Goal: Task Accomplishment & Management: Manage account settings

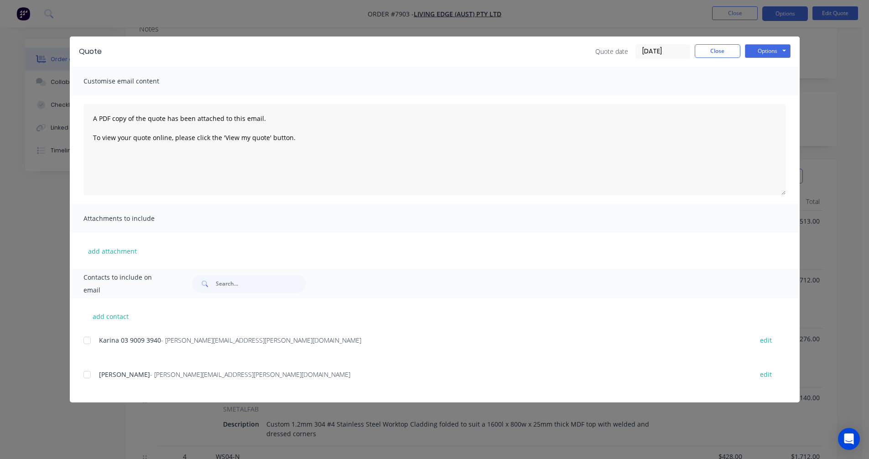
scroll to position [162, 0]
click at [717, 55] on button "Close" at bounding box center [718, 51] width 46 height 14
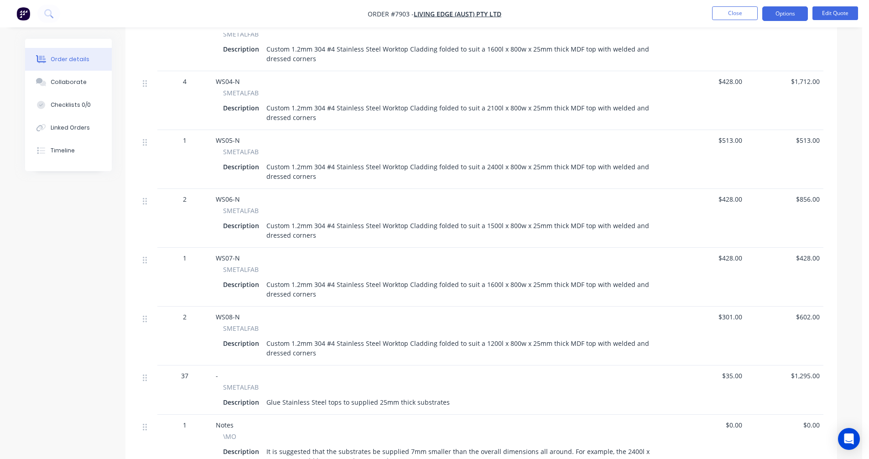
scroll to position [572, 0]
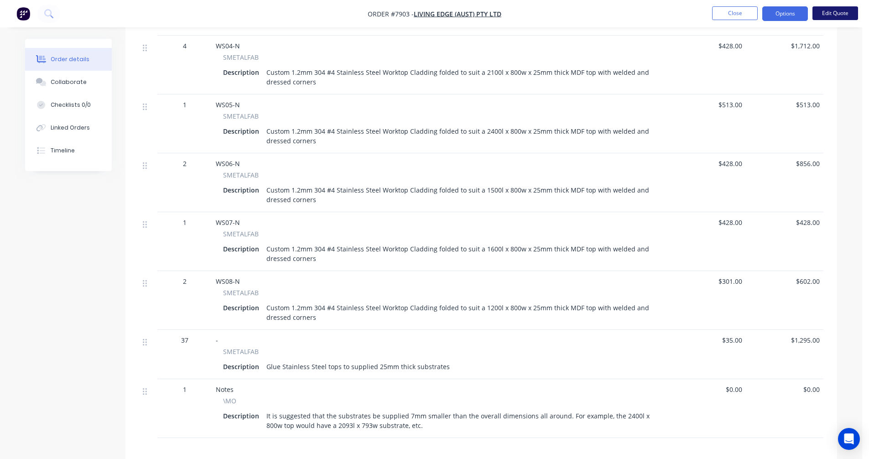
click at [832, 16] on button "Edit Quote" at bounding box center [836, 13] width 46 height 14
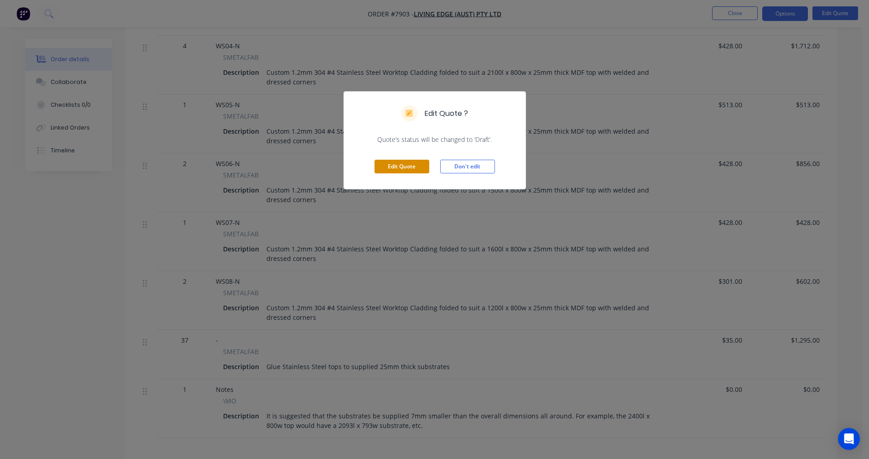
click at [396, 167] on button "Edit Quote" at bounding box center [402, 167] width 55 height 14
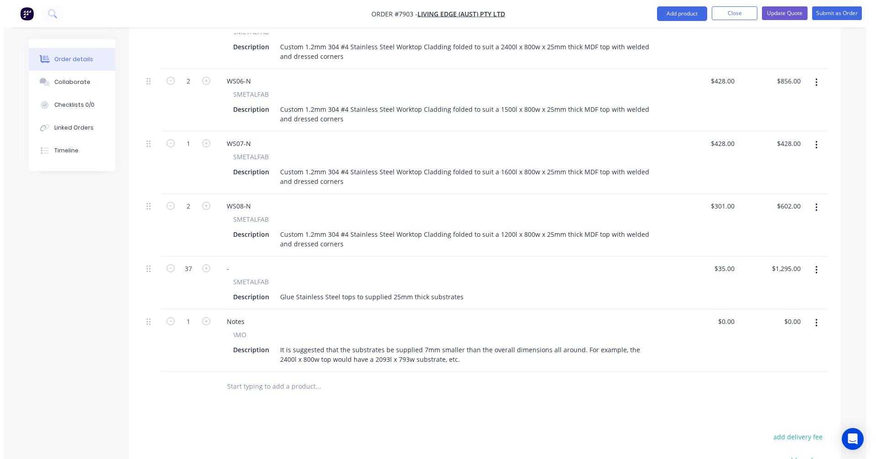
scroll to position [730, 0]
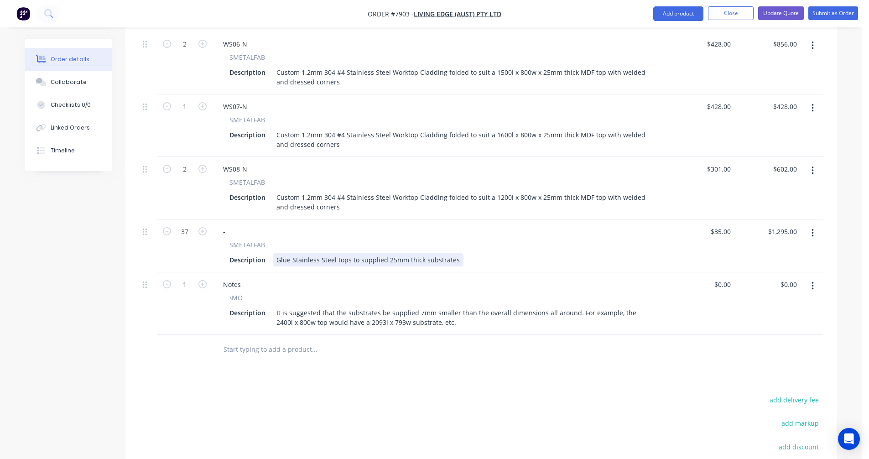
click at [425, 253] on div "Glue Stainless Steel tops to supplied 25mm thick substrates" at bounding box center [368, 259] width 191 height 13
type input "$35.00"
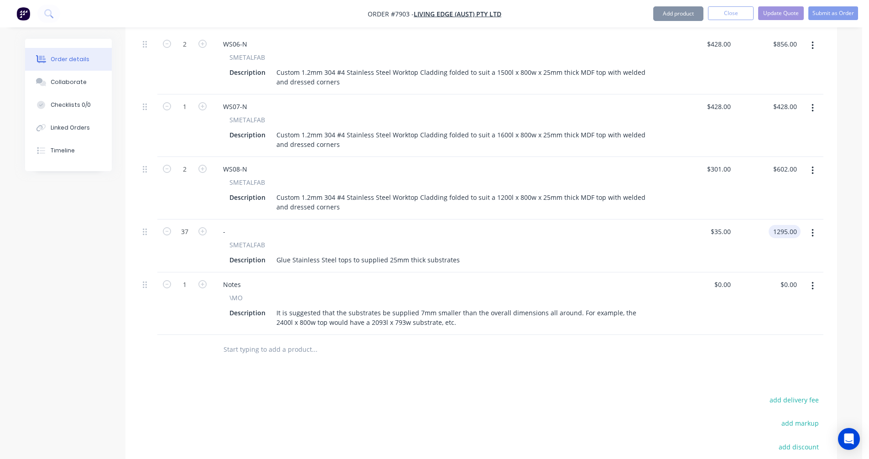
type input "$1,295.00"
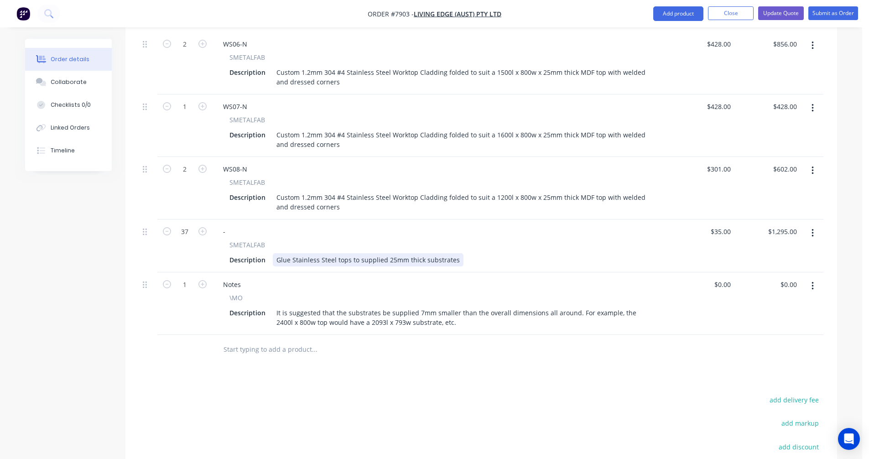
click at [425, 253] on div "Glue Stainless Steel tops to supplied 25mm thick substrates" at bounding box center [368, 259] width 191 height 13
type input "3"
type input "$60.00"
type input "$2,220.00"
click at [454, 253] on div "Glue Stainless Steel tops to supplied 25mm thick substrates" at bounding box center [368, 259] width 191 height 13
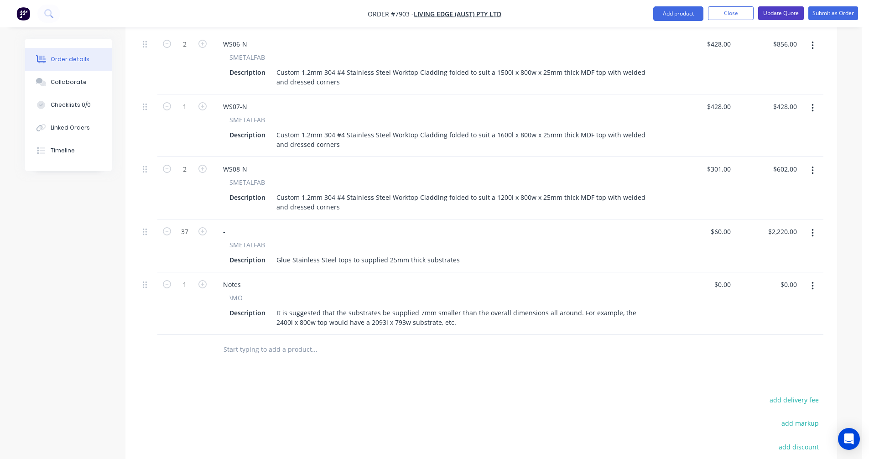
click at [780, 14] on button "Update Quote" at bounding box center [782, 13] width 46 height 14
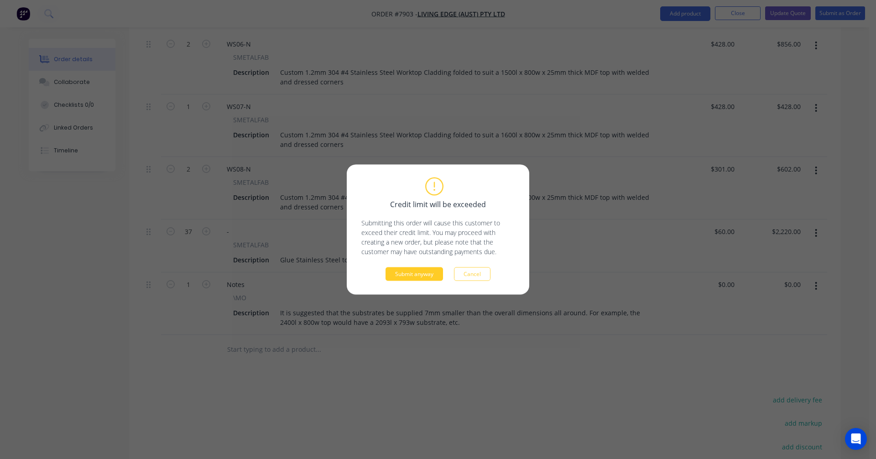
click at [421, 275] on button "Submit anyway" at bounding box center [415, 274] width 58 height 14
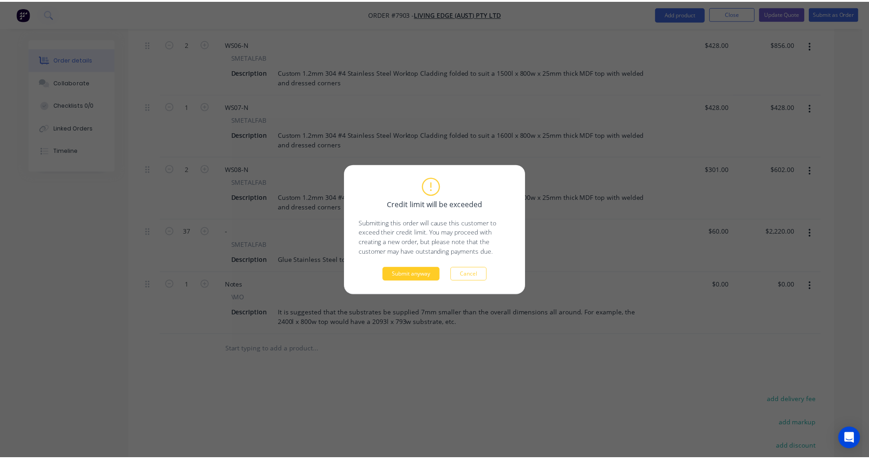
scroll to position [696, 0]
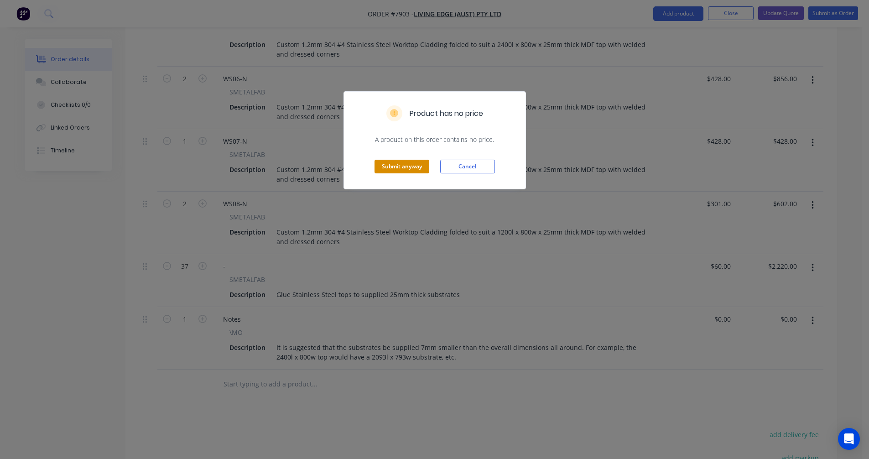
click at [402, 171] on button "Submit anyway" at bounding box center [402, 167] width 55 height 14
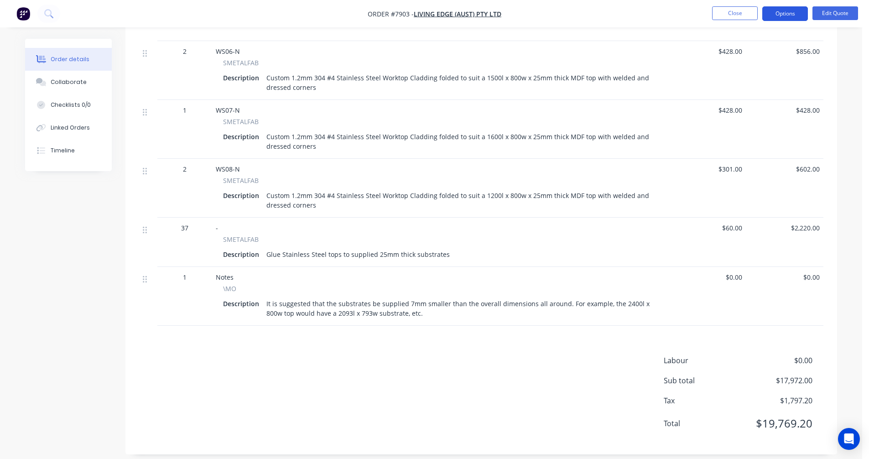
click at [785, 15] on button "Options" at bounding box center [786, 13] width 46 height 15
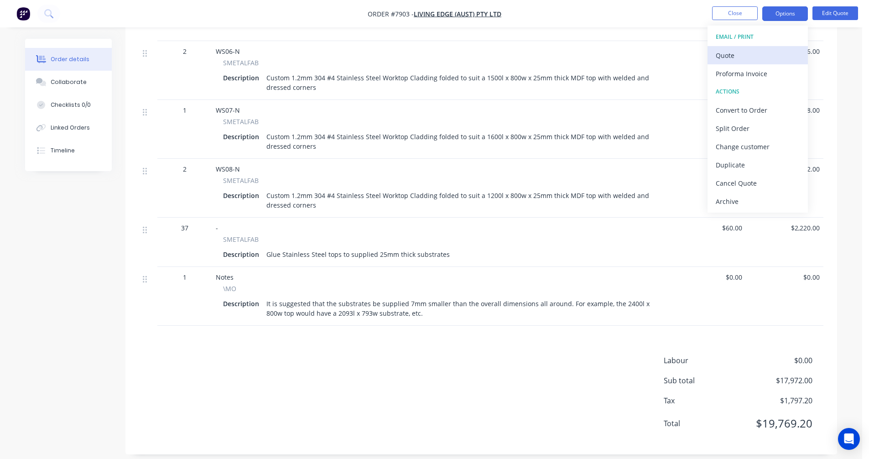
click at [720, 58] on div "Quote" at bounding box center [758, 55] width 84 height 13
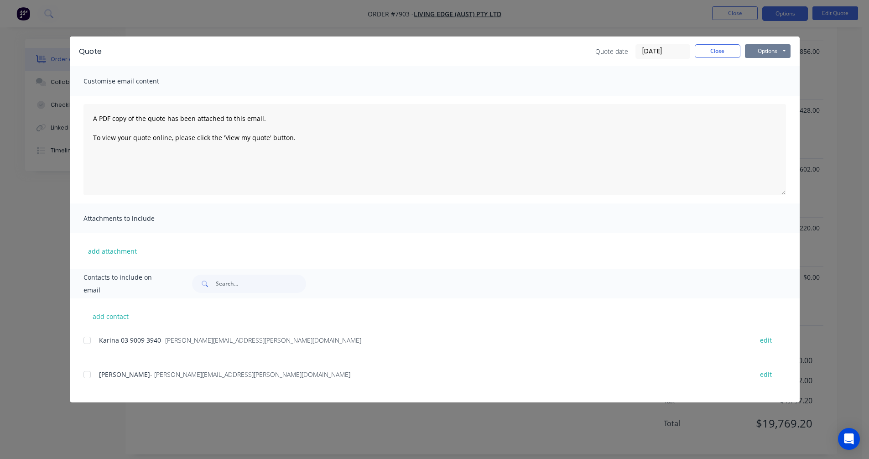
click at [769, 48] on button "Options" at bounding box center [768, 51] width 46 height 14
click at [771, 63] on button "Preview" at bounding box center [774, 67] width 58 height 15
click at [785, 78] on div "Customise email content" at bounding box center [435, 81] width 730 height 30
click at [718, 53] on button "Close" at bounding box center [718, 51] width 46 height 14
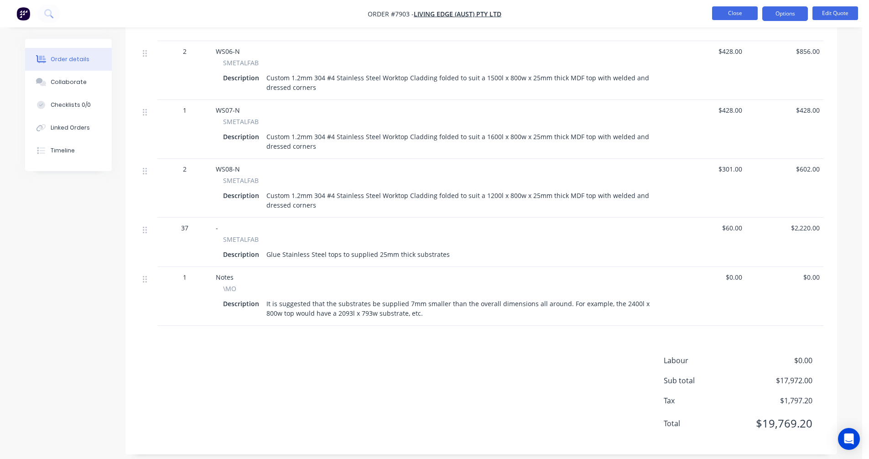
click at [740, 16] on button "Close" at bounding box center [735, 13] width 46 height 14
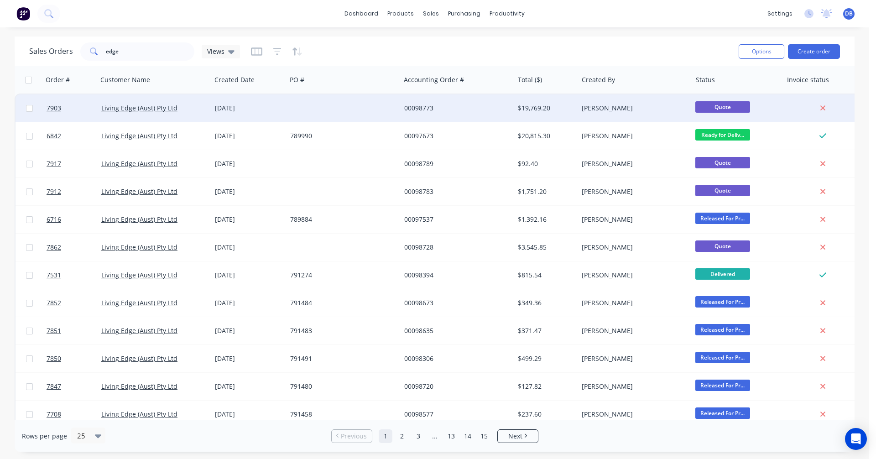
click at [424, 105] on div "00098773" at bounding box center [454, 108] width 101 height 9
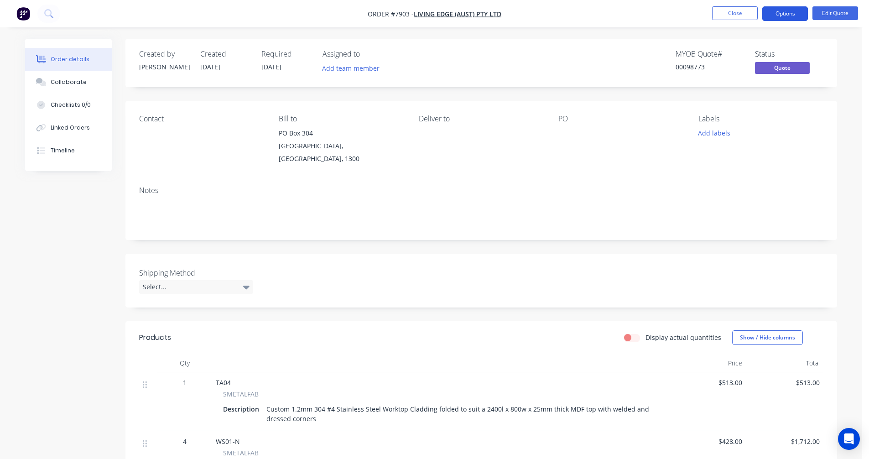
click at [787, 14] on button "Options" at bounding box center [786, 13] width 46 height 15
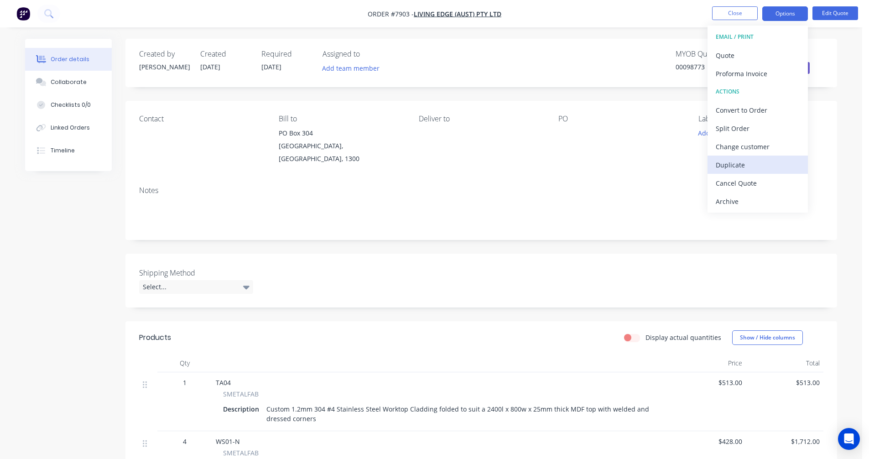
click at [734, 165] on div "Duplicate" at bounding box center [758, 164] width 84 height 13
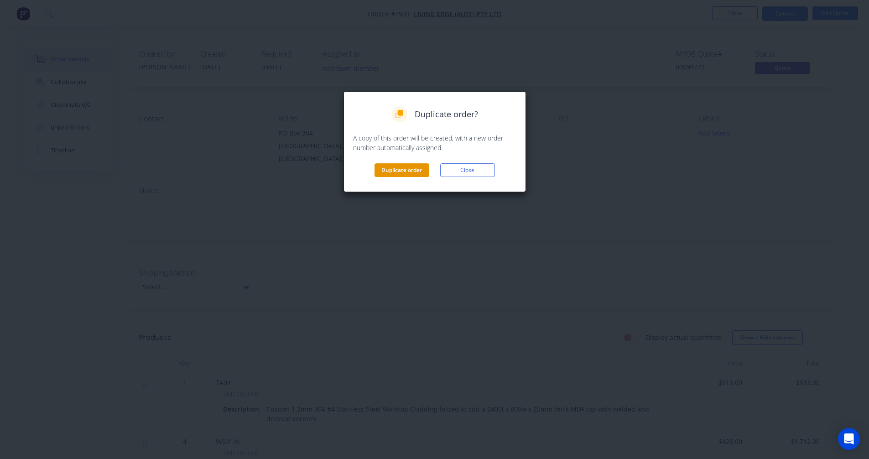
click at [399, 174] on button "Duplicate order" at bounding box center [402, 170] width 55 height 14
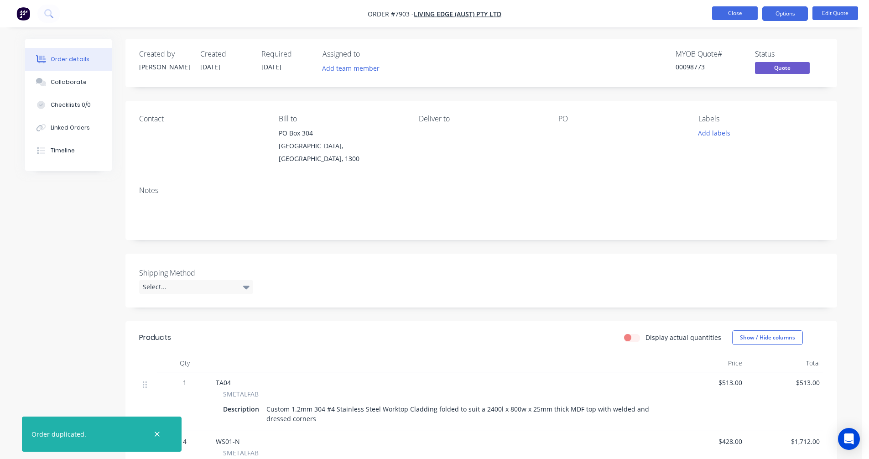
click at [728, 14] on button "Close" at bounding box center [735, 13] width 46 height 14
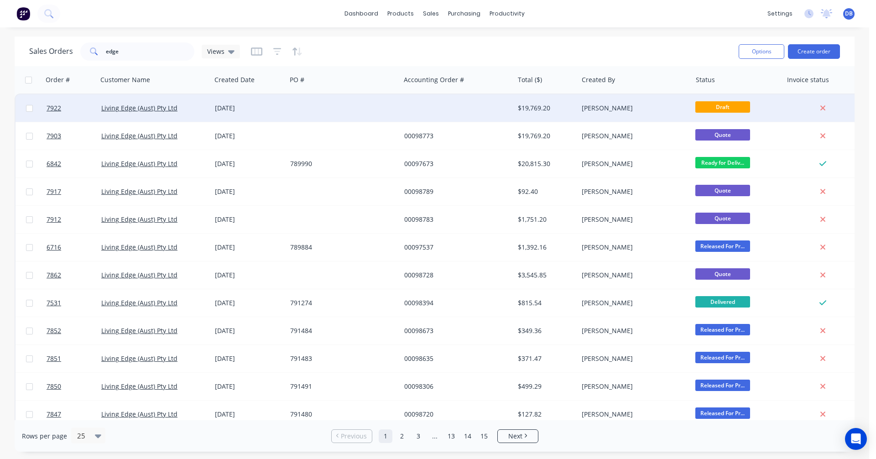
click at [589, 108] on div "[PERSON_NAME]" at bounding box center [632, 108] width 101 height 9
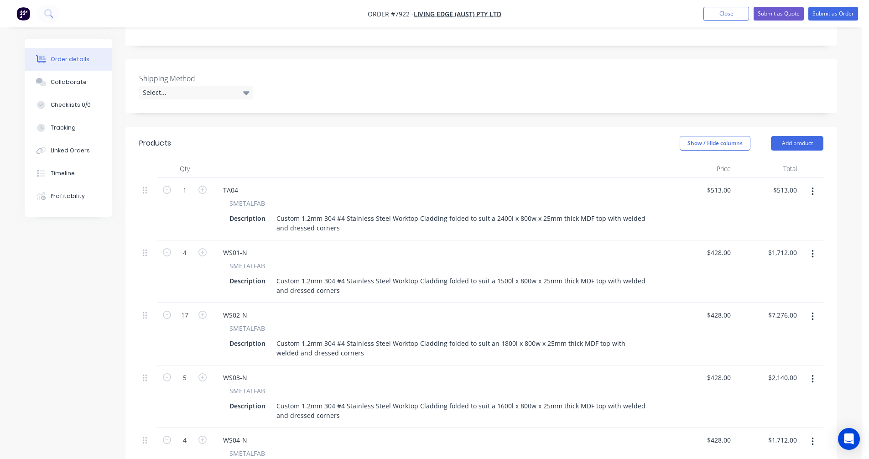
scroll to position [228, 0]
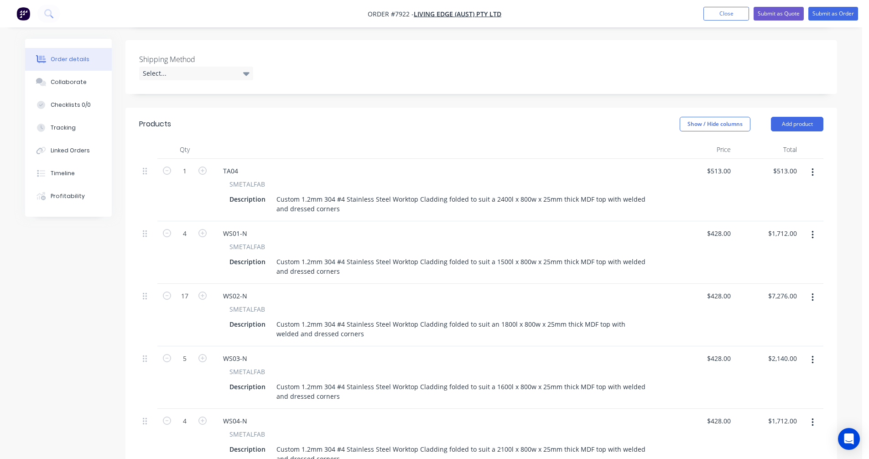
click at [814, 167] on icon "button" at bounding box center [813, 172] width 2 height 10
click at [770, 245] on div "Delete" at bounding box center [780, 251] width 70 height 13
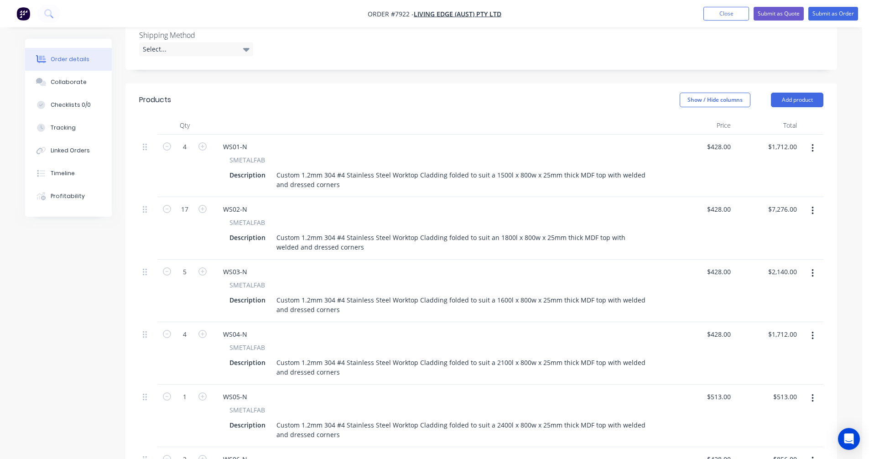
scroll to position [274, 0]
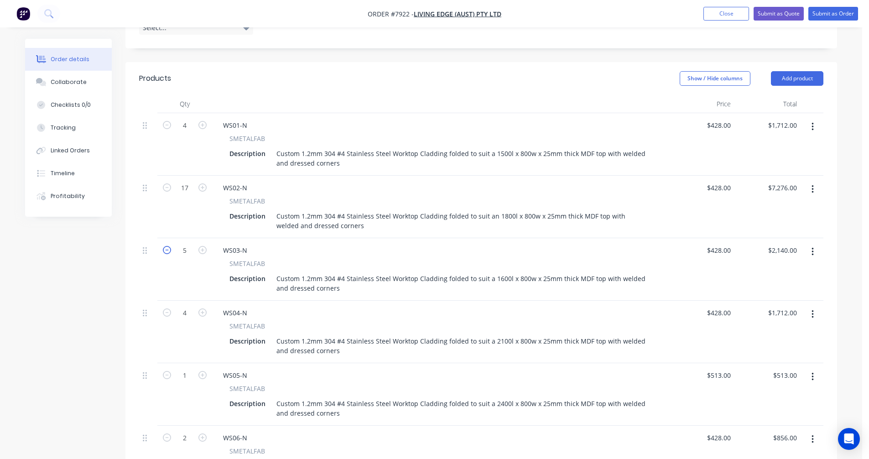
click at [167, 246] on icon "button" at bounding box center [167, 250] width 8 height 8
type input "4"
type input "$1,712.00"
click at [167, 246] on icon "button" at bounding box center [167, 250] width 8 height 8
type input "3"
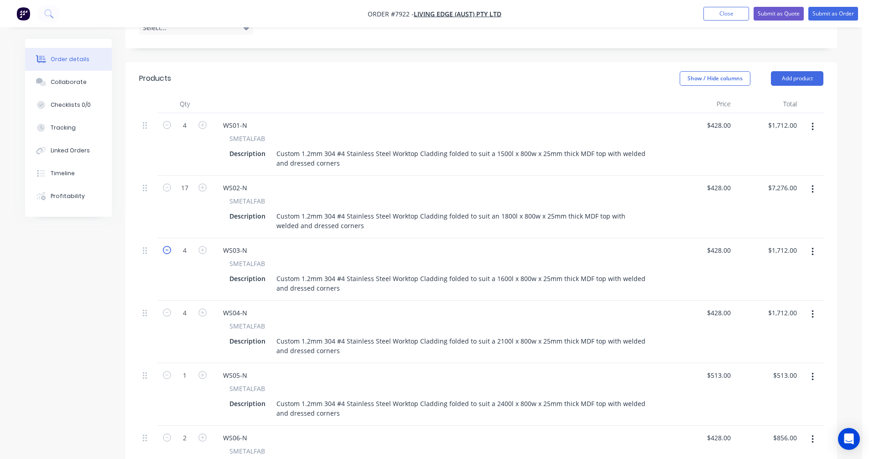
type input "$1,284.00"
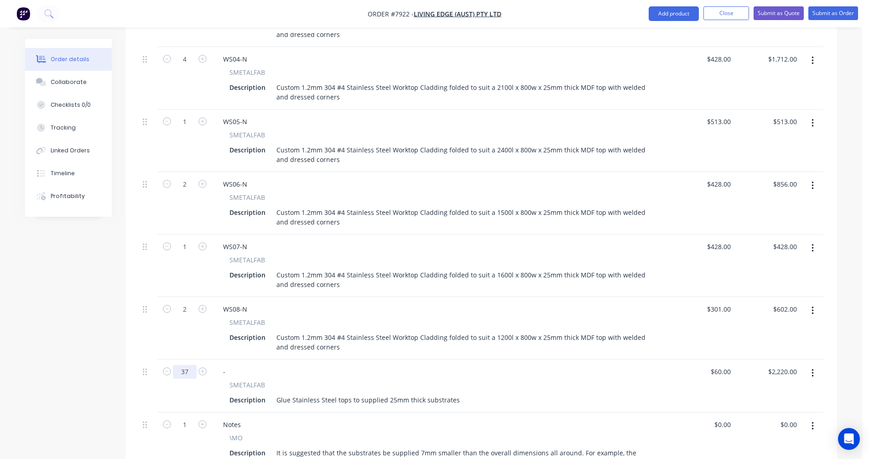
scroll to position [548, 0]
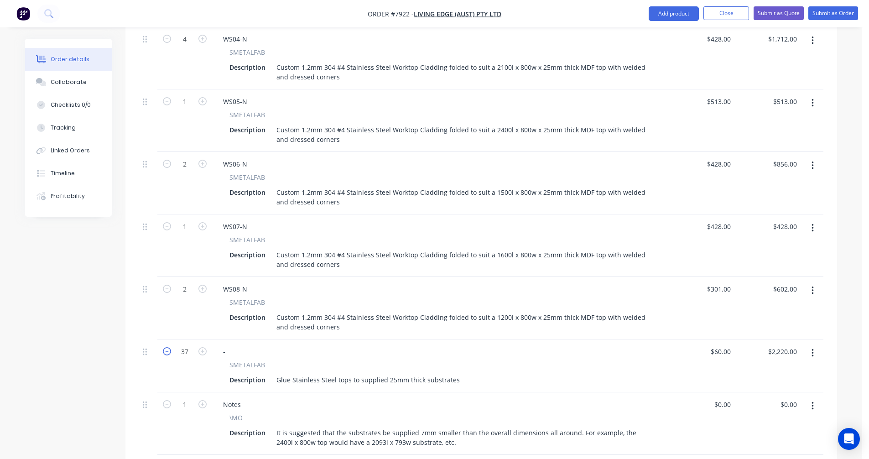
click at [169, 347] on icon "button" at bounding box center [167, 351] width 8 height 8
type input "36"
type input "$2,160.00"
click at [169, 347] on icon "button" at bounding box center [167, 351] width 8 height 8
type input "35"
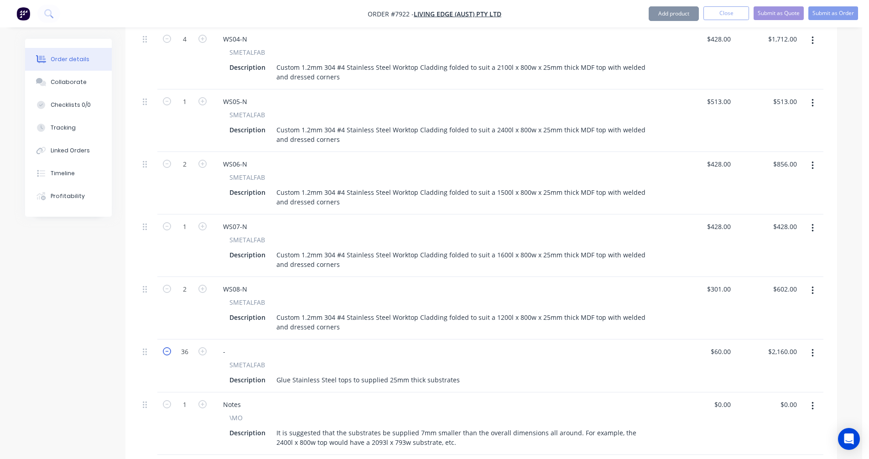
type input "$2,100.00"
click at [169, 347] on icon "button" at bounding box center [167, 351] width 8 height 8
type input "34"
type input "$2,040.00"
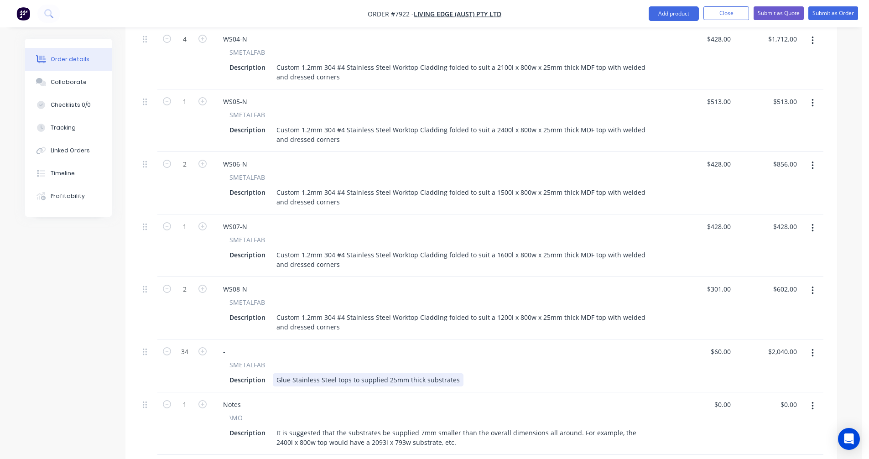
click at [312, 373] on div "Glue Stainless Steel tops to supplied 25mm thick substrates" at bounding box center [368, 379] width 191 height 13
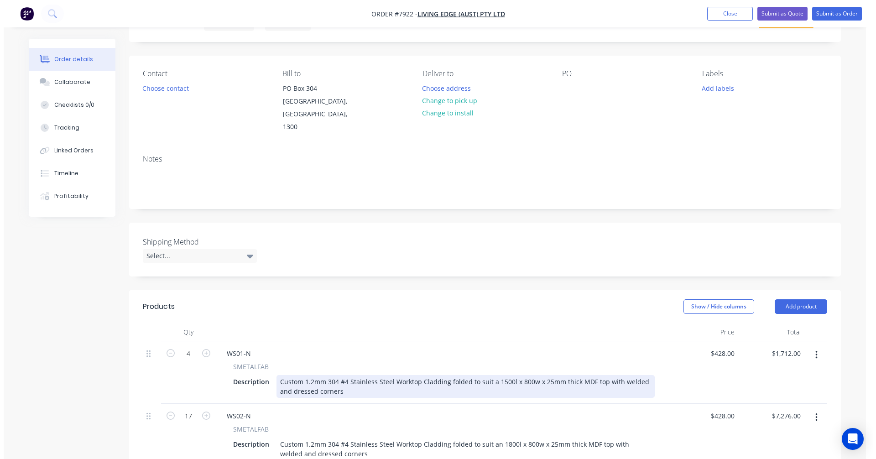
scroll to position [0, 0]
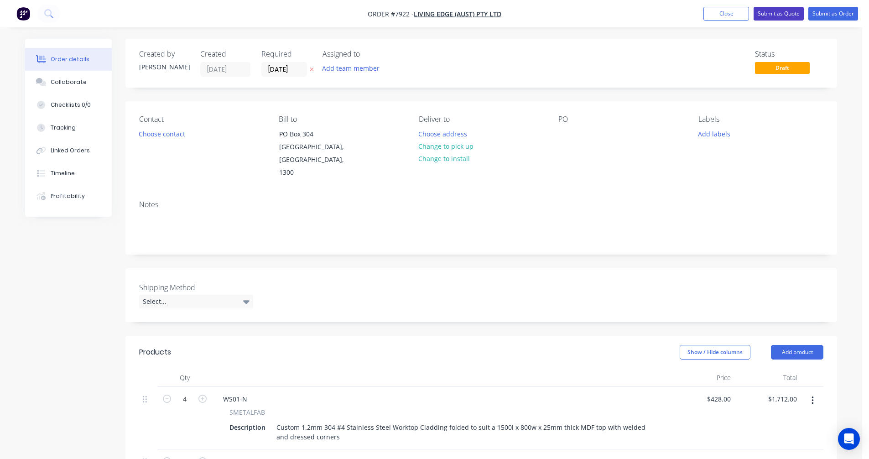
click at [776, 12] on button "Submit as Quote" at bounding box center [779, 14] width 50 height 14
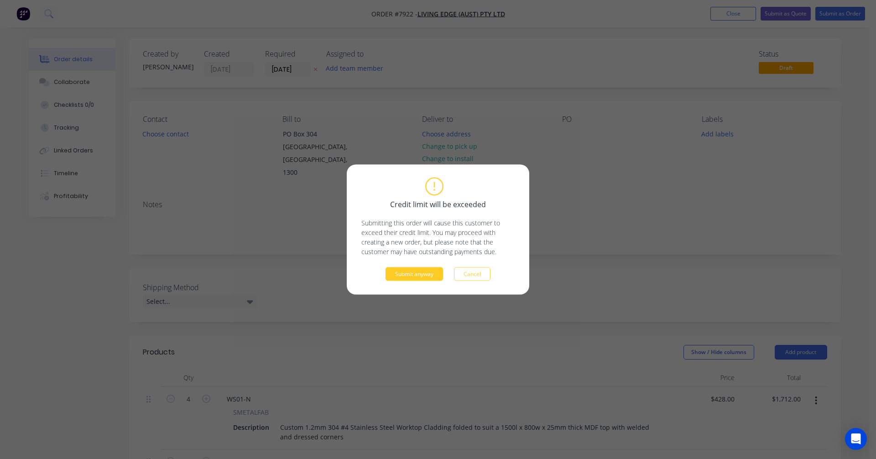
click at [413, 275] on button "Submit anyway" at bounding box center [415, 274] width 58 height 14
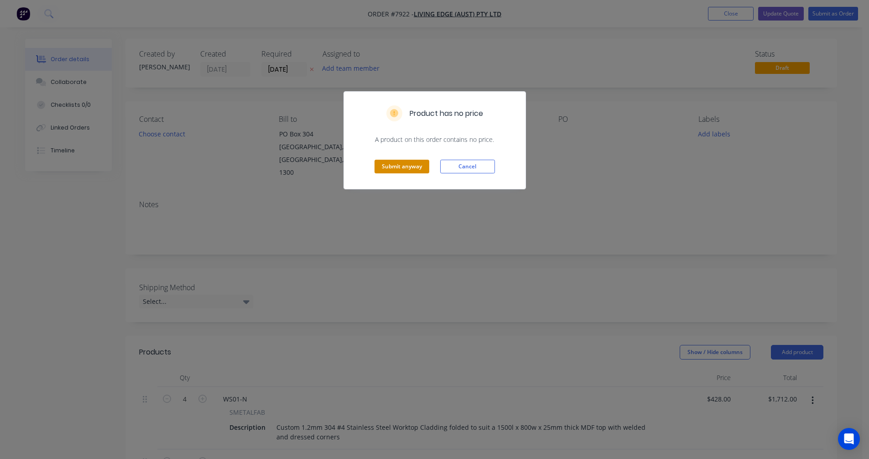
click at [410, 168] on button "Submit anyway" at bounding box center [402, 167] width 55 height 14
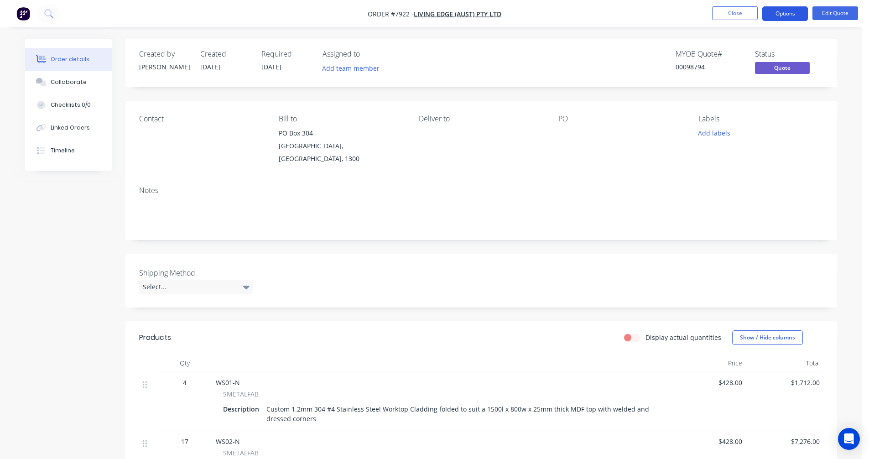
click at [780, 12] on button "Options" at bounding box center [786, 13] width 46 height 15
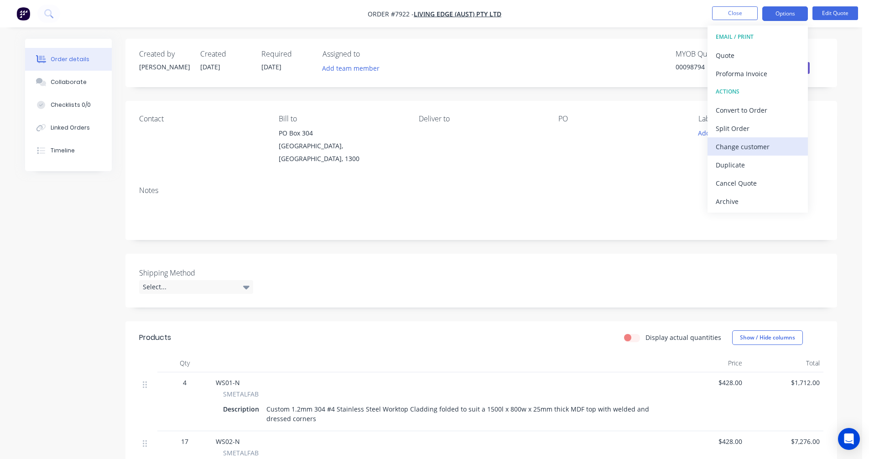
click at [744, 147] on div "Change customer" at bounding box center [758, 146] width 84 height 13
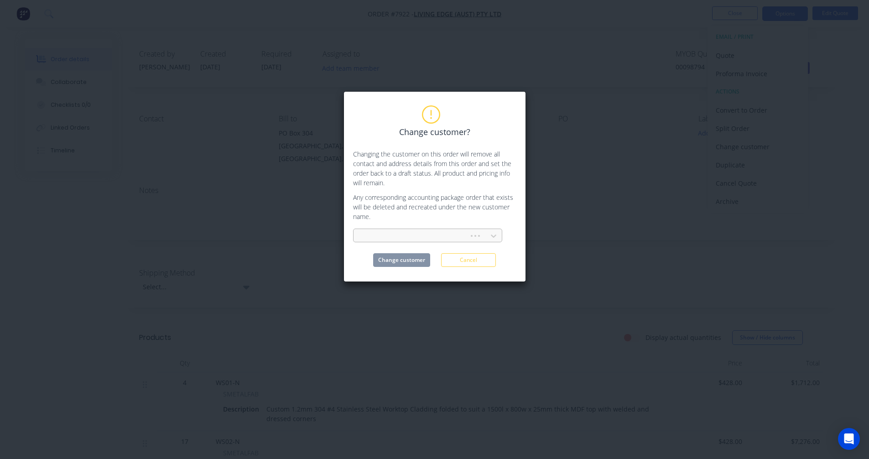
click at [395, 233] on div at bounding box center [413, 235] width 104 height 11
type input "cas"
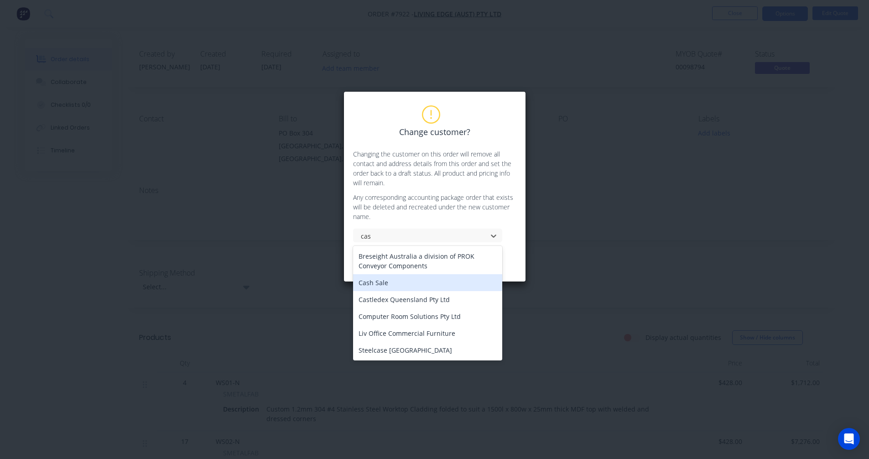
click at [392, 283] on div "Cash Sale" at bounding box center [427, 282] width 149 height 17
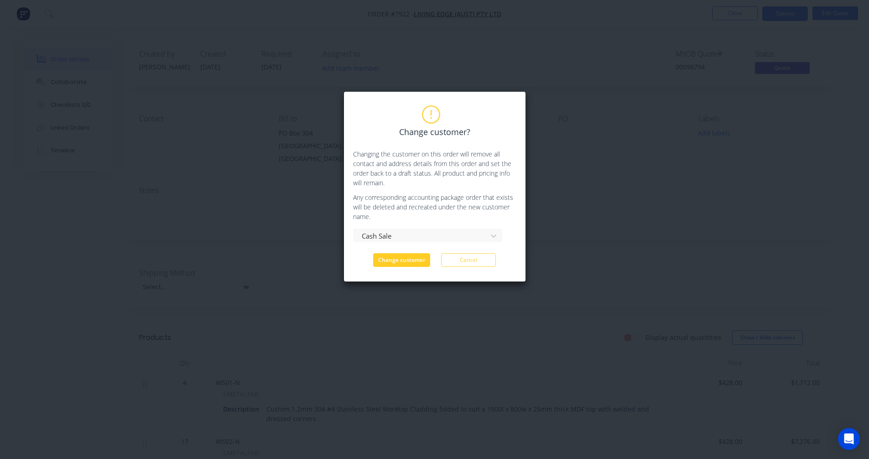
click at [401, 258] on button "Change customer" at bounding box center [401, 260] width 57 height 14
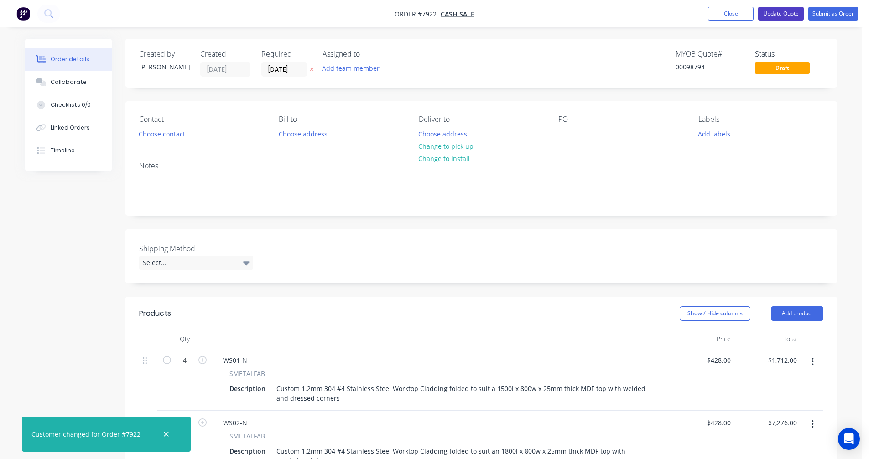
click at [776, 13] on button "Update Quote" at bounding box center [782, 14] width 46 height 14
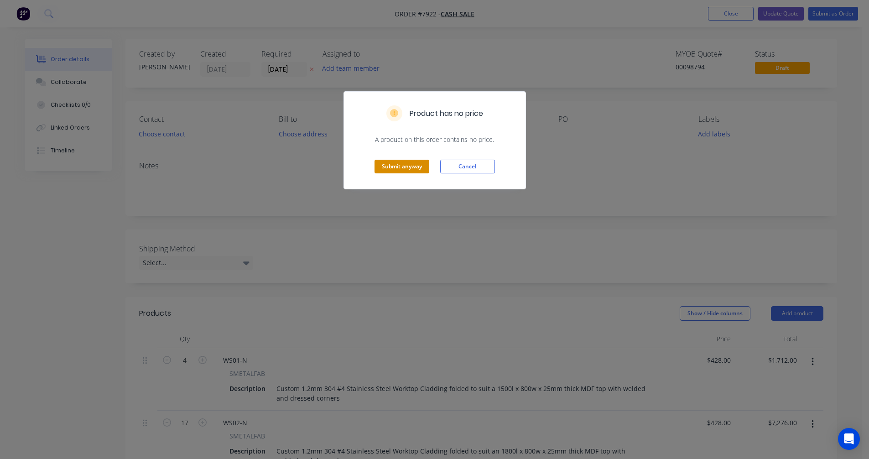
click at [398, 166] on button "Submit anyway" at bounding box center [402, 167] width 55 height 14
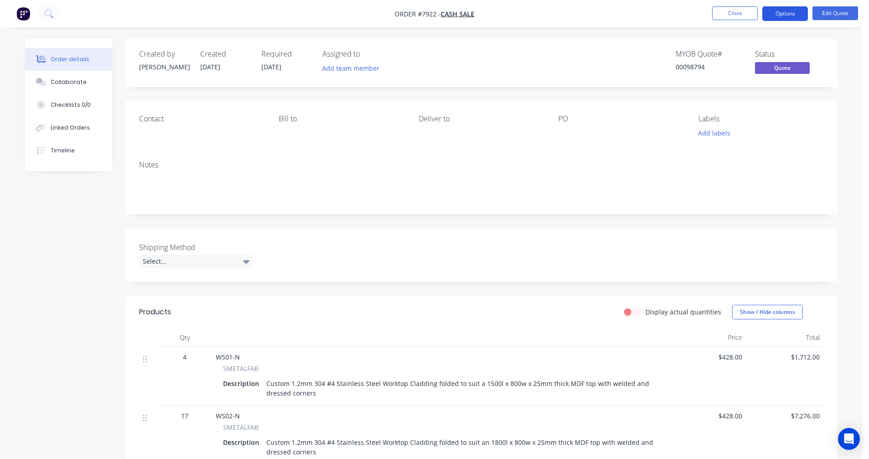
click at [779, 12] on button "Options" at bounding box center [786, 13] width 46 height 15
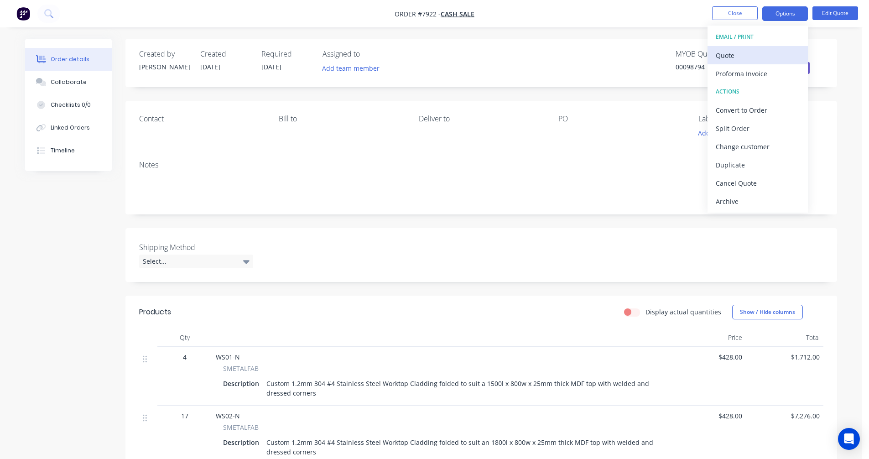
click at [743, 56] on div "Quote" at bounding box center [758, 55] width 84 height 13
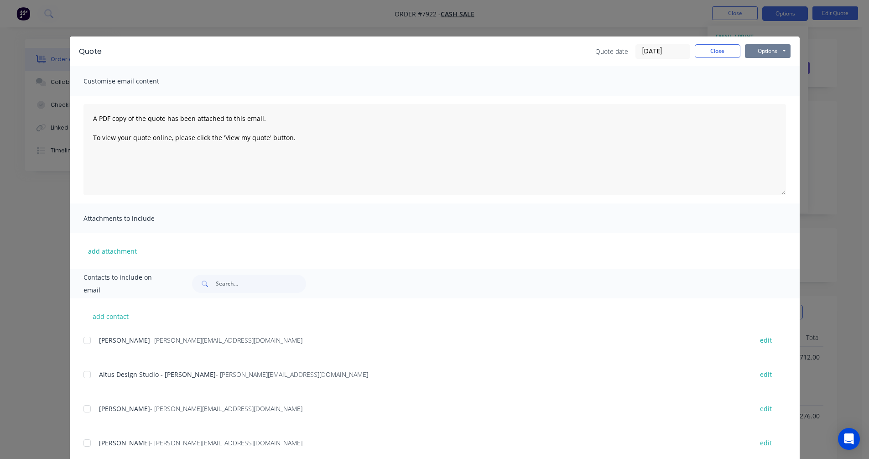
click at [767, 48] on button "Options" at bounding box center [768, 51] width 46 height 14
click at [768, 65] on button "Preview" at bounding box center [774, 67] width 58 height 15
click at [711, 57] on button "Close" at bounding box center [718, 51] width 46 height 14
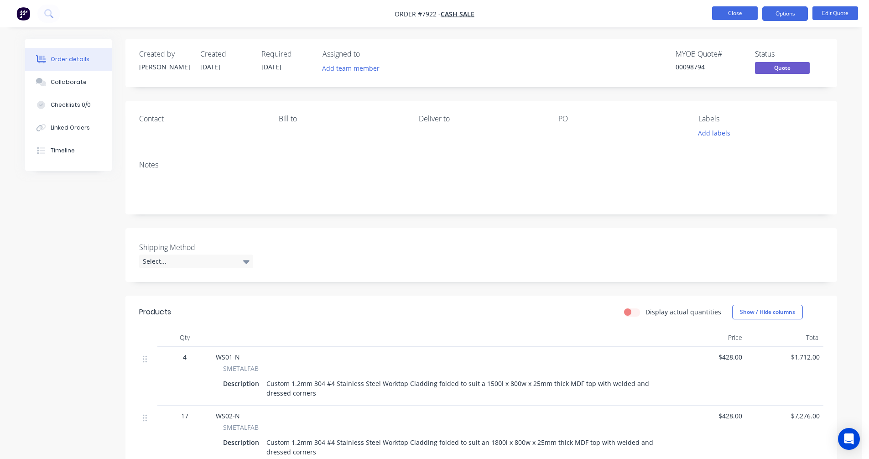
click at [734, 14] on button "Close" at bounding box center [735, 13] width 46 height 14
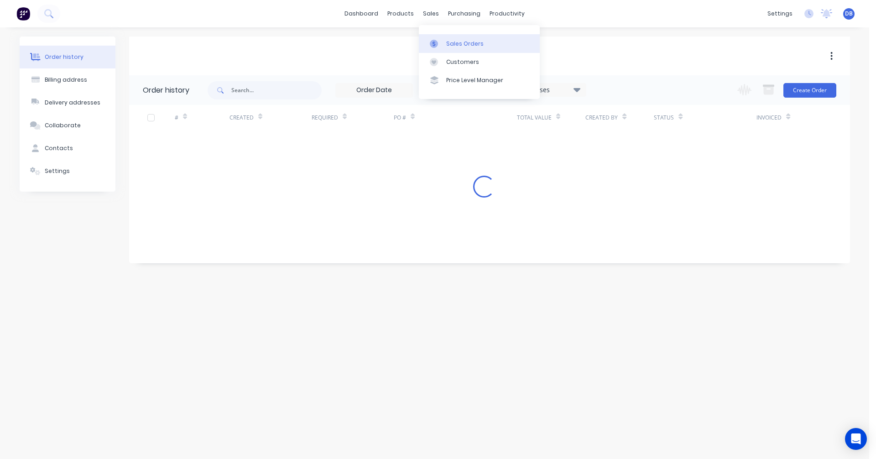
click at [452, 42] on div "Sales Orders" at bounding box center [464, 44] width 37 height 8
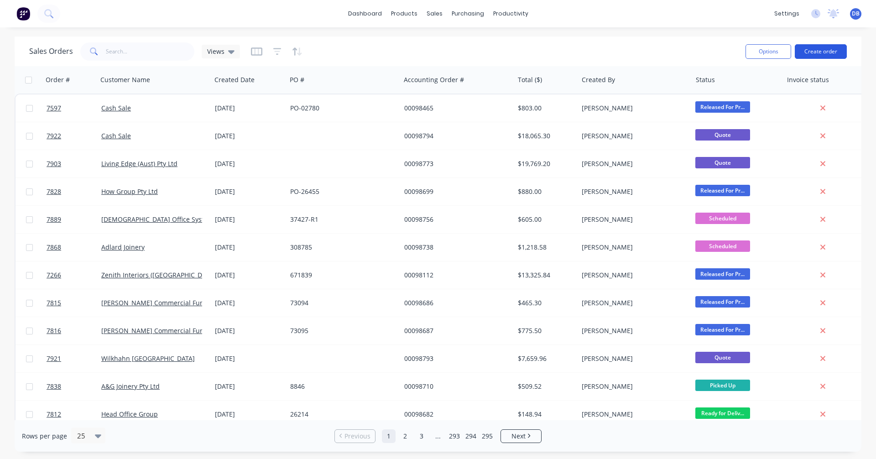
click at [817, 47] on button "Create order" at bounding box center [821, 51] width 52 height 15
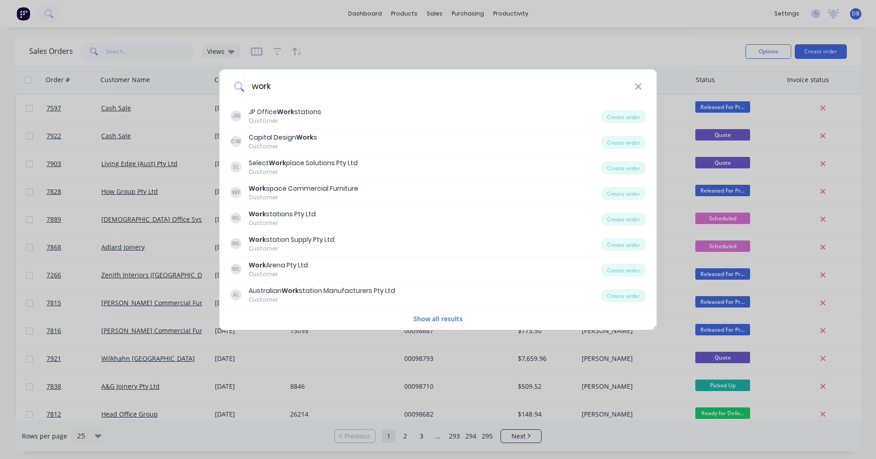
type input "work"
click at [450, 317] on button "Show all results" at bounding box center [438, 319] width 55 height 10
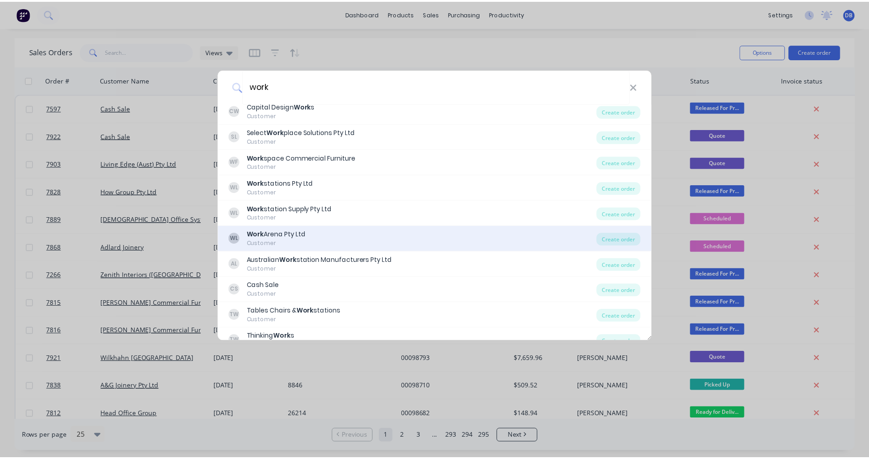
scroll to position [69, 0]
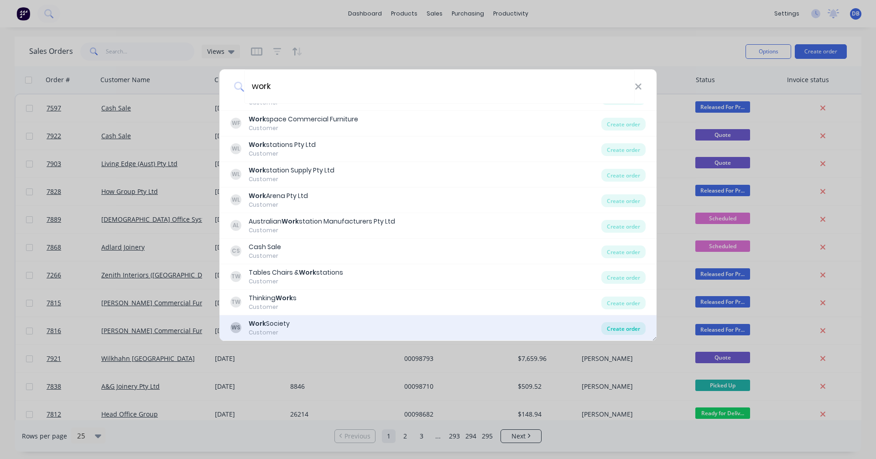
click at [621, 325] on div "Create order" at bounding box center [624, 328] width 44 height 13
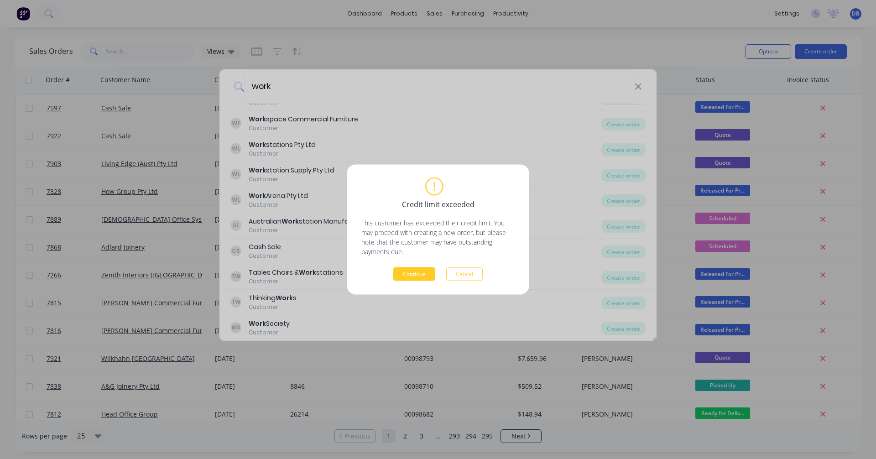
click at [415, 273] on button "Continue" at bounding box center [414, 274] width 42 height 14
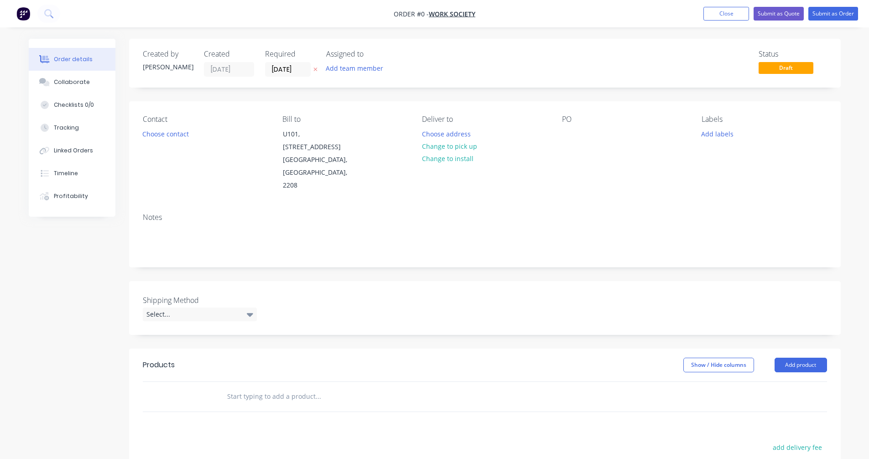
click at [255, 387] on input "text" at bounding box center [318, 396] width 183 height 18
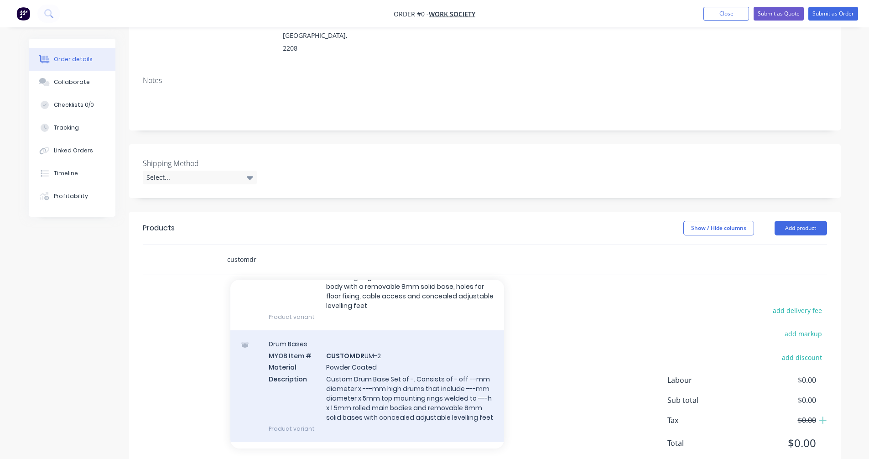
scroll to position [137, 0]
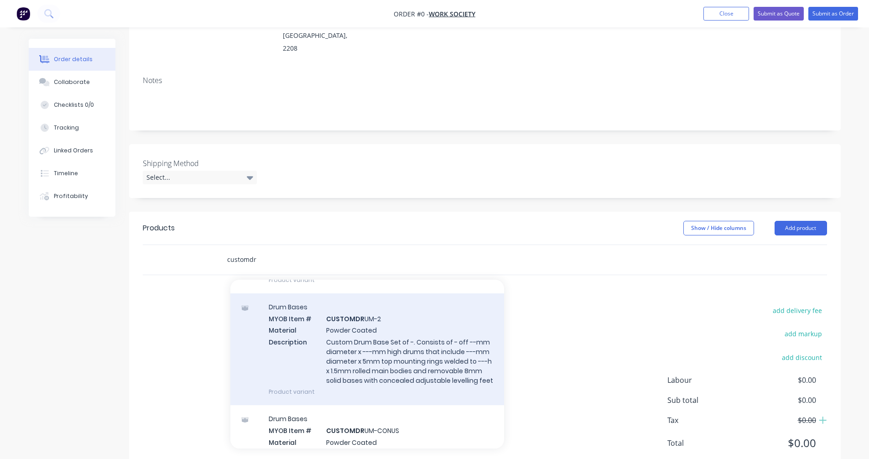
type input "customdr"
click at [361, 327] on div "Drum Bases MYOB Item # CUSTOMDR UM-2 Material Powder Coated Description Custom …" at bounding box center [367, 349] width 274 height 112
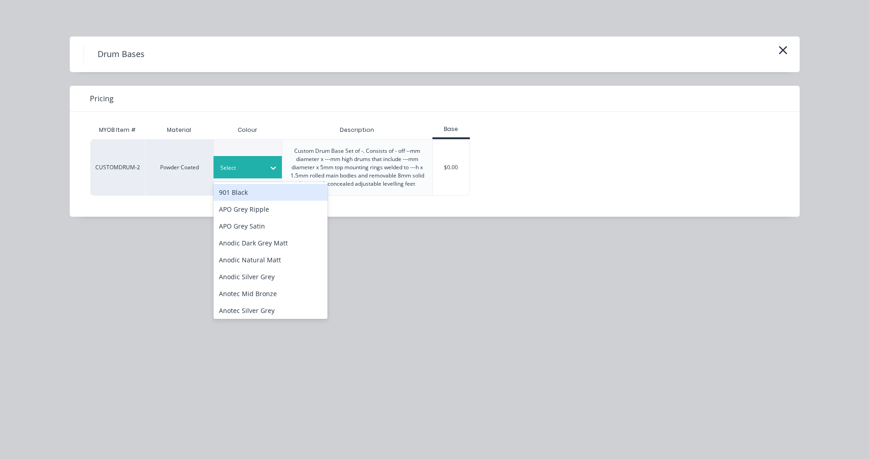
click at [253, 164] on div at bounding box center [240, 168] width 41 height 10
type input "see"
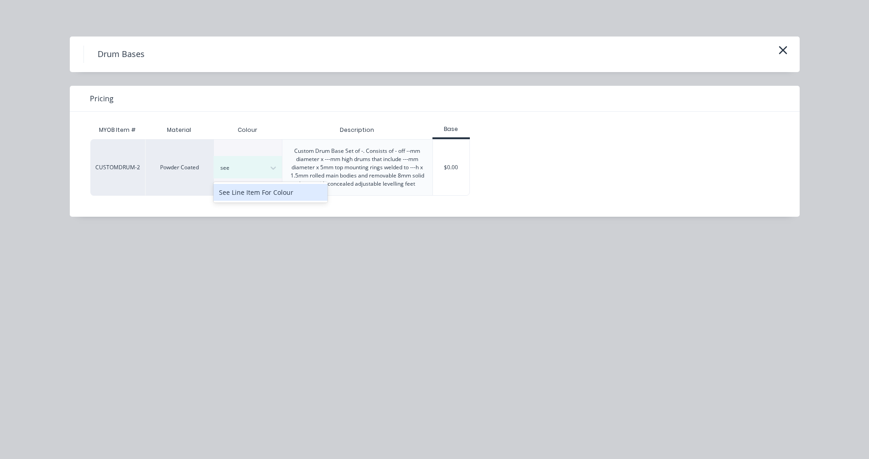
click at [262, 192] on div "See Line Item For Colour" at bounding box center [271, 192] width 114 height 17
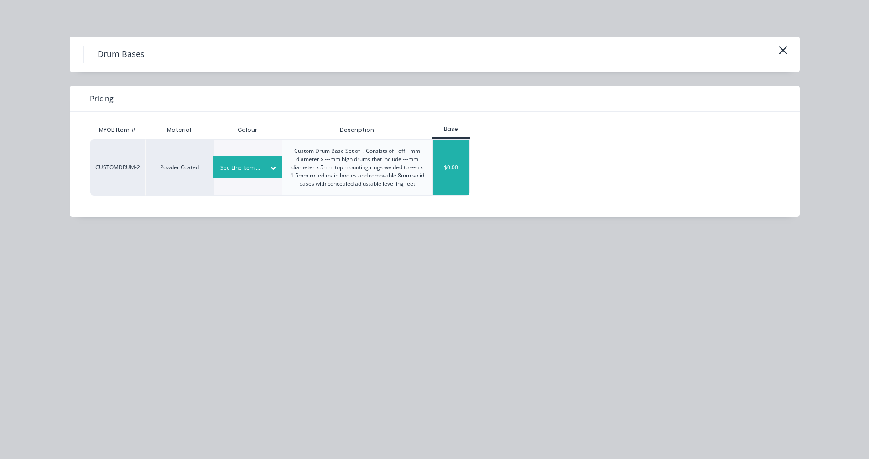
click at [455, 171] on div "$0.00" at bounding box center [451, 168] width 37 height 56
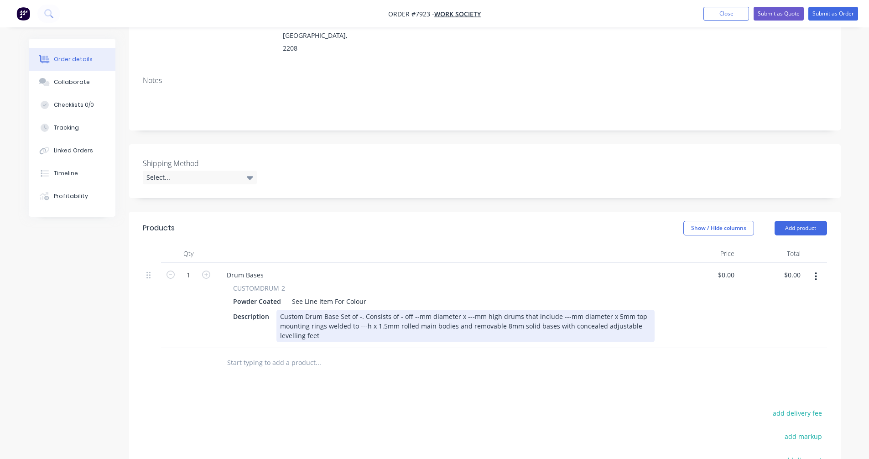
click at [359, 310] on div "Custom Drum Base Set of -. Consists of - off --mm diameter x ---mm high drums t…" at bounding box center [466, 326] width 378 height 32
click at [484, 310] on div "Custom Drum Base Set of 2. Consists of 2 off 250mm diameter x 375mm high drums …" at bounding box center [466, 326] width 378 height 32
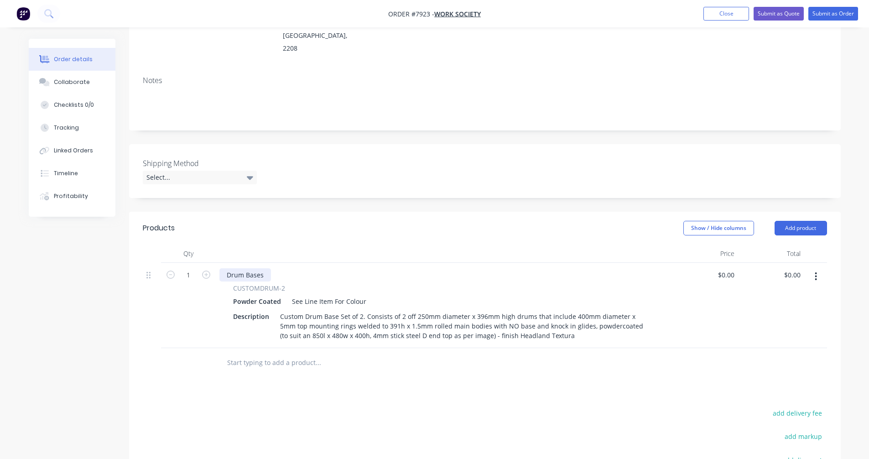
click at [263, 268] on div "Drum Bases" at bounding box center [246, 274] width 52 height 13
drag, startPoint x: 263, startPoint y: 250, endPoint x: 208, endPoint y: 245, distance: 55.9
click at [208, 263] on div "1 Drum Bases CUSTOMDRUM-2 Powder Coated See Line Item For Colour Description Cu…" at bounding box center [485, 305] width 685 height 85
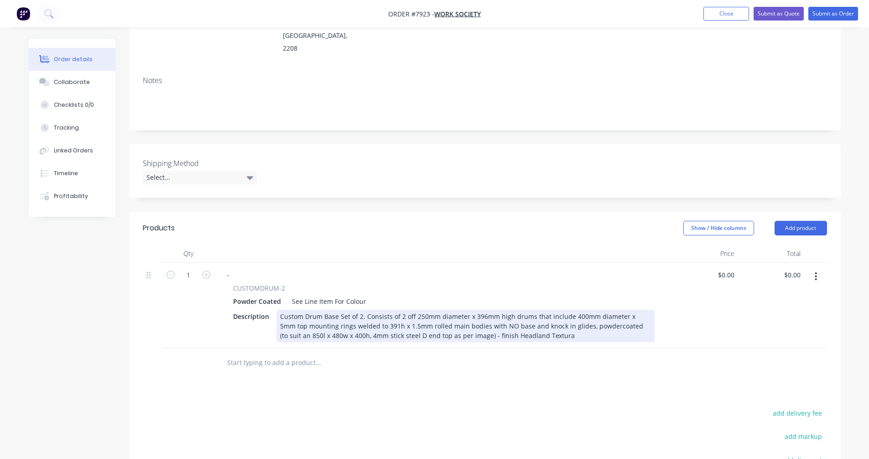
click at [557, 314] on div "Custom Drum Base Set of 2. Consists of 2 off 250mm diameter x 396mm high drums …" at bounding box center [466, 326] width 378 height 32
click at [357, 310] on div "Custom Drum Base Set of 2. Consists of 2 off 250mm diameter x 396mm high drums …" at bounding box center [466, 326] width 378 height 32
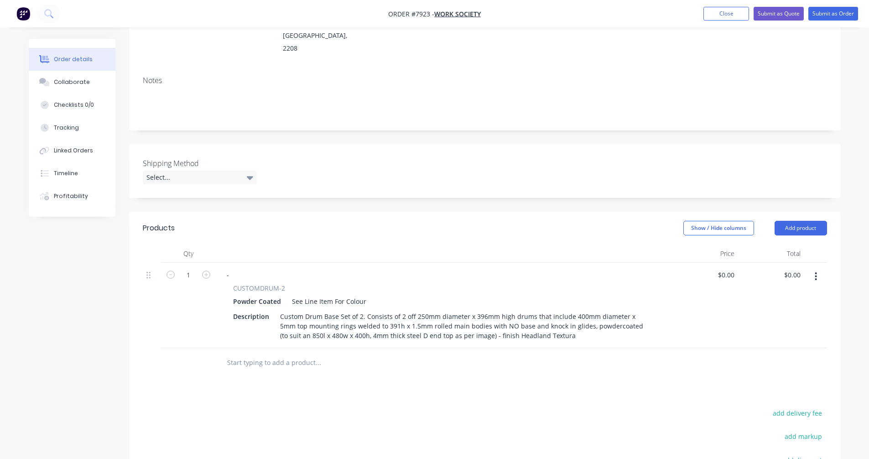
click at [241, 354] on input "text" at bounding box center [318, 363] width 183 height 18
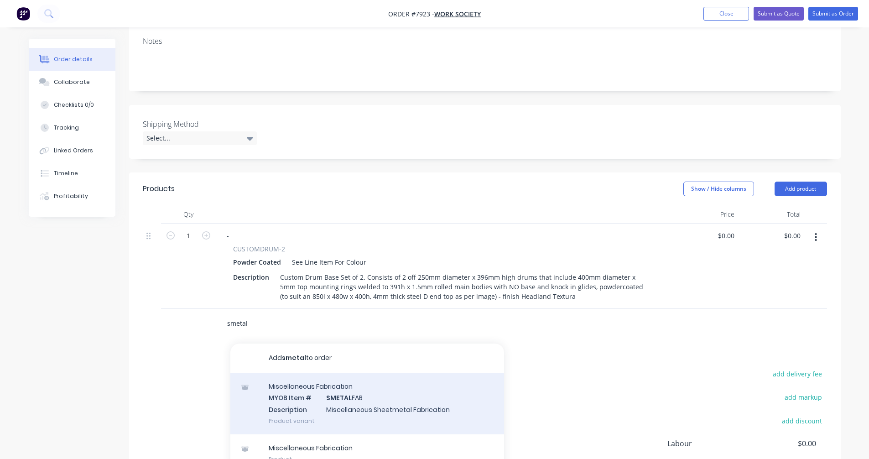
scroll to position [228, 0]
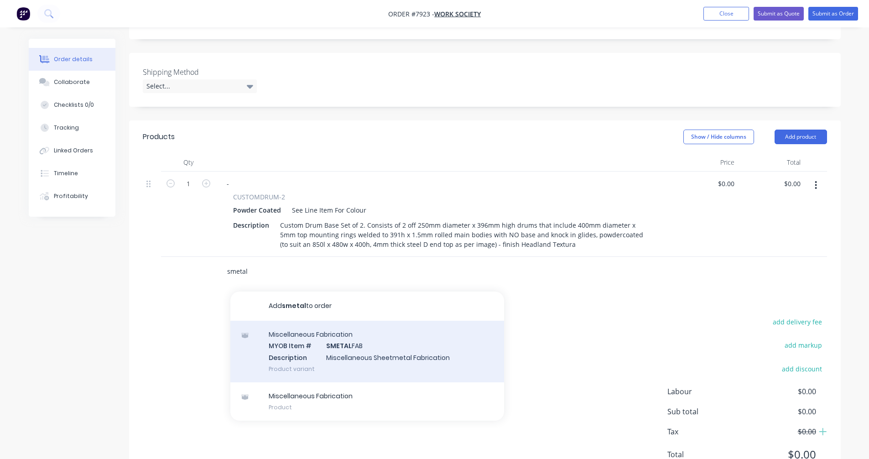
type input "smetal"
click at [333, 329] on div "Miscellaneous Fabrication MYOB Item # SMETAL FAB Description Miscellaneous Shee…" at bounding box center [367, 352] width 274 height 62
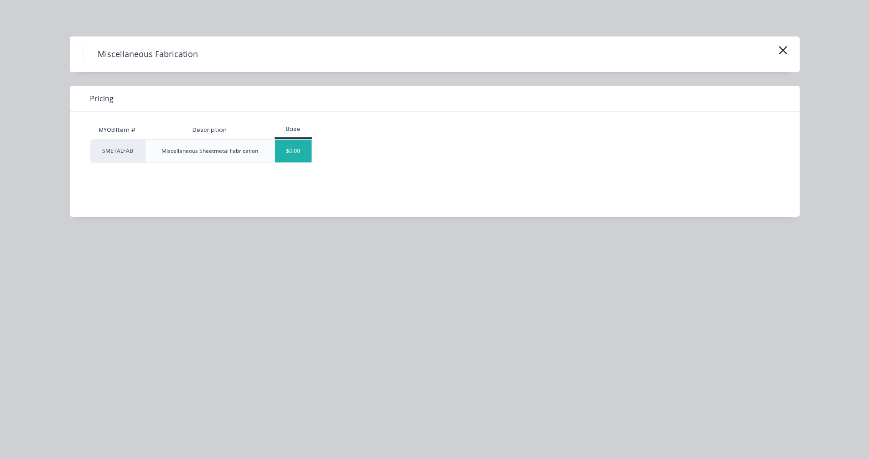
click at [286, 156] on div "$0.00" at bounding box center [293, 151] width 37 height 23
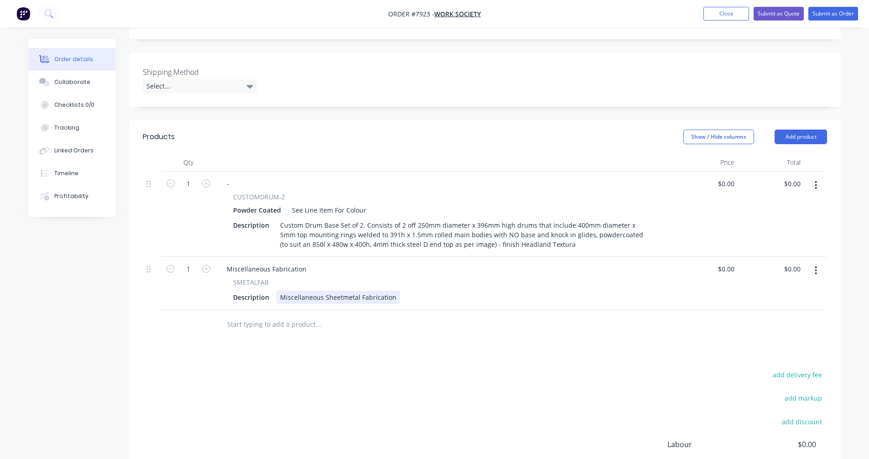
click at [335, 291] on div "Miscellaneous Sheetmetal Fabrication" at bounding box center [339, 297] width 124 height 13
drag, startPoint x: 393, startPoint y: 272, endPoint x: 257, endPoint y: 274, distance: 135.6
click at [257, 291] on div "Description Miscellaneous Sheetmetal Fabrication" at bounding box center [442, 297] width 425 height 13
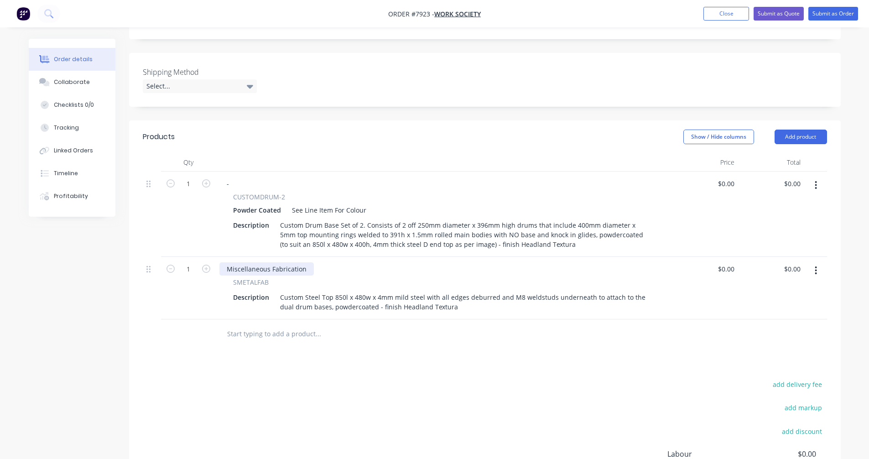
click at [304, 262] on div "Miscellaneous Fabrication" at bounding box center [267, 268] width 94 height 13
drag, startPoint x: 305, startPoint y: 244, endPoint x: 205, endPoint y: 246, distance: 100.0
click at [205, 257] on div "1 Miscellaneous Fabrication SMETALFAB Description Custom Steel Top 850l x 480w …" at bounding box center [485, 288] width 685 height 63
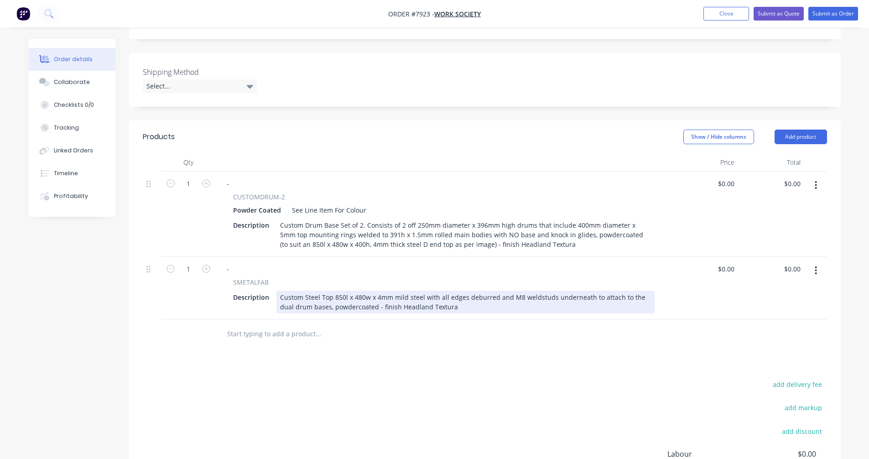
click at [305, 291] on div "Custom Steel Top 850l x 480w x 4mm mild steel with all edges deburred and M8 we…" at bounding box center [466, 302] width 378 height 23
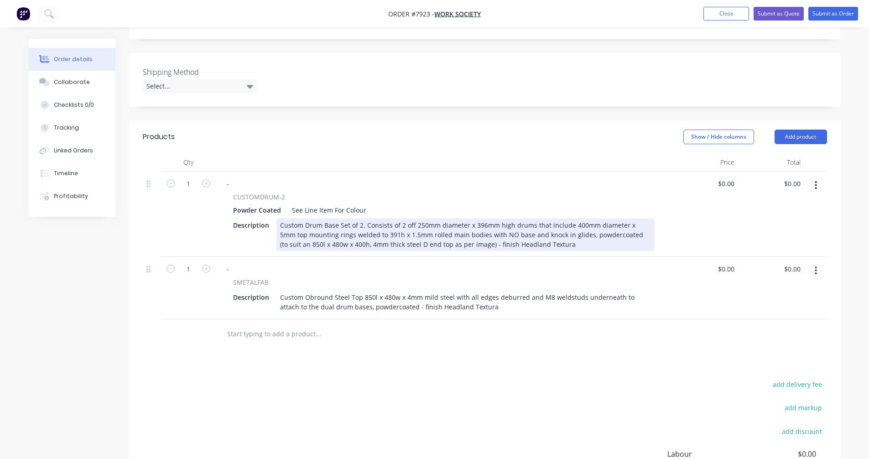
click at [387, 220] on div "Custom Drum Base Set of 2. Consists of 2 off 250mm diameter x 396mm high drums …" at bounding box center [466, 235] width 378 height 32
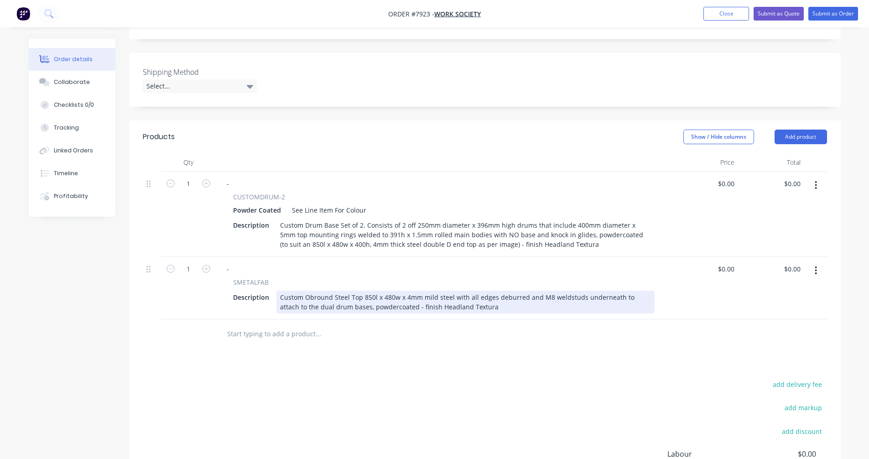
click at [419, 291] on div "Custom Obround Steel Top 850l x 480w x 4mm mild steel with all edges deburred a…" at bounding box center [466, 302] width 378 height 23
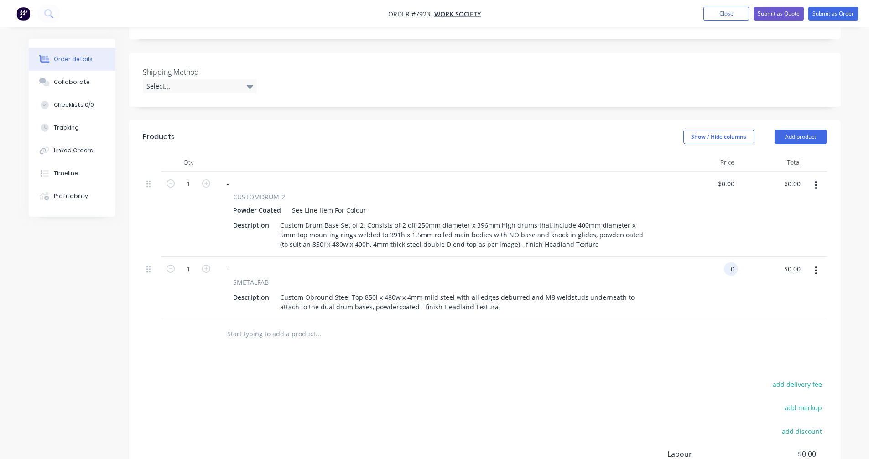
type input "$0.00"
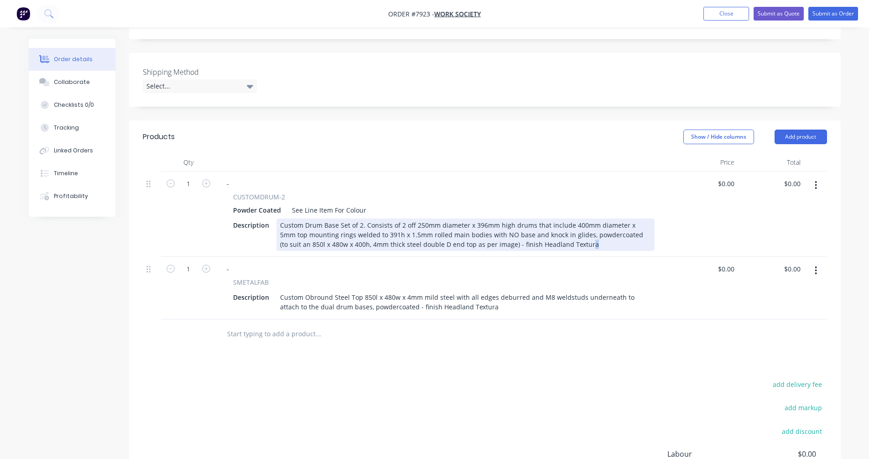
drag, startPoint x: 561, startPoint y: 220, endPoint x: 555, endPoint y: 219, distance: 6.1
click at [555, 219] on div "Custom Drum Base Set of 2. Consists of 2 off 250mm diameter x 396mm high drums …" at bounding box center [466, 235] width 378 height 32
click at [536, 219] on div "Custom Drum Base Set of 2. Consists of 2 off 250mm diameter x 396mm high drums …" at bounding box center [466, 235] width 378 height 32
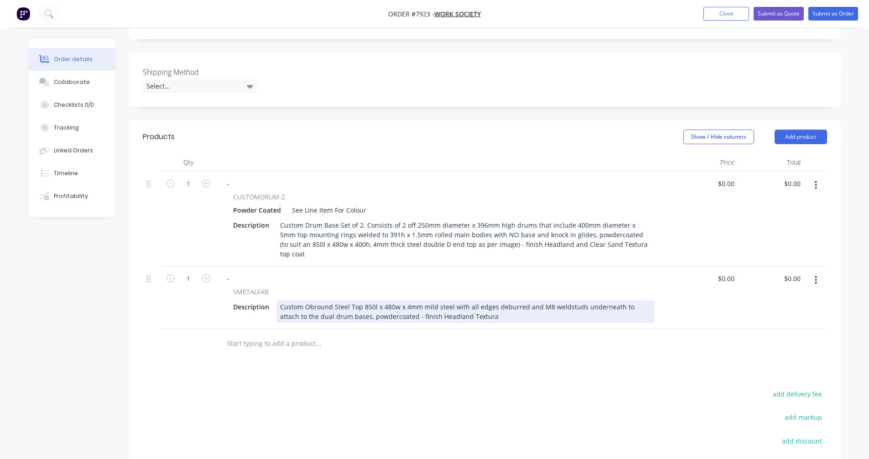
click at [440, 300] on div "Custom Obround Steel Top 850l x 480w x 4mm mild steel with all edges deburred a…" at bounding box center [466, 311] width 378 height 23
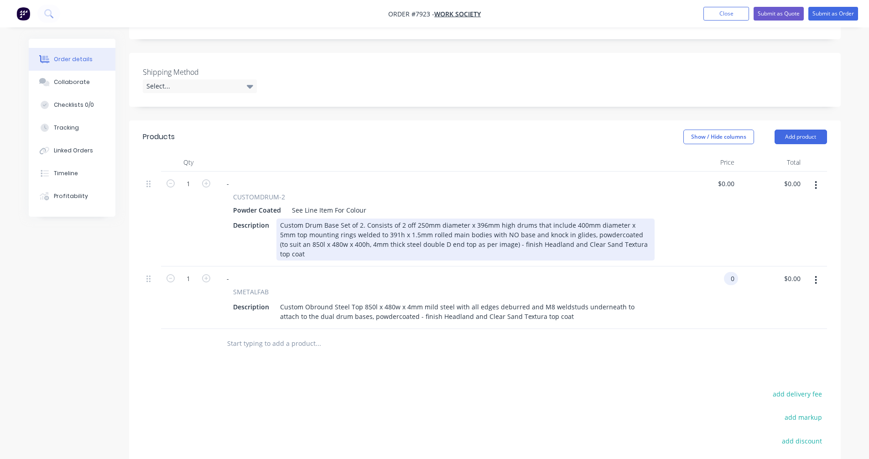
type input "$0.00"
click at [512, 219] on div "Custom Drum Base Set of 2. Consists of 2 off 250mm diameter x 396mm high drums …" at bounding box center [466, 240] width 378 height 42
type input "514"
type input "0.00"
type input "$514.00"
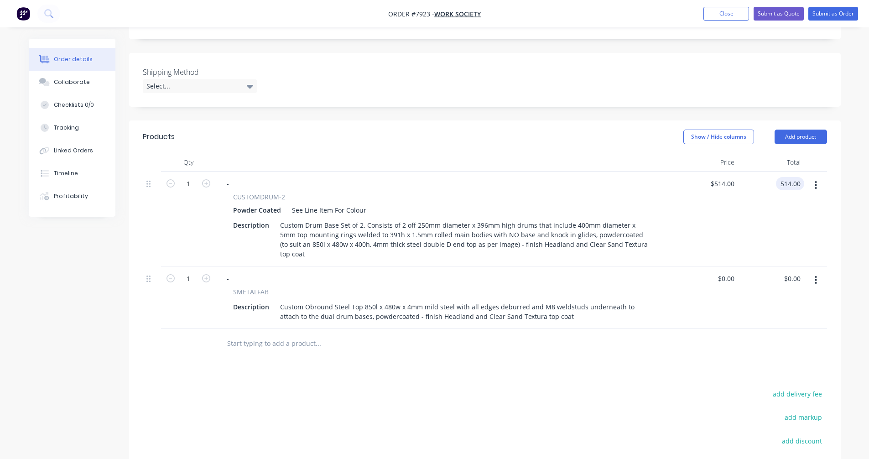
type input "$514.00"
click at [816, 180] on icon "button" at bounding box center [816, 185] width 2 height 10
click at [771, 221] on div "Duplicate" at bounding box center [784, 227] width 70 height 13
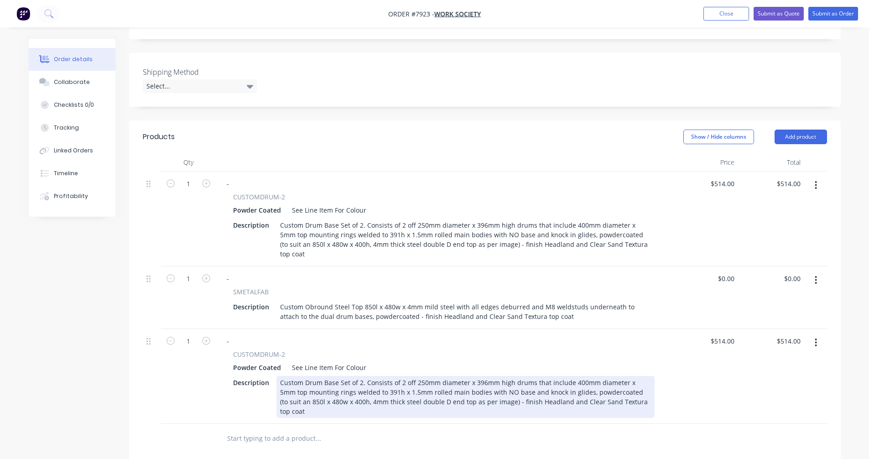
click at [557, 376] on div "Custom Drum Base Set of 2. Consists of 2 off 250mm diameter x 396mm high drums …" at bounding box center [466, 397] width 378 height 42
drag, startPoint x: 632, startPoint y: 367, endPoint x: 506, endPoint y: 369, distance: 125.5
click at [506, 376] on div "Custom Drum Base Set of 2. Consists of 2 off 250mm diameter x 396mm high drums …" at bounding box center [466, 397] width 378 height 42
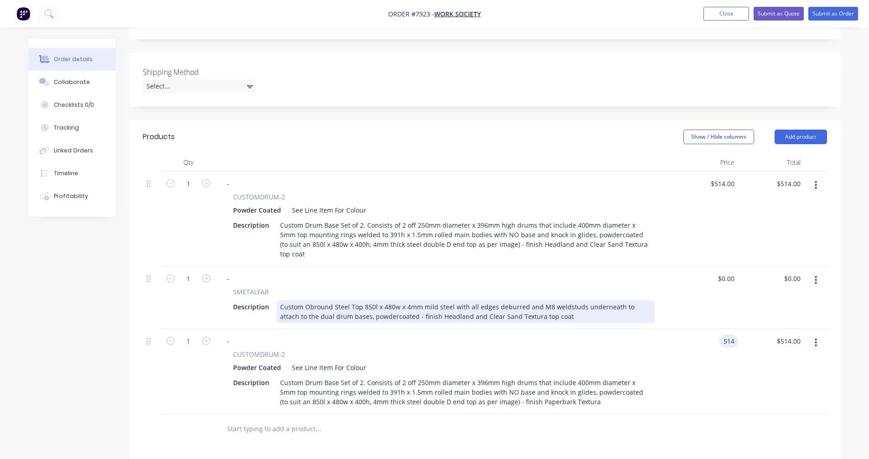
type input "$514.00"
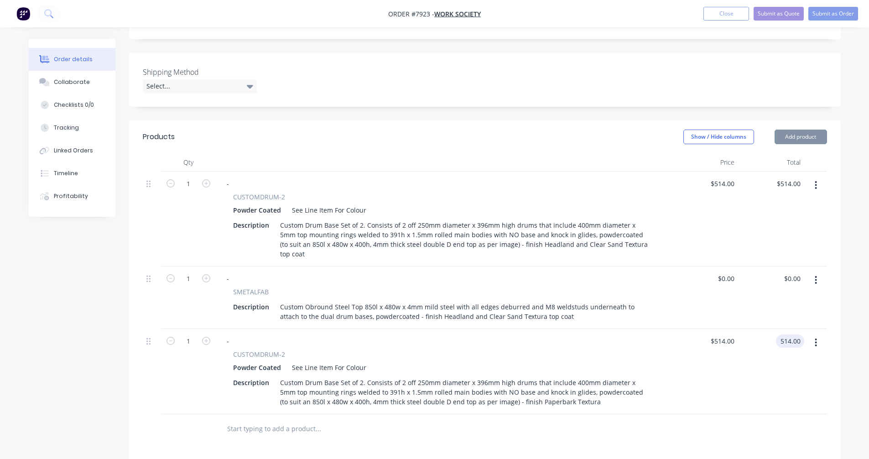
type input "$514.00"
click at [817, 275] on icon "button" at bounding box center [816, 280] width 2 height 10
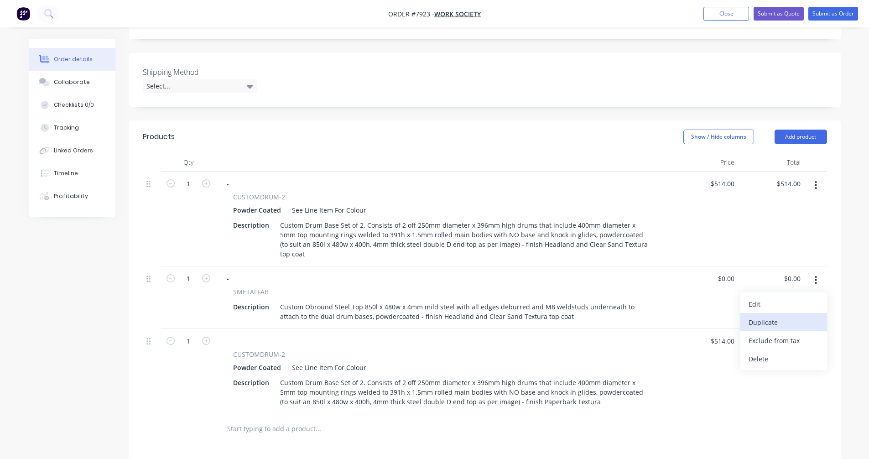
click at [773, 313] on button "Duplicate" at bounding box center [784, 322] width 87 height 18
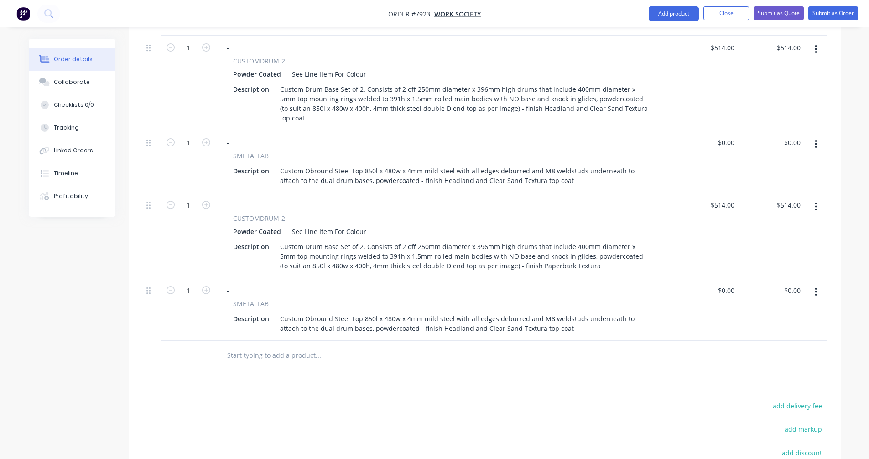
scroll to position [365, 0]
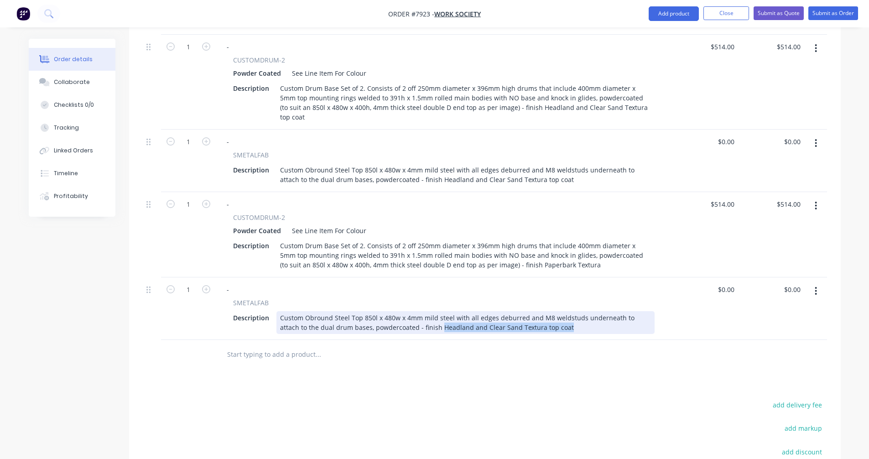
drag, startPoint x: 539, startPoint y: 292, endPoint x: 411, endPoint y: 296, distance: 128.8
click at [411, 311] on div "Custom Obround Steel Top 850l x 480w x 4mm mild steel with all edges deburred a…" at bounding box center [466, 322] width 378 height 23
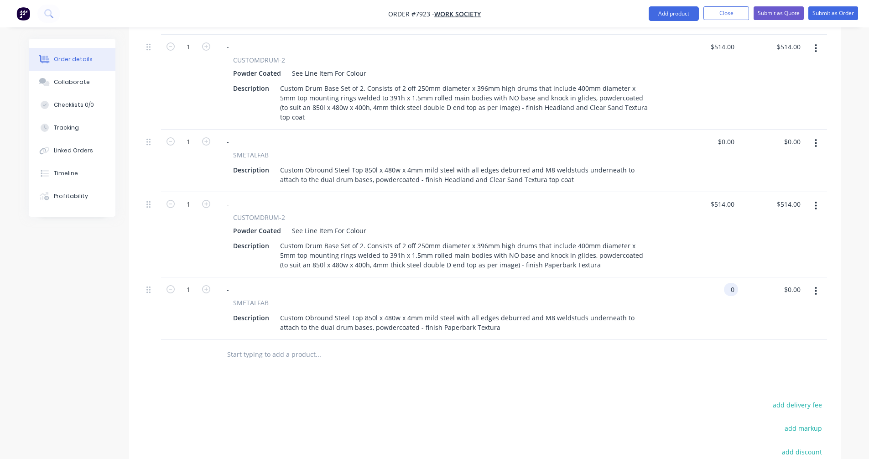
type input "$0.00"
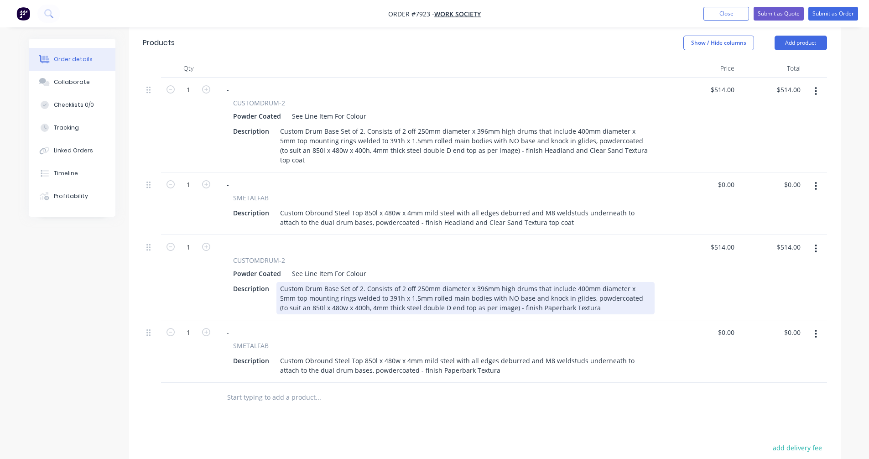
scroll to position [274, 0]
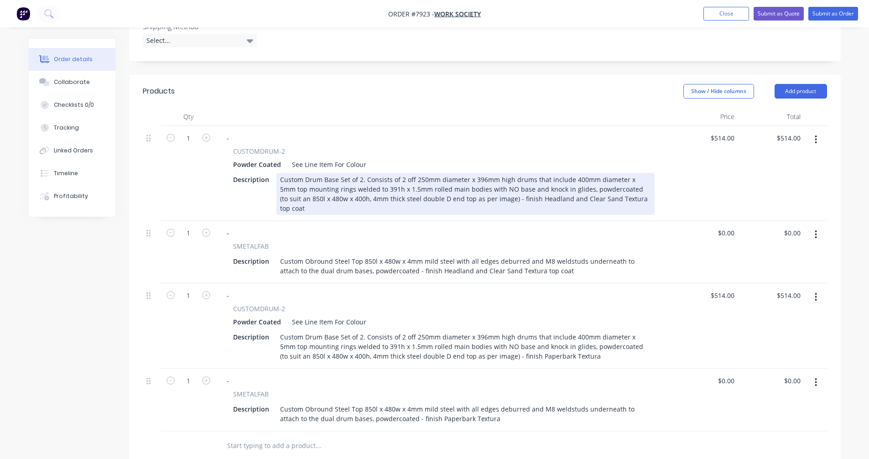
click at [543, 173] on div "Custom Drum Base Set of 2. Consists of 2 off 250mm diameter x 396mm high drums …" at bounding box center [466, 194] width 378 height 42
click at [481, 176] on div "Custom Drum Base Set of 2. Consists of 2 off 250mm diameter x 396mm high drums …" at bounding box center [466, 194] width 378 height 42
type input "$558.00"
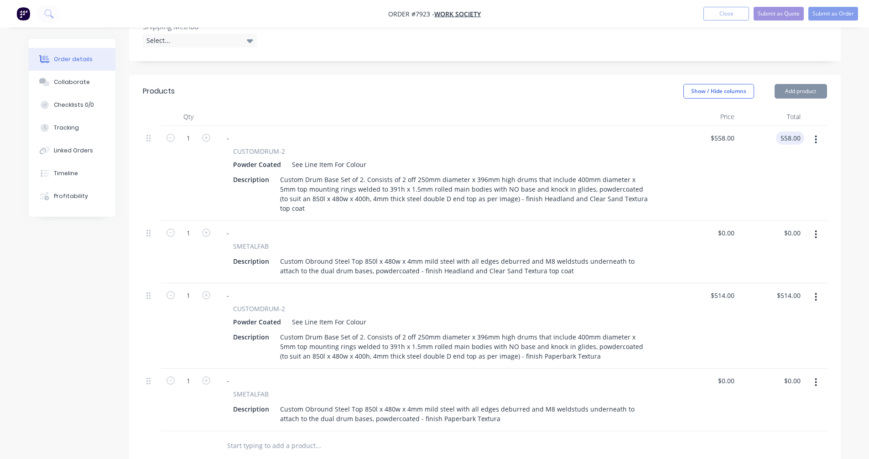
type input "$558.00"
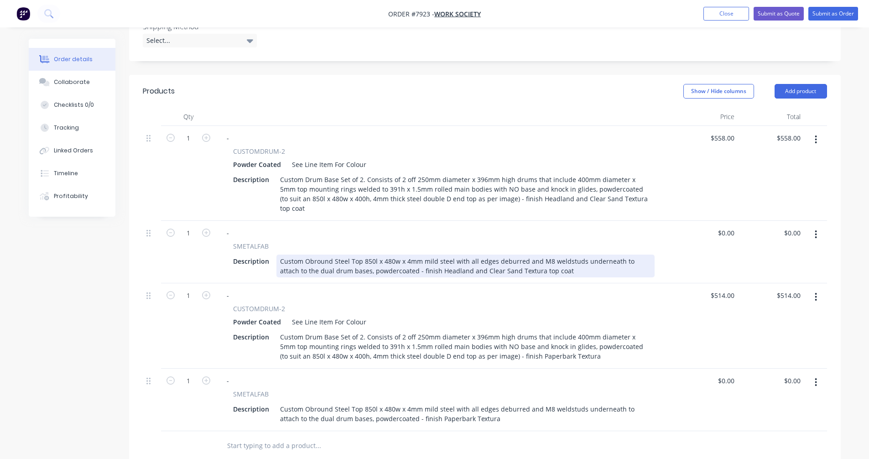
click at [424, 255] on div "Custom Obround Steel Top 850l x 480w x 4mm mild steel with all edges deburred a…" at bounding box center [466, 266] width 378 height 23
type input "$217.00"
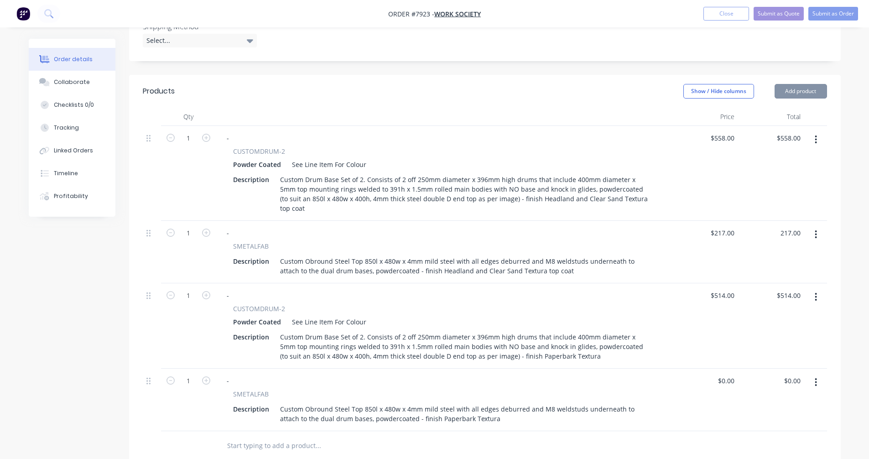
type input "$217.00"
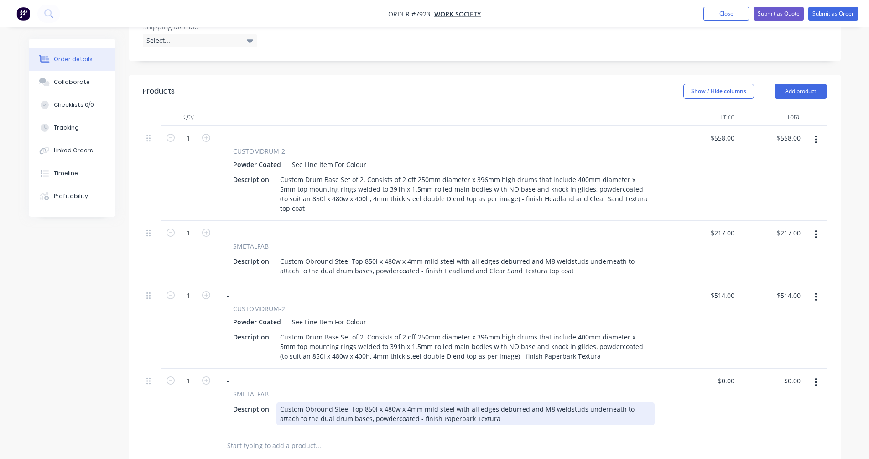
click at [390, 403] on div "Custom Obround Steel Top 850l x 480w x 4mm mild steel with all edges deburred a…" at bounding box center [466, 414] width 378 height 23
type input "$199.00"
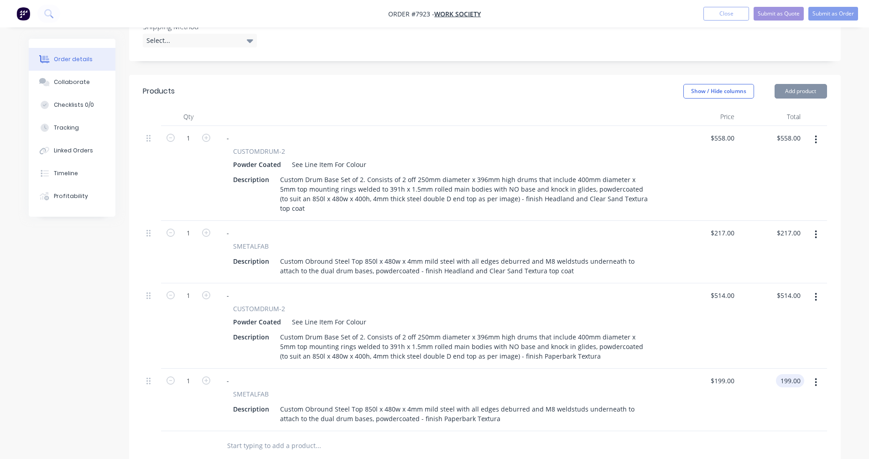
type input "$199.00"
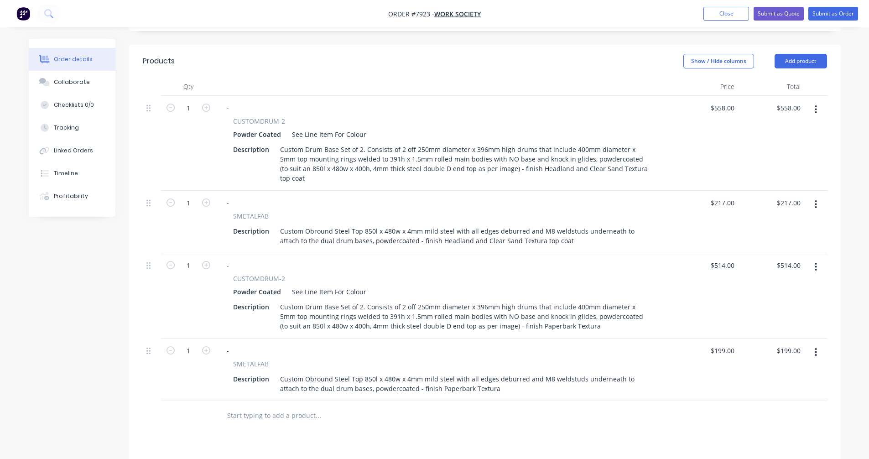
scroll to position [411, 0]
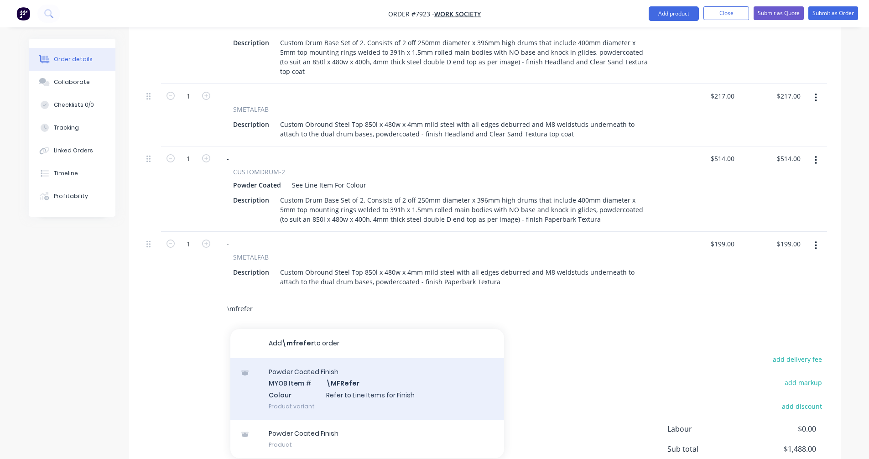
type input "\mfrefer"
click at [362, 358] on div "Powder Coated Finish MYOB Item # \MFRefer Colour Refer to Line Items for Finish…" at bounding box center [367, 389] width 274 height 62
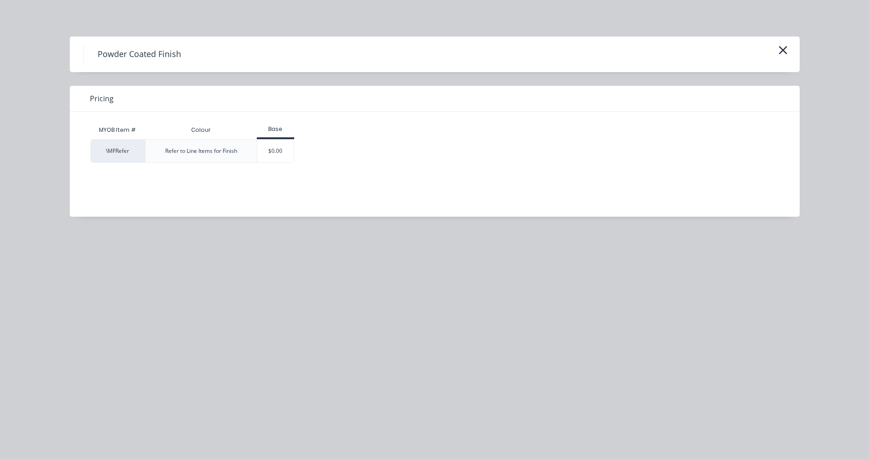
click at [282, 147] on div "$0.00" at bounding box center [275, 151] width 37 height 23
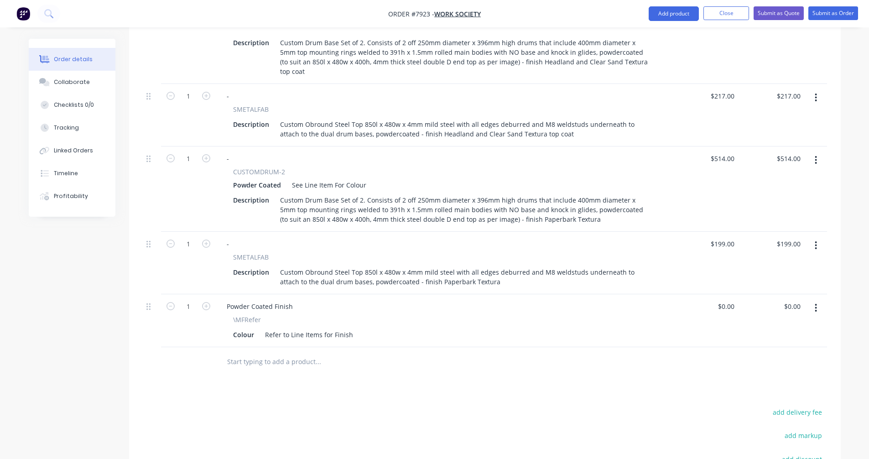
click at [270, 353] on input "text" at bounding box center [318, 362] width 183 height 18
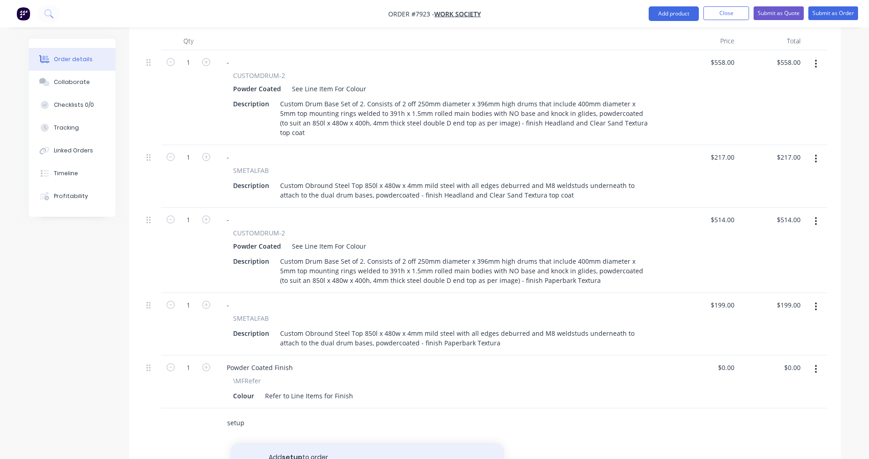
scroll to position [456, 0]
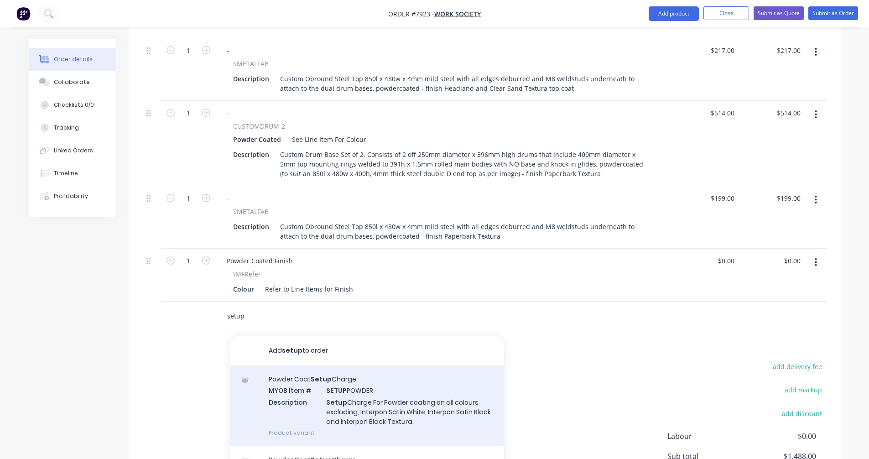
type input "setup"
click at [356, 366] on div "Powder Coat Setup Charge MYOB Item # SETUP POWDER Description Setup Charge For …" at bounding box center [367, 406] width 274 height 81
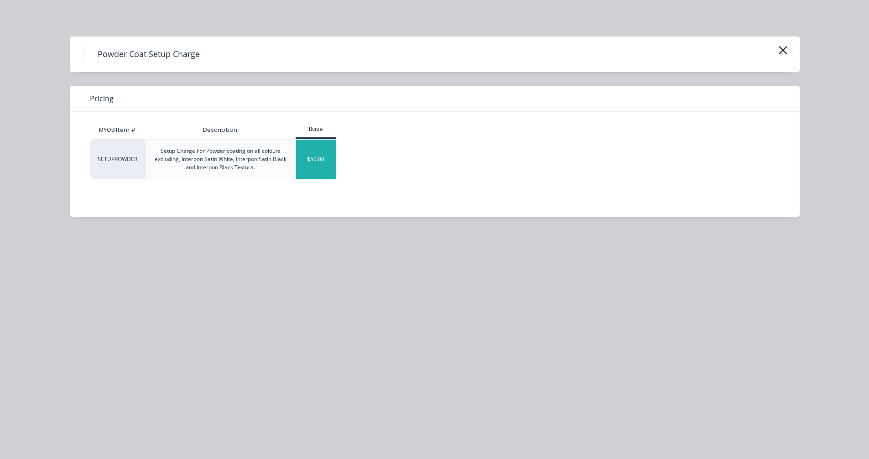
click at [317, 157] on div "$50.00" at bounding box center [316, 159] width 40 height 39
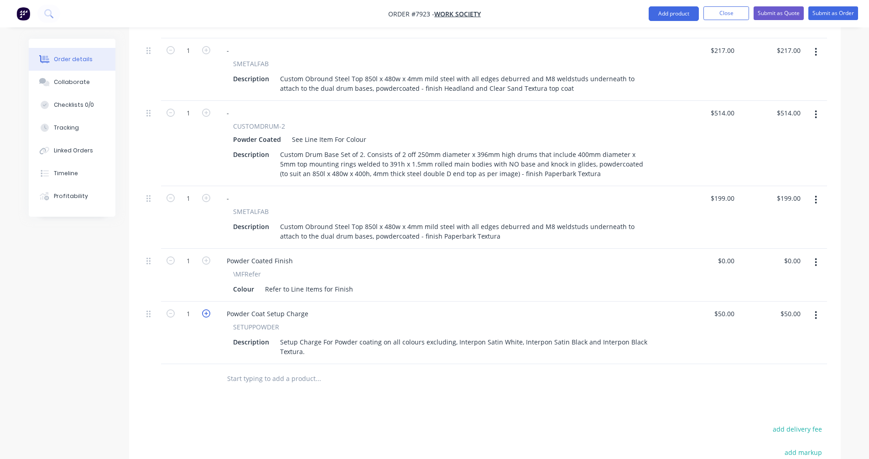
click at [206, 309] on icon "button" at bounding box center [206, 313] width 8 height 8
type input "2"
type input "$100.00"
click at [206, 309] on icon "button" at bounding box center [206, 313] width 8 height 8
type input "3"
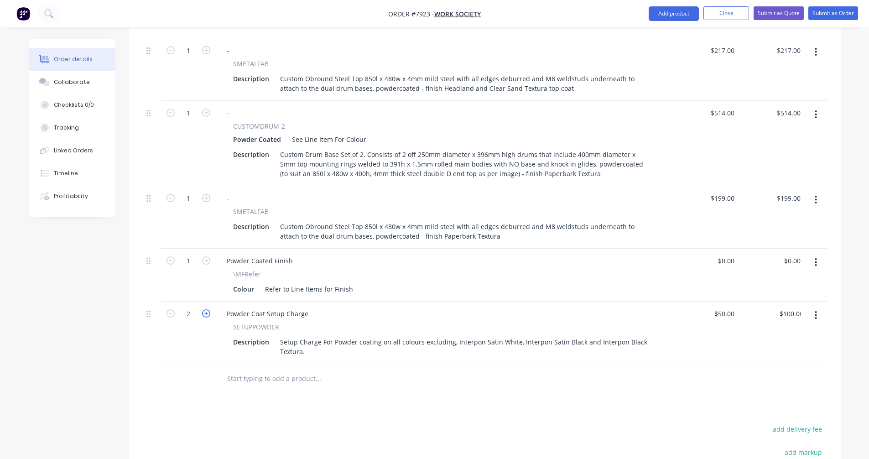
type input "$150.00"
click at [255, 370] on input "text" at bounding box center [318, 379] width 183 height 18
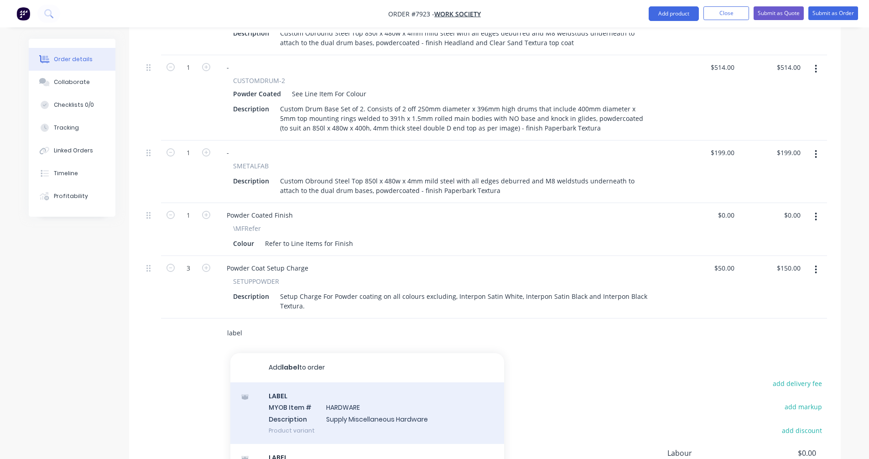
scroll to position [22, 0]
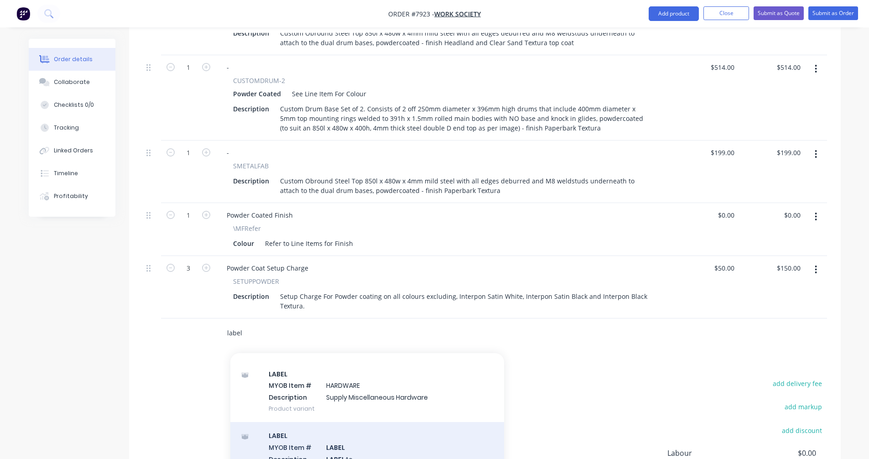
type input "label"
click at [336, 422] on div "LABEL MYOB Item # LABEL Description LABEL As Product variant" at bounding box center [367, 453] width 274 height 62
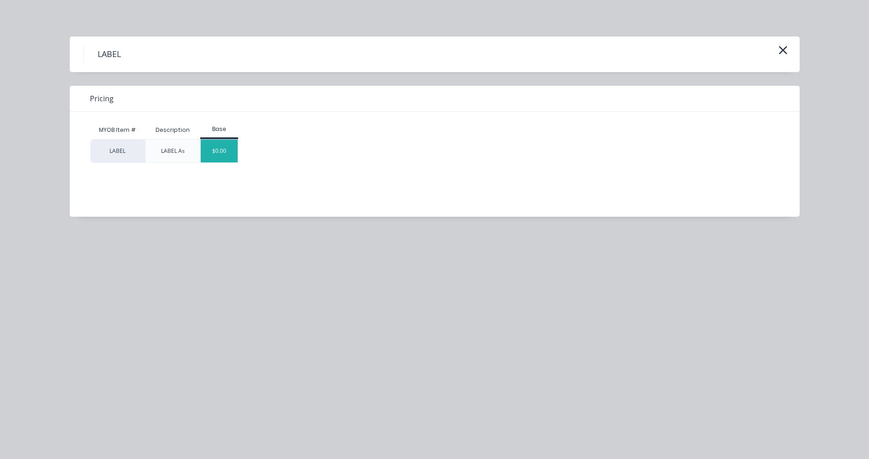
click at [214, 150] on div "$0.00" at bounding box center [219, 151] width 37 height 23
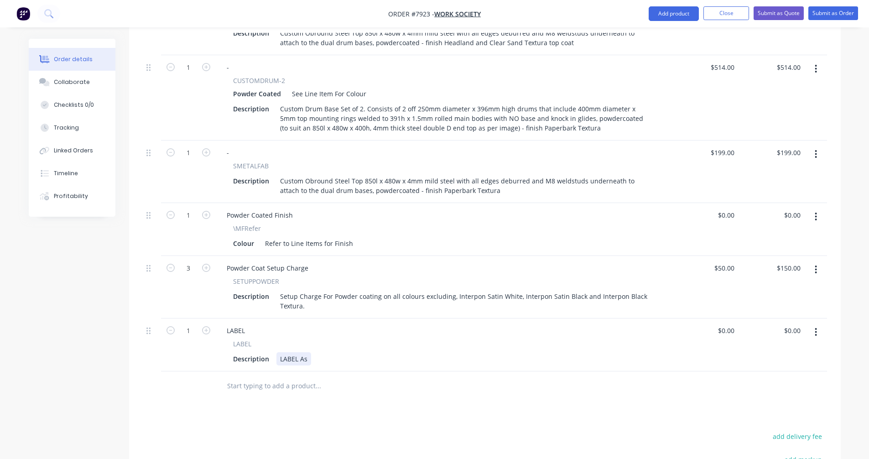
click at [307, 352] on div "LABEL As" at bounding box center [294, 358] width 35 height 13
type input "0"
type input "0.00"
type input "$0.00"
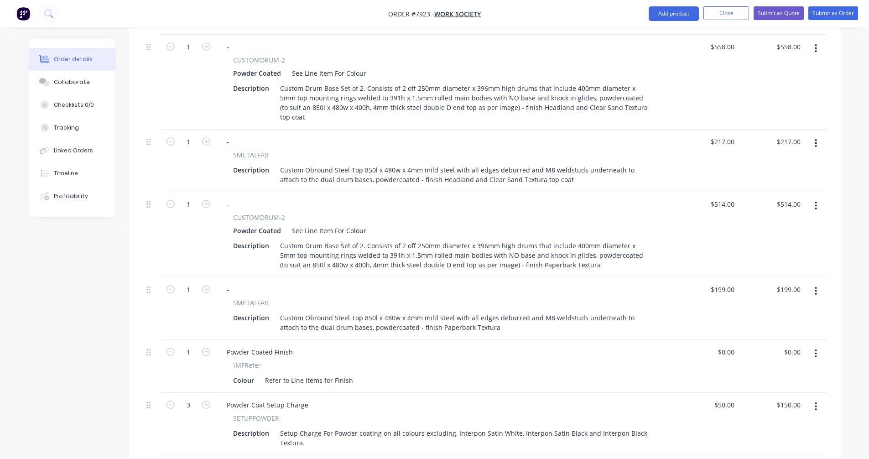
scroll to position [319, 0]
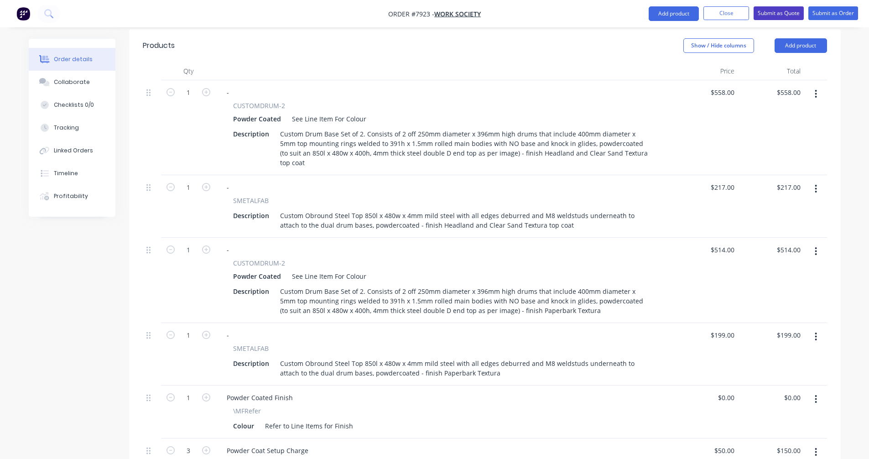
click at [769, 10] on button "Submit as Quote" at bounding box center [779, 13] width 50 height 14
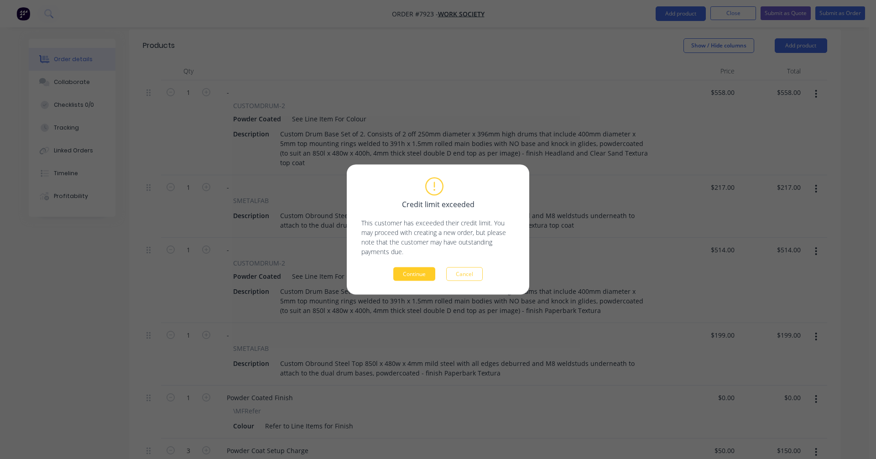
click at [422, 273] on button "Continue" at bounding box center [414, 274] width 42 height 14
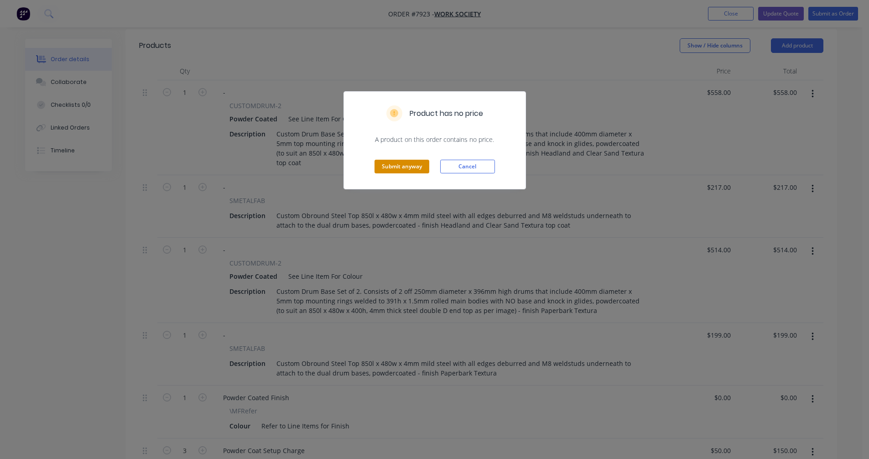
click at [408, 162] on button "Submit anyway" at bounding box center [402, 167] width 55 height 14
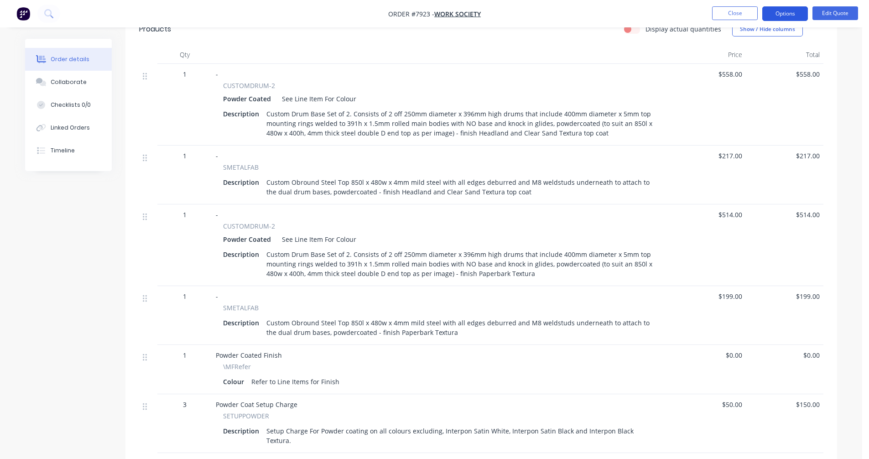
click at [781, 12] on button "Options" at bounding box center [786, 13] width 46 height 15
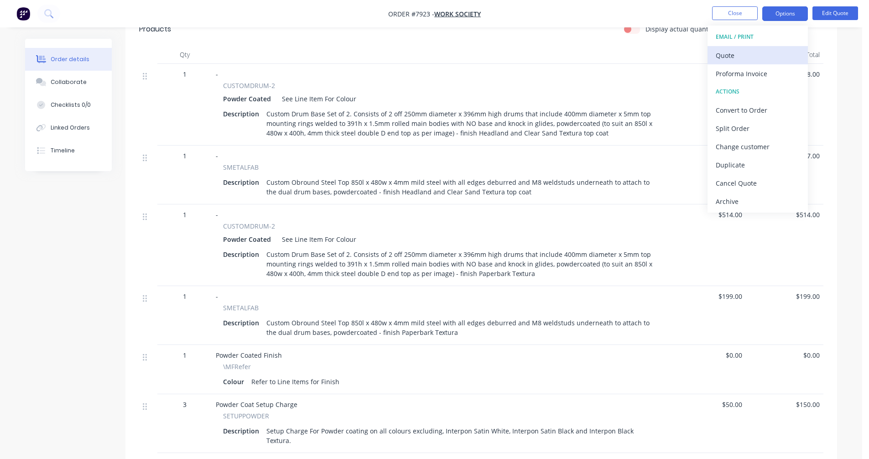
click at [744, 53] on div "Quote" at bounding box center [758, 55] width 84 height 13
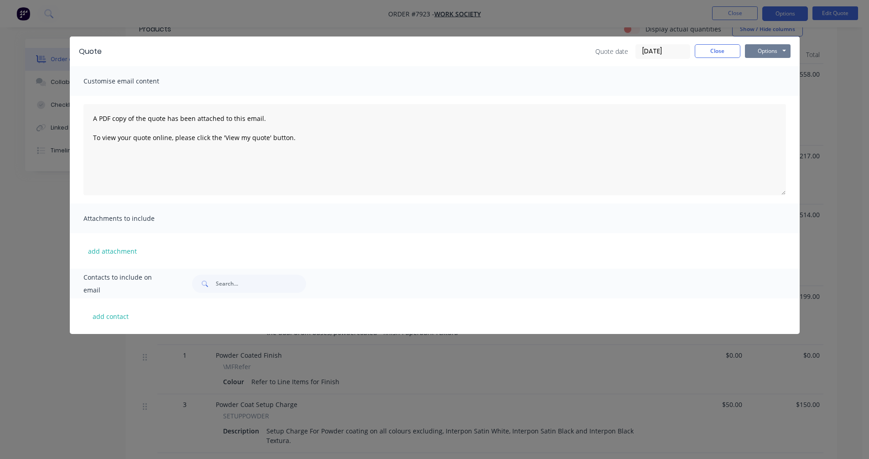
click at [771, 52] on button "Options" at bounding box center [768, 51] width 46 height 14
click at [771, 70] on button "Preview" at bounding box center [774, 67] width 58 height 15
click at [720, 55] on button "Close" at bounding box center [718, 51] width 46 height 14
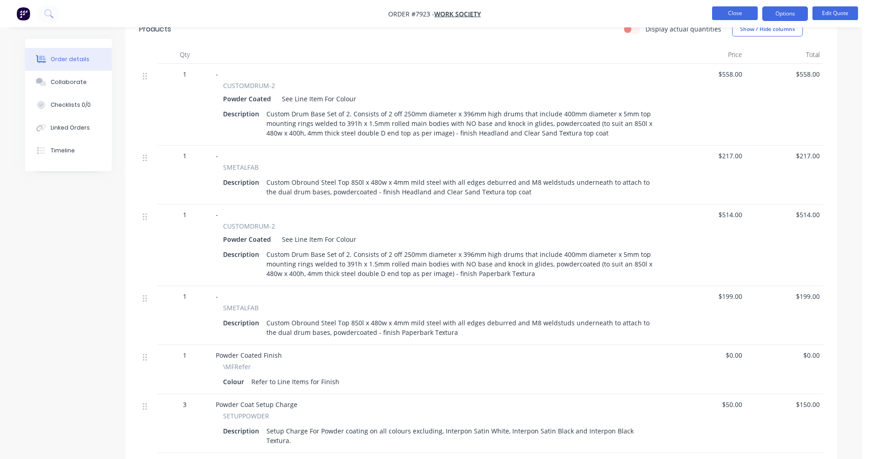
click at [730, 12] on button "Close" at bounding box center [735, 13] width 46 height 14
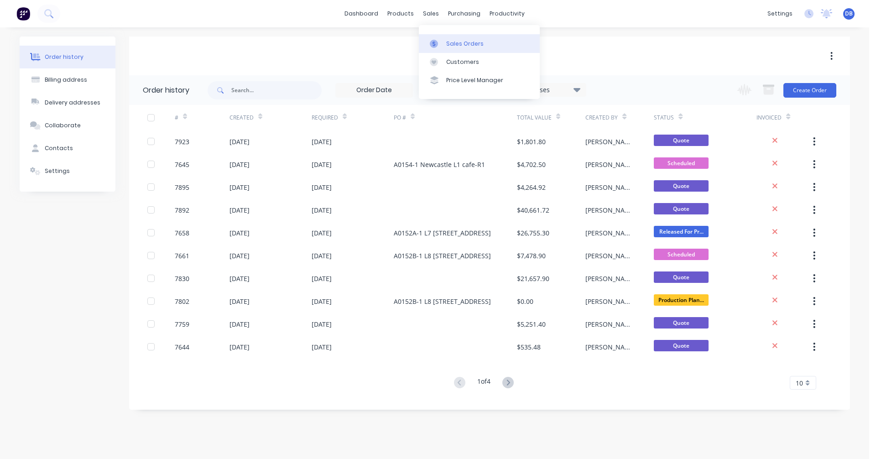
click at [444, 42] on link "Sales Orders" at bounding box center [479, 43] width 121 height 18
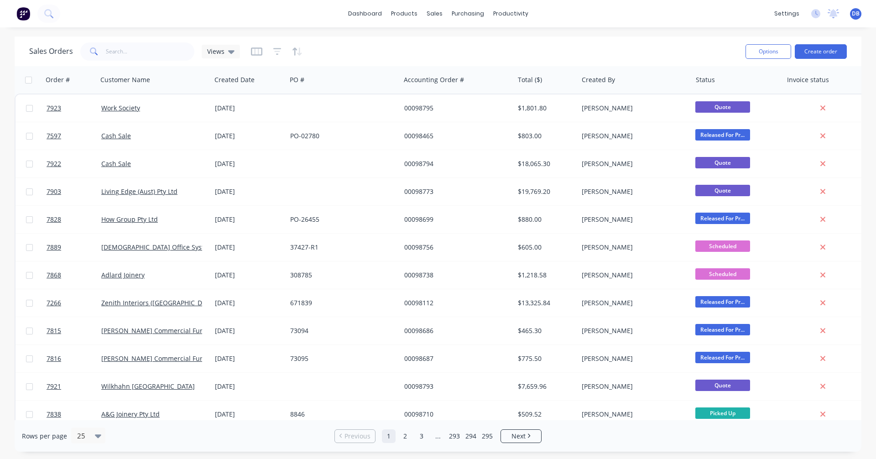
click at [817, 48] on button "Create order" at bounding box center [821, 51] width 52 height 15
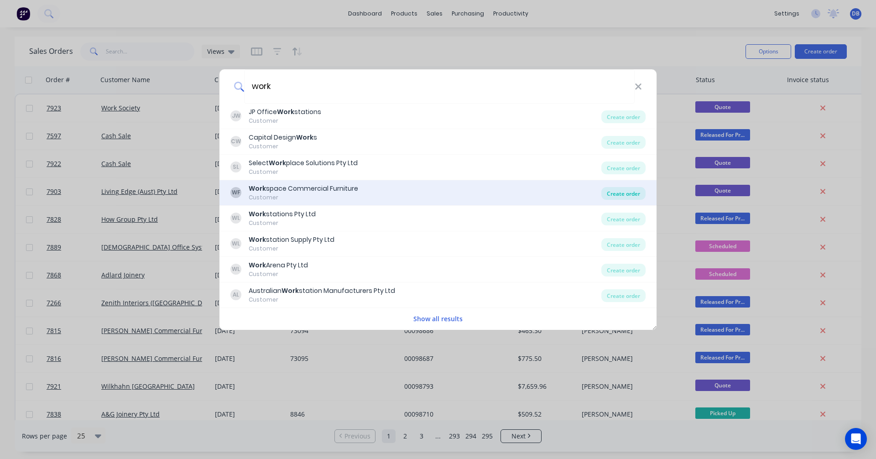
type input "work"
click at [618, 194] on div "Create order" at bounding box center [624, 193] width 44 height 13
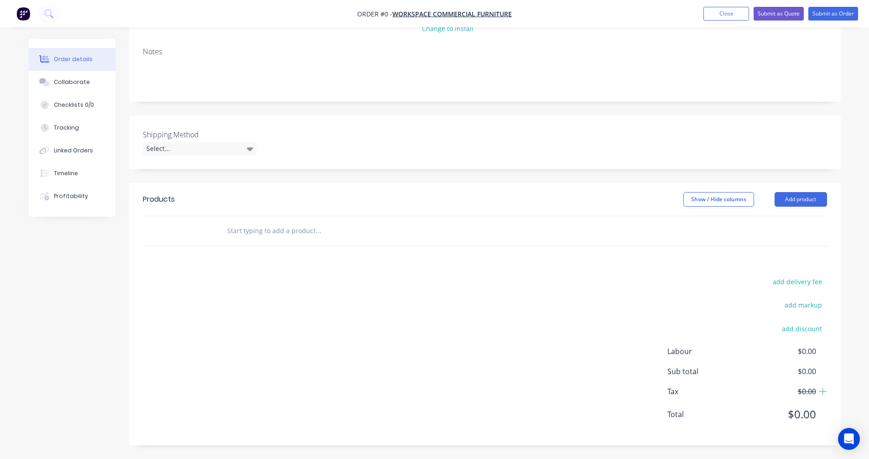
scroll to position [140, 0]
click at [236, 231] on input "text" at bounding box center [318, 231] width 183 height 18
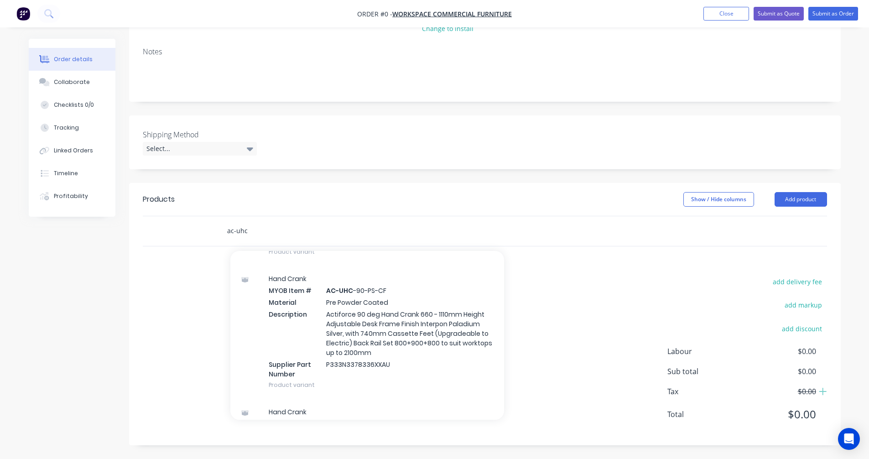
scroll to position [913, 0]
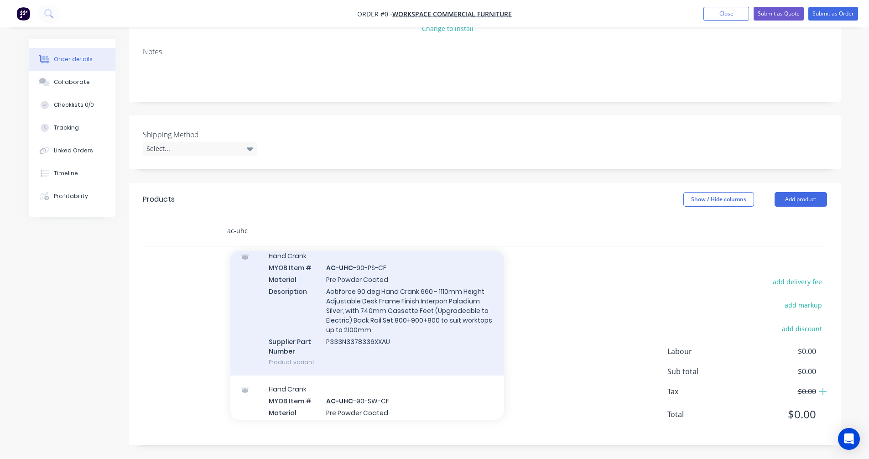
type input "ac-uhc"
click at [392, 310] on div "Hand Crank MYOB Item # AC-UHC -90-PS-CF Material Pre Powder Coated Description …" at bounding box center [367, 308] width 274 height 133
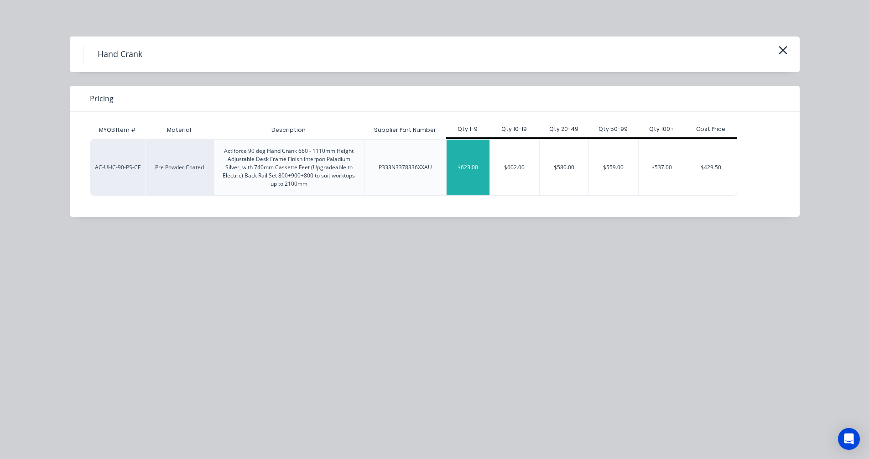
click at [472, 175] on div "$623.00" at bounding box center [468, 168] width 43 height 56
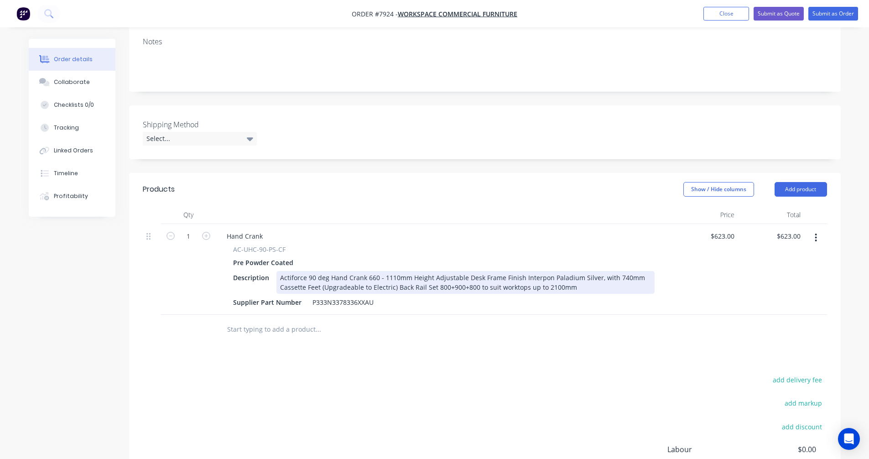
click at [416, 287] on div "Actiforce 90 deg Hand Crank 660 - 1110mm Height Adjustable Desk Frame Finish In…" at bounding box center [466, 282] width 378 height 23
type input "$500.00"
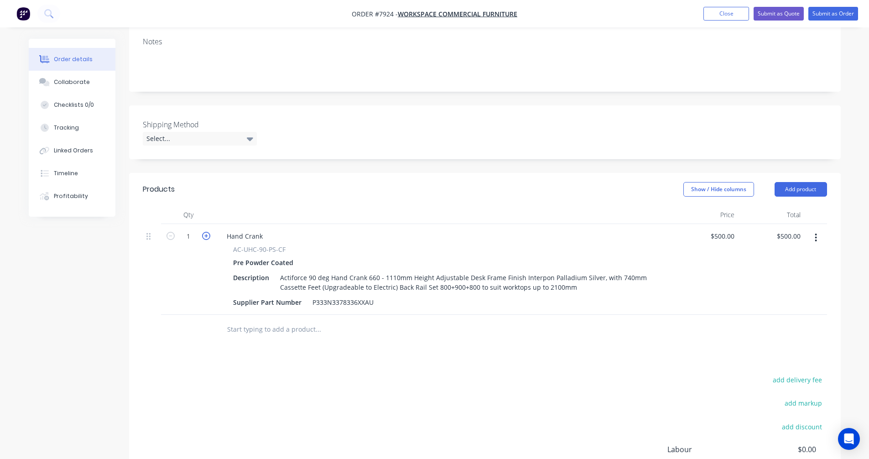
click at [206, 240] on icon "button" at bounding box center [206, 236] width 8 height 8
type input "2"
type input "$1,000.00"
click at [206, 240] on icon "button" at bounding box center [206, 236] width 8 height 8
type input "3"
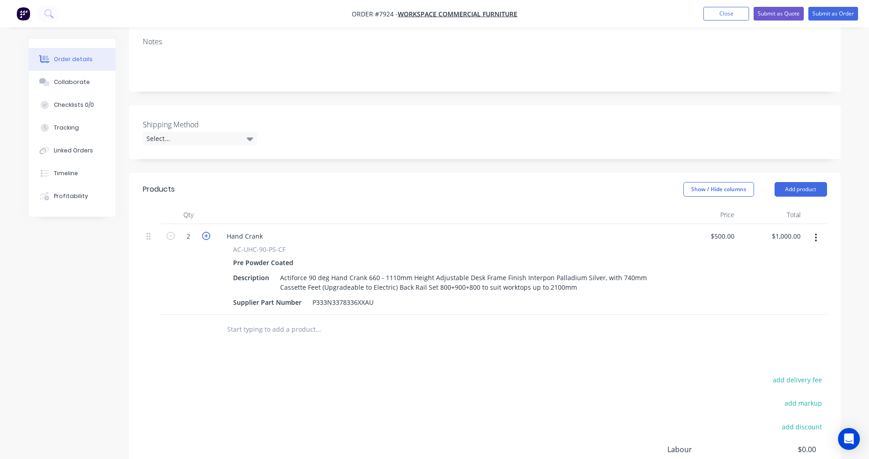
type input "$1,500.00"
click at [260, 339] on input "text" at bounding box center [318, 329] width 183 height 18
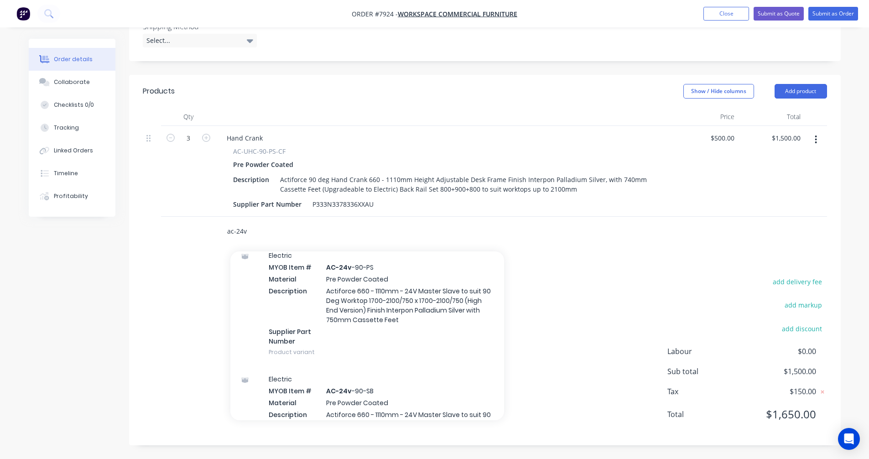
scroll to position [867, 0]
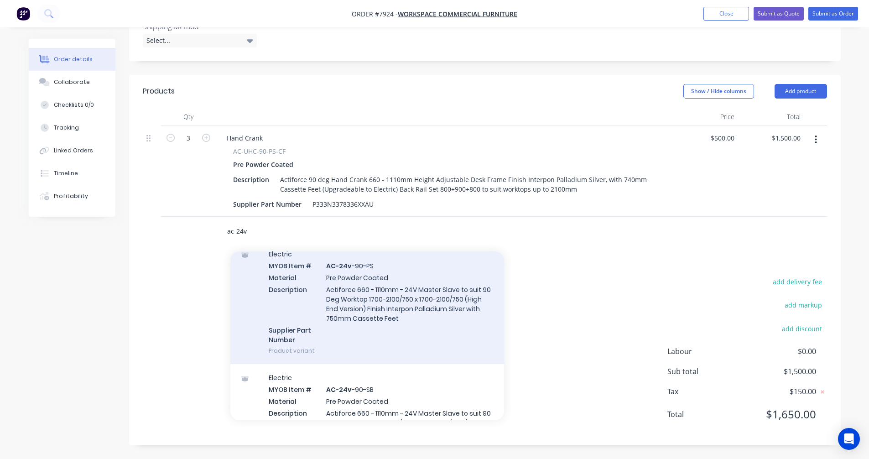
type input "ac-24v"
click at [388, 306] on div "Electric MYOB Item # AC-24v -90-PS Material Pre Powder Coated Description Actif…" at bounding box center [367, 303] width 274 height 124
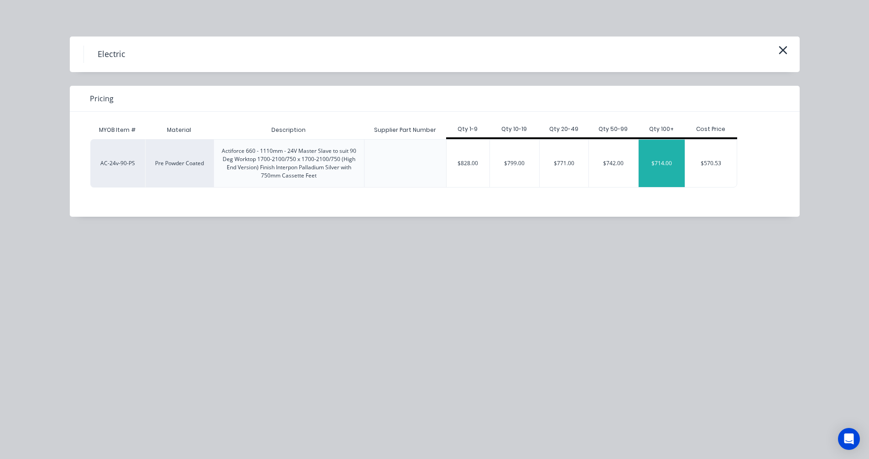
click at [649, 165] on div "$714.00" at bounding box center [662, 163] width 46 height 47
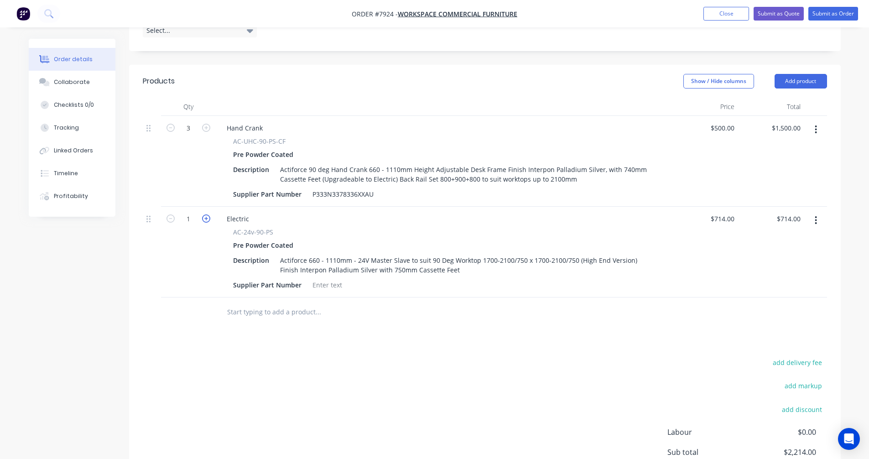
click at [208, 223] on icon "button" at bounding box center [206, 219] width 8 height 8
type input "2"
type input "$1,428.00"
click at [208, 223] on icon "button" at bounding box center [206, 219] width 8 height 8
type input "3"
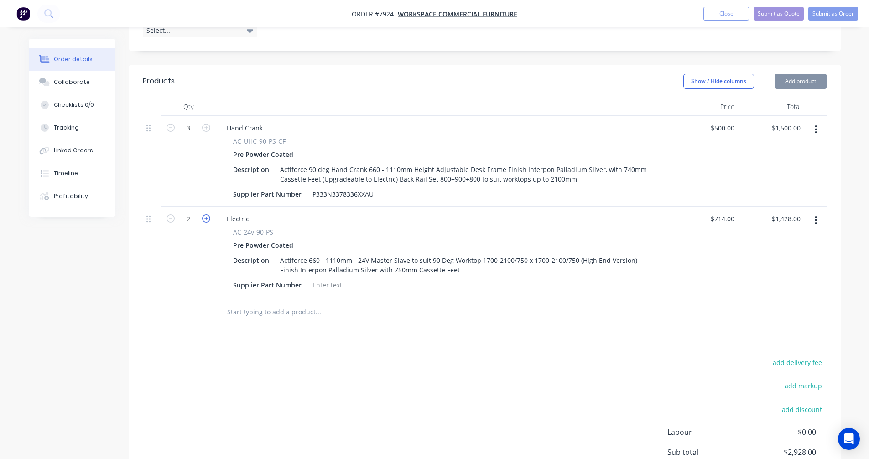
type input "$2,142.00"
click at [722, 225] on div "714 $714.00" at bounding box center [724, 218] width 28 height 13
type input "$600.00"
type input "$1,800.00"
click at [258, 321] on input "text" at bounding box center [318, 312] width 183 height 18
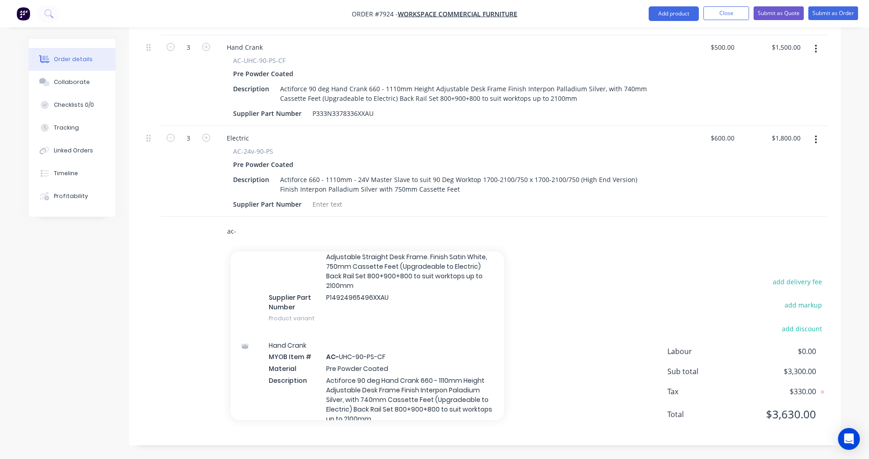
scroll to position [6455, 0]
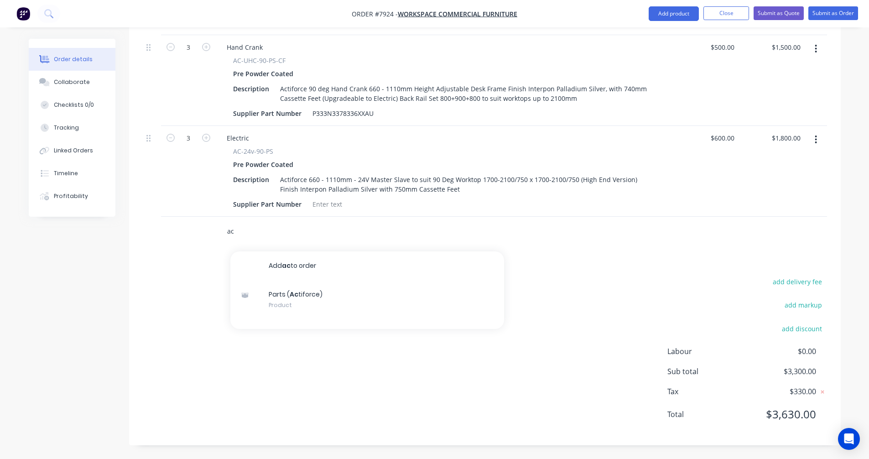
type input "a"
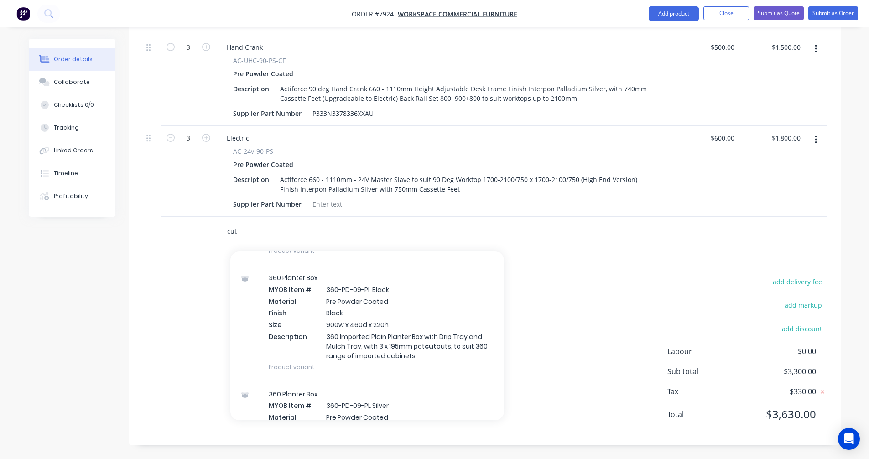
scroll to position [593, 0]
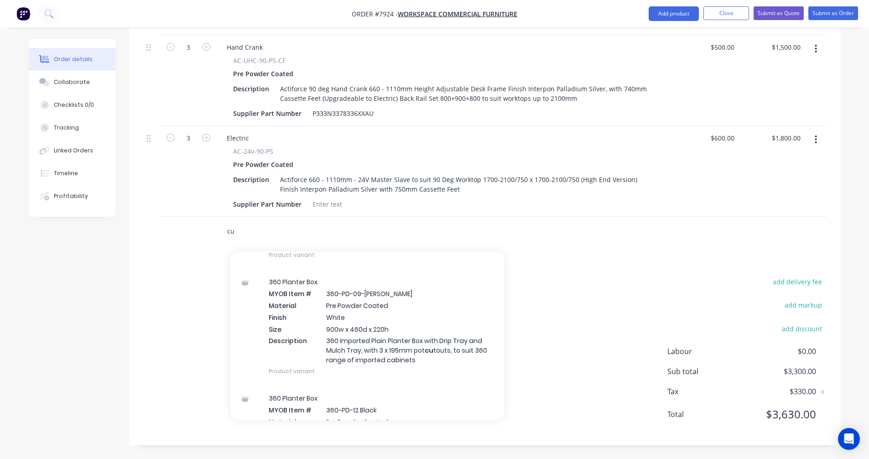
type input "c"
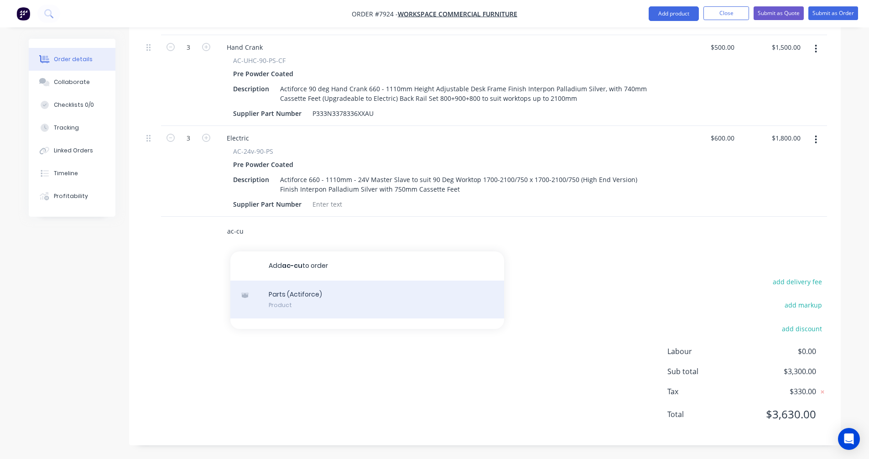
type input "ac-cu"
click at [299, 297] on div "Parts (Actiforce) Product" at bounding box center [367, 300] width 274 height 38
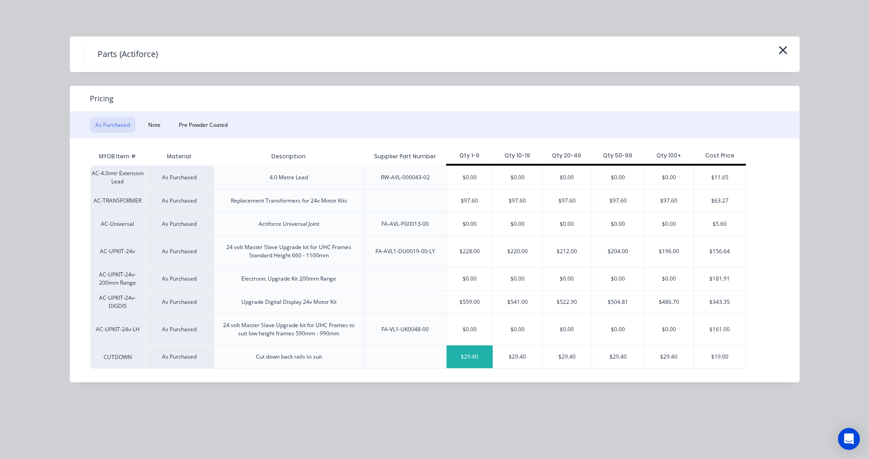
click at [474, 358] on div "$29.40" at bounding box center [470, 356] width 46 height 23
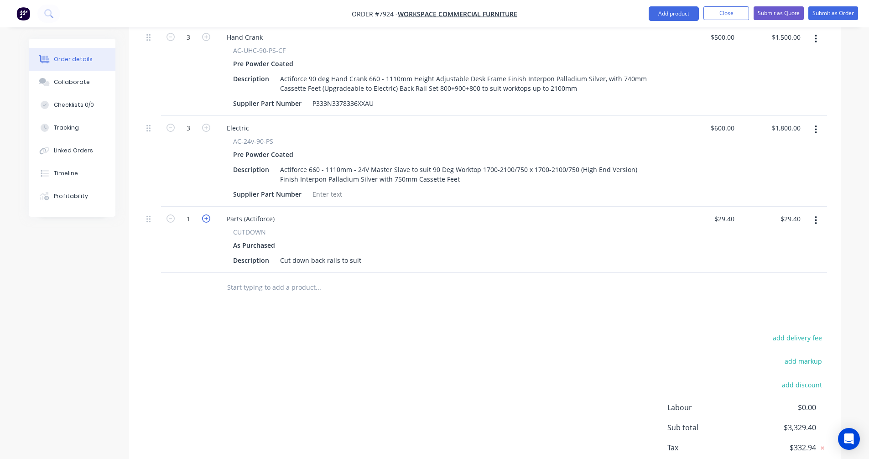
click at [204, 223] on icon "button" at bounding box center [206, 219] width 8 height 8
type input "2"
type input "$58.80"
click at [204, 223] on icon "button" at bounding box center [206, 219] width 8 height 8
type input "3"
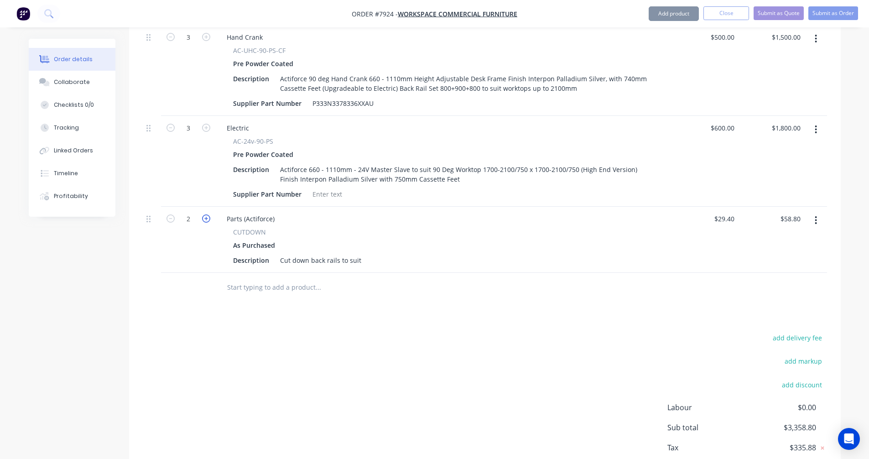
type input "$88.20"
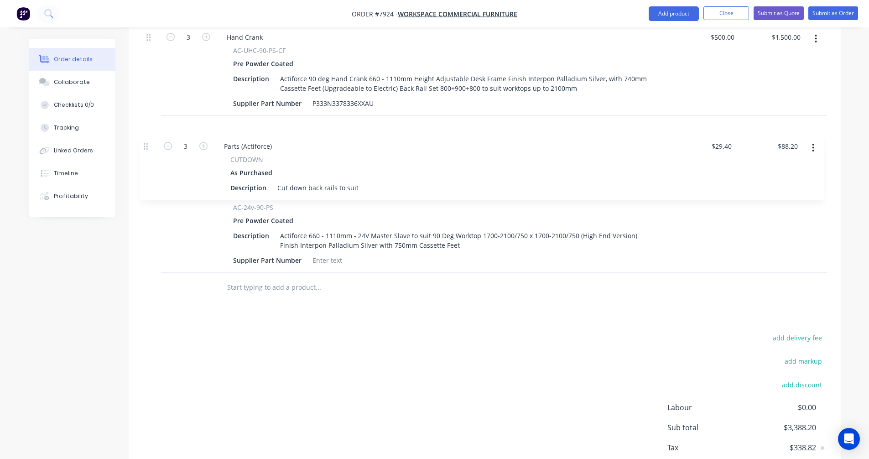
drag, startPoint x: 150, startPoint y: 231, endPoint x: 153, endPoint y: 144, distance: 87.2
click at [148, 145] on div "3 Hand Crank AC-UHC-90-PS-CF Pre Powder Coated Description Actiforce 90 deg Han…" at bounding box center [485, 149] width 685 height 248
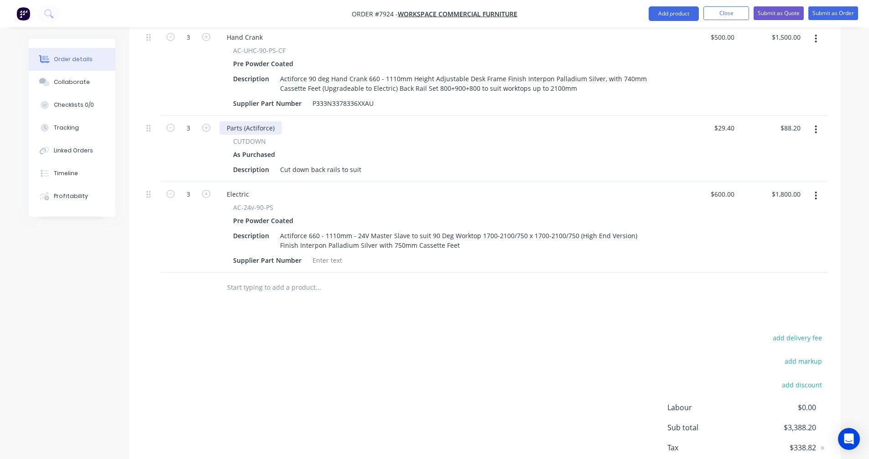
click at [278, 135] on div "Parts (Actiforce)" at bounding box center [251, 127] width 63 height 13
drag, startPoint x: 265, startPoint y: 137, endPoint x: 224, endPoint y: 138, distance: 41.1
click at [224, 135] on div "Parts (Actiforce)" at bounding box center [251, 127] width 63 height 13
click at [818, 137] on button "button" at bounding box center [816, 129] width 21 height 16
click at [357, 176] on div "Cut down back rails to suit" at bounding box center [321, 169] width 89 height 13
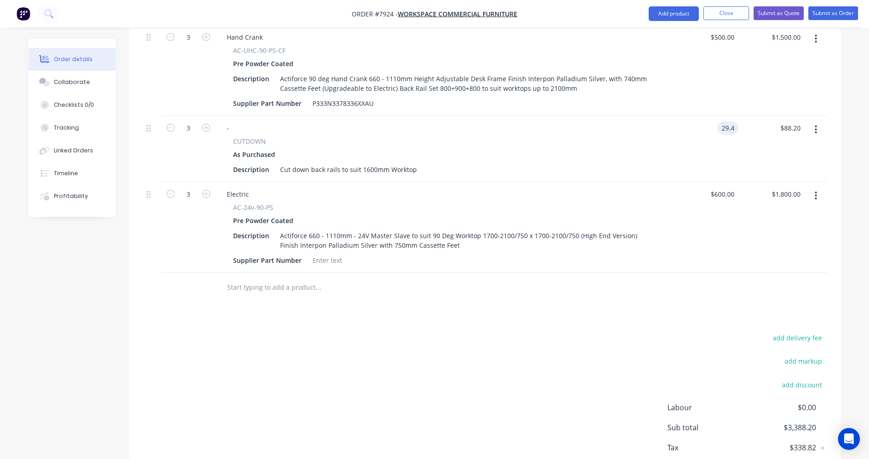
type input "$29.40"
type input "$88.20"
click at [817, 135] on icon "button" at bounding box center [816, 130] width 2 height 10
click at [775, 178] on div "Duplicate" at bounding box center [784, 171] width 70 height 13
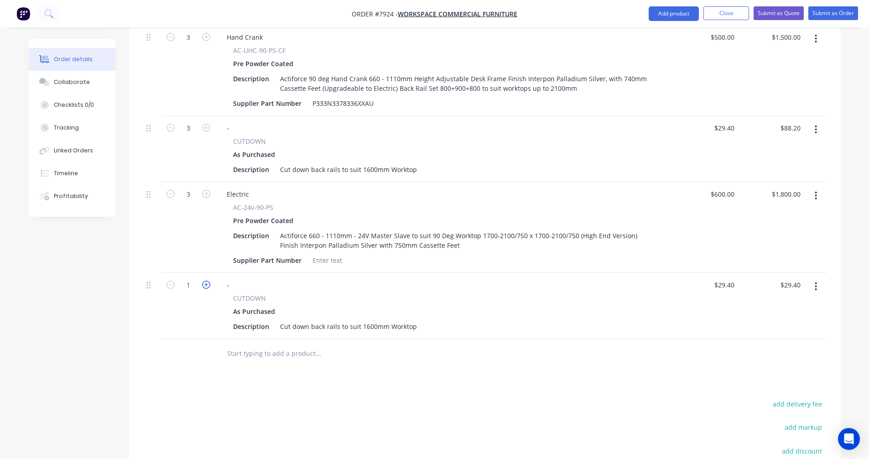
click at [207, 289] on icon "button" at bounding box center [206, 285] width 8 height 8
type input "2"
type input "$58.80"
click at [207, 289] on icon "button" at bounding box center [206, 285] width 8 height 8
type input "3"
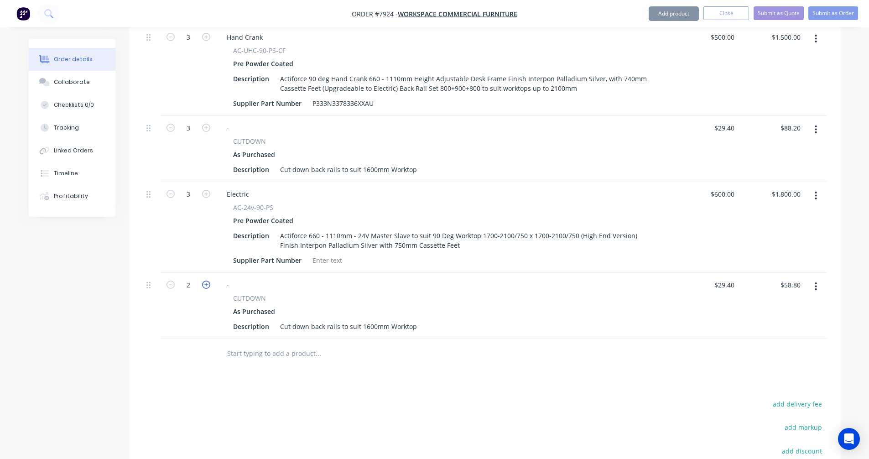
type input "$88.20"
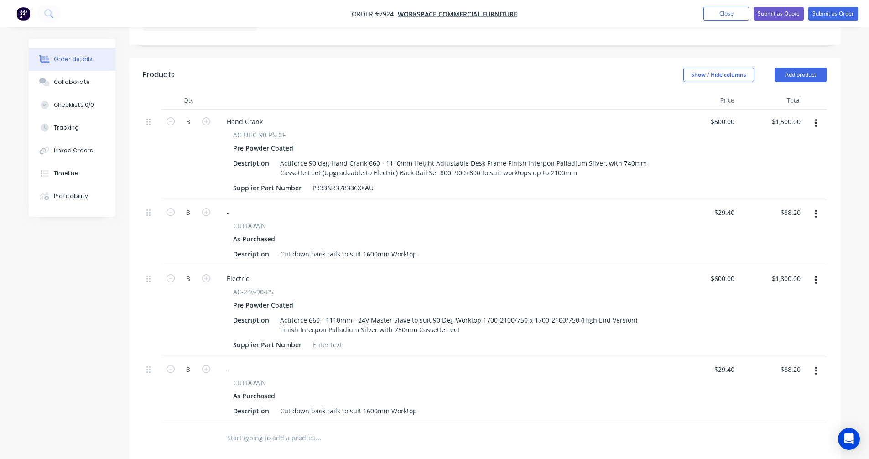
scroll to position [248, 0]
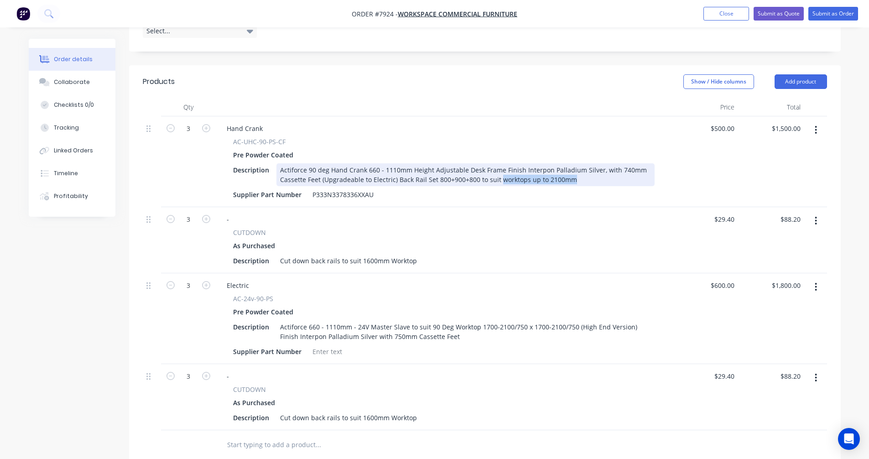
drag, startPoint x: 577, startPoint y: 191, endPoint x: 498, endPoint y: 189, distance: 79.4
click at [498, 186] on div "Actiforce 90 deg Hand Crank 660 - 1110mm Height Adjustable Desk Frame Finish In…" at bounding box center [466, 174] width 378 height 23
drag, startPoint x: 609, startPoint y: 191, endPoint x: 477, endPoint y: 194, distance: 132.4
click at [477, 186] on div "Actiforce 90 deg Hand Crank 660 - 1110mm Height Adjustable Desk Frame Finish In…" at bounding box center [466, 174] width 378 height 23
click at [473, 186] on div "Actiforce 90 deg Hand Crank 660 - 1110mm Height Adjustable Desk Frame Finish In…" at bounding box center [466, 174] width 378 height 23
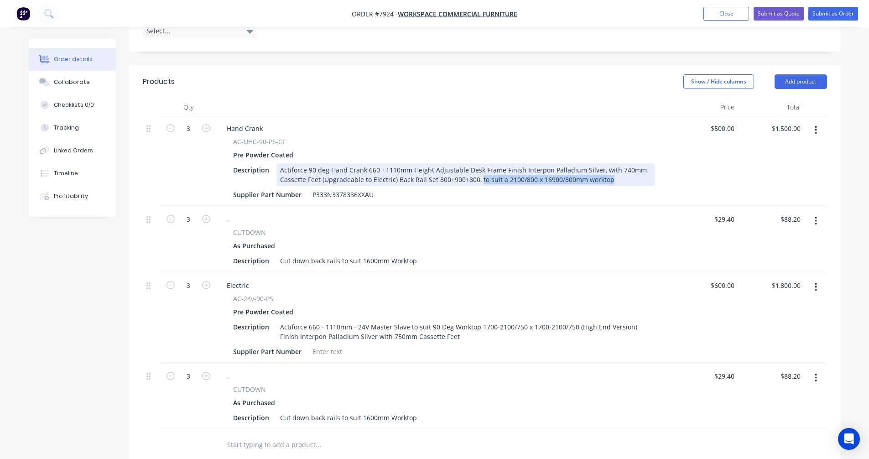
drag, startPoint x: 594, startPoint y: 188, endPoint x: 478, endPoint y: 189, distance: 115.9
click at [478, 186] on div "Actiforce 90 deg Hand Crank 660 - 1110mm Height Adjustable Desk Frame Finish In…" at bounding box center [466, 174] width 378 height 23
copy div "to suit a 2100/800 x 16900/800mm worktop"
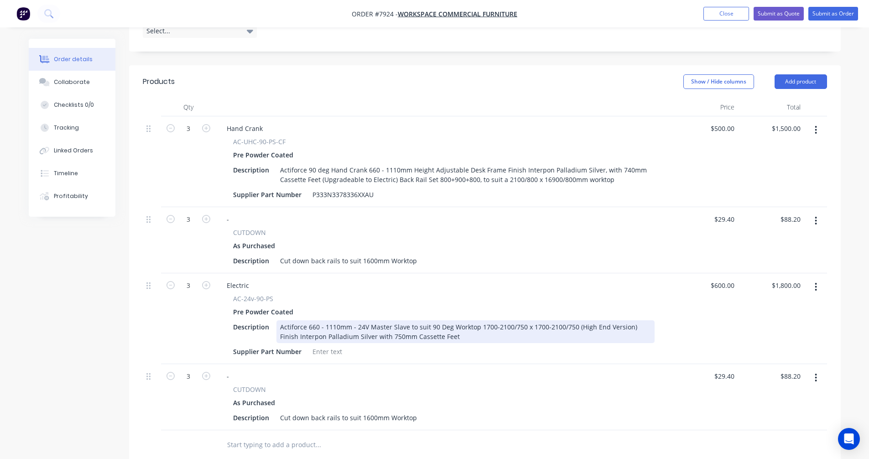
click at [445, 343] on div "Actiforce 660 - 1110mm - 24V Master Slave to suit 90 Deg Worktop 1700-2100/750 …" at bounding box center [466, 331] width 378 height 23
drag, startPoint x: 573, startPoint y: 336, endPoint x: 477, endPoint y: 336, distance: 95.4
click at [477, 336] on div "Actiforce 660 - 1110mm - 24V Master Slave to suit 90 Deg Worktop 1700-2100/750 …" at bounding box center [466, 331] width 378 height 23
click at [487, 343] on div "Actiforce 660 - 1110mm - 24V Master Slave to suit 90 Deg Worktop (High End Vers…" at bounding box center [466, 331] width 378 height 23
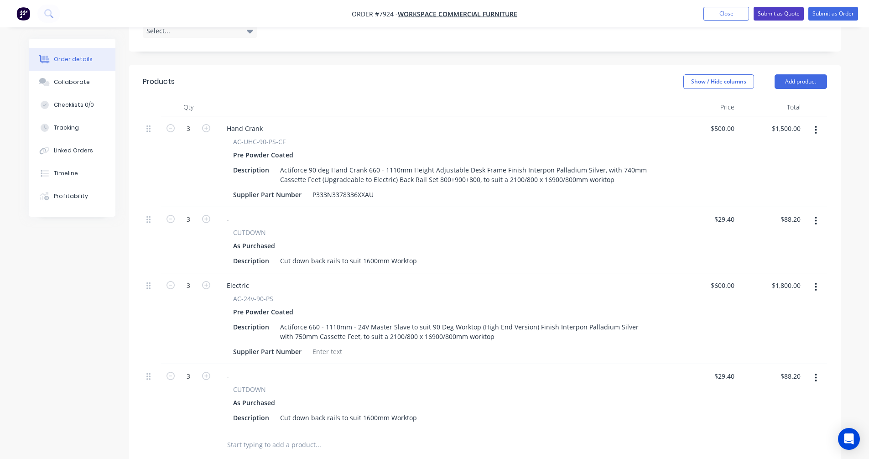
click at [780, 14] on button "Submit as Quote" at bounding box center [779, 14] width 50 height 14
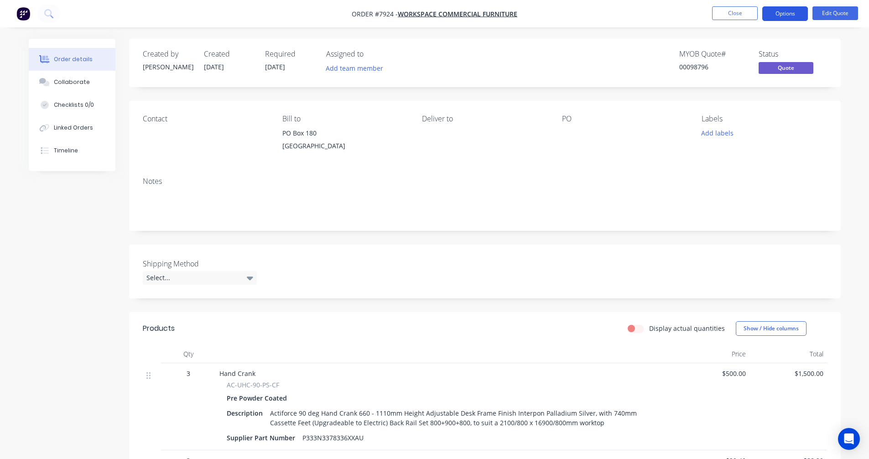
click at [795, 11] on button "Options" at bounding box center [786, 13] width 46 height 15
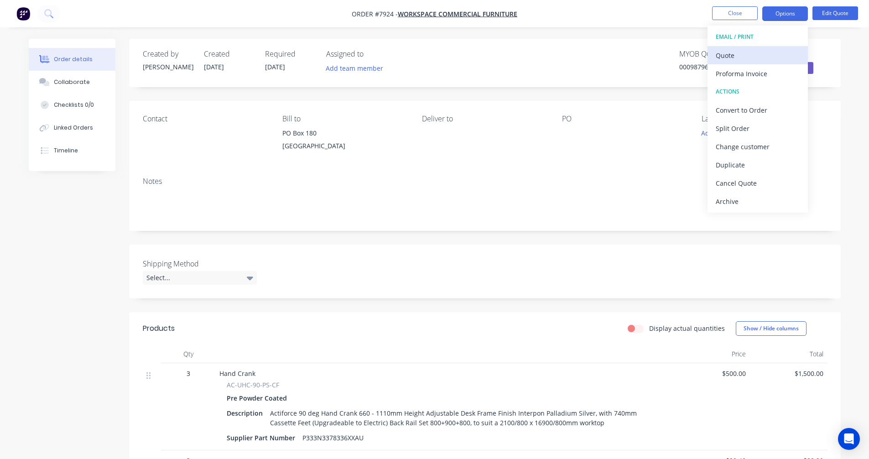
click at [737, 55] on div "Quote" at bounding box center [758, 55] width 84 height 13
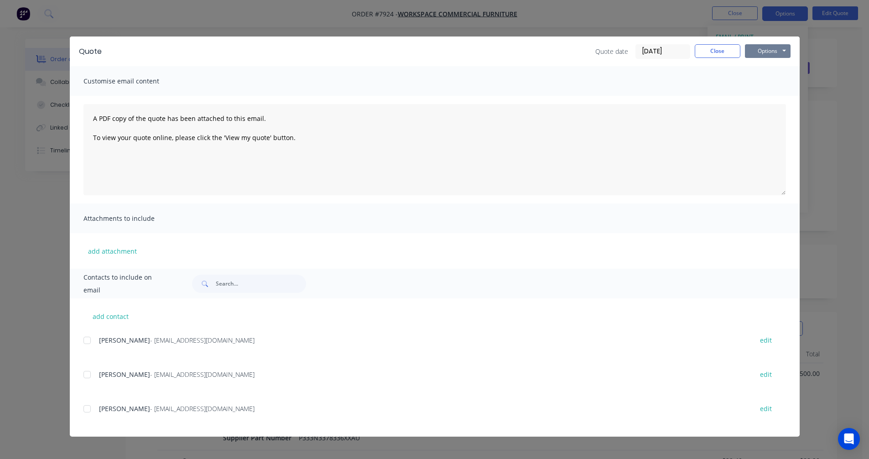
click at [777, 54] on button "Options" at bounding box center [768, 51] width 46 height 14
click at [784, 64] on button "Preview" at bounding box center [774, 67] width 58 height 15
click at [712, 54] on button "Close" at bounding box center [718, 51] width 46 height 14
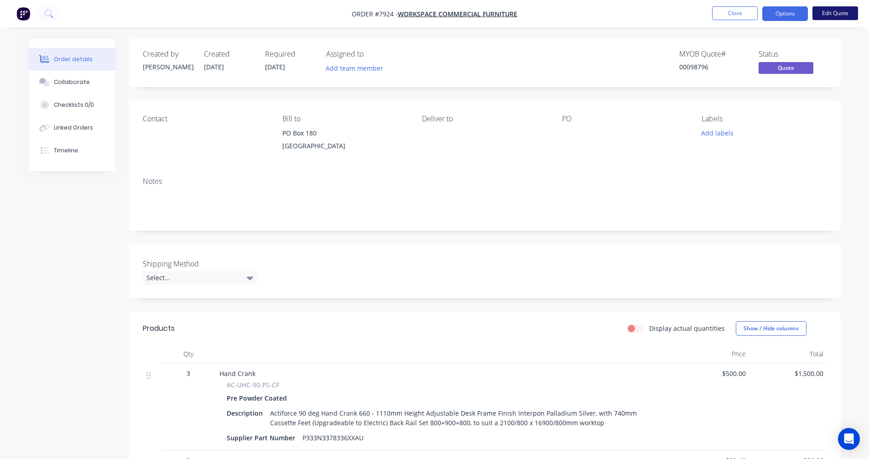
click at [836, 12] on button "Edit Quote" at bounding box center [836, 13] width 46 height 14
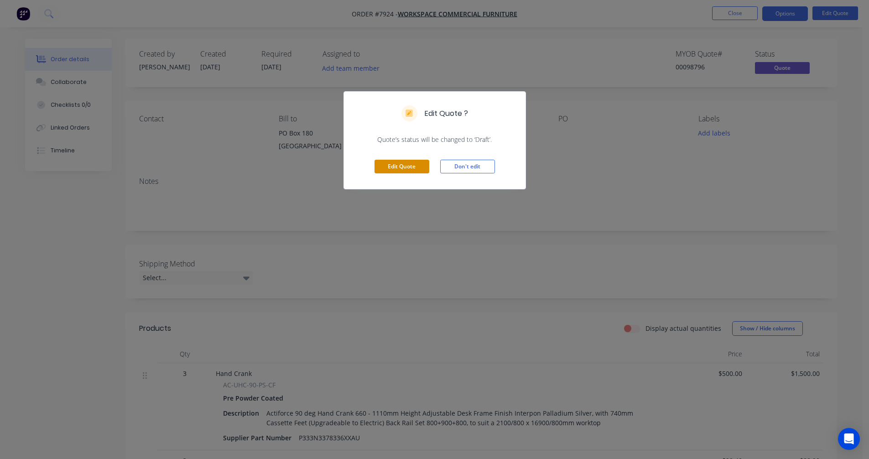
click at [401, 164] on button "Edit Quote" at bounding box center [402, 167] width 55 height 14
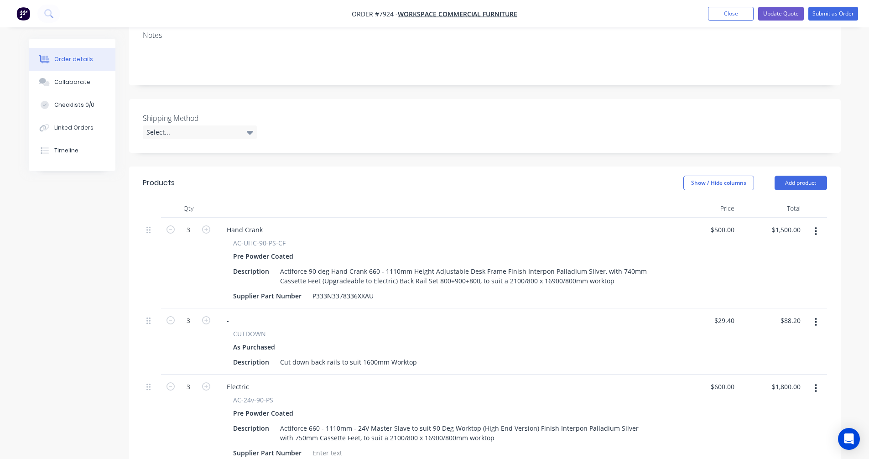
scroll to position [183, 0]
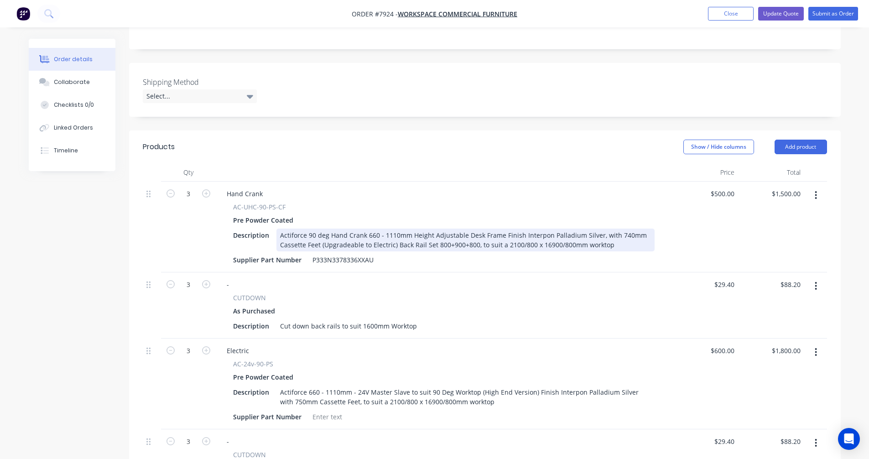
drag, startPoint x: 549, startPoint y: 254, endPoint x: 560, endPoint y: 255, distance: 11.0
click at [550, 251] on div "Actiforce 90 deg Hand Crank 660 - 1110mm Height Adjustable Desk Frame Finish In…" at bounding box center [466, 240] width 378 height 23
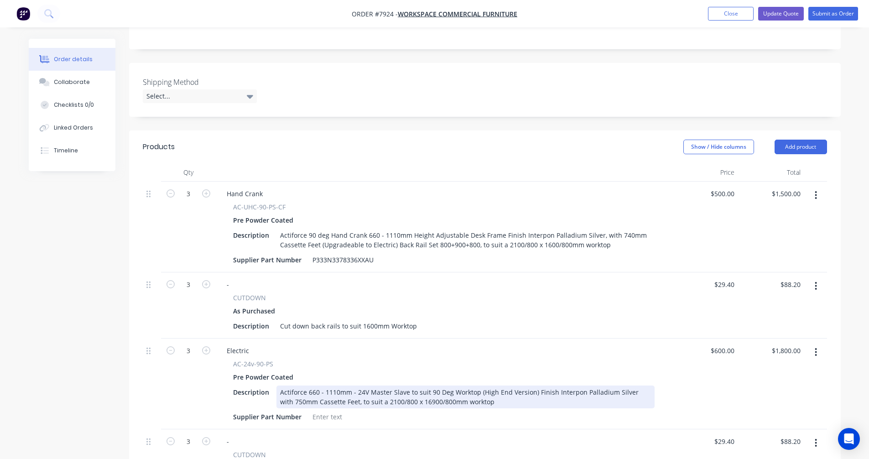
drag, startPoint x: 416, startPoint y: 413, endPoint x: 422, endPoint y: 412, distance: 6.0
click at [418, 408] on div "Actiforce 660 - 1110mm - 24V Master Slave to suit 90 Deg Worktop (High End Vers…" at bounding box center [466, 397] width 378 height 23
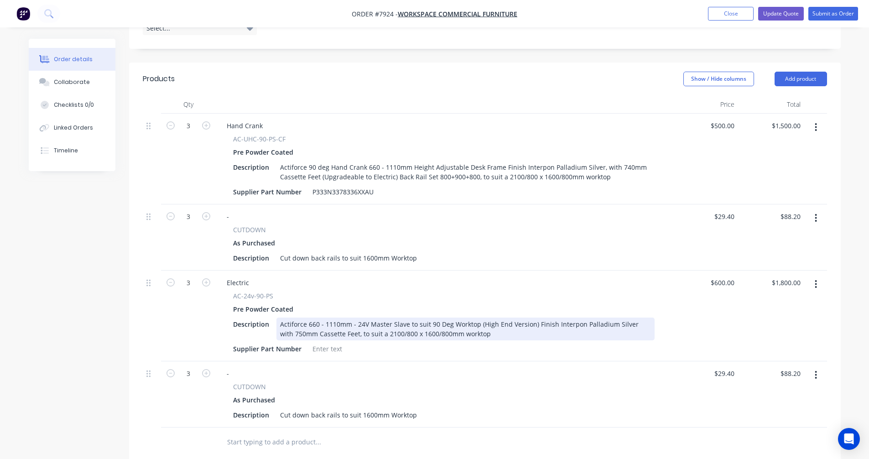
scroll to position [319, 0]
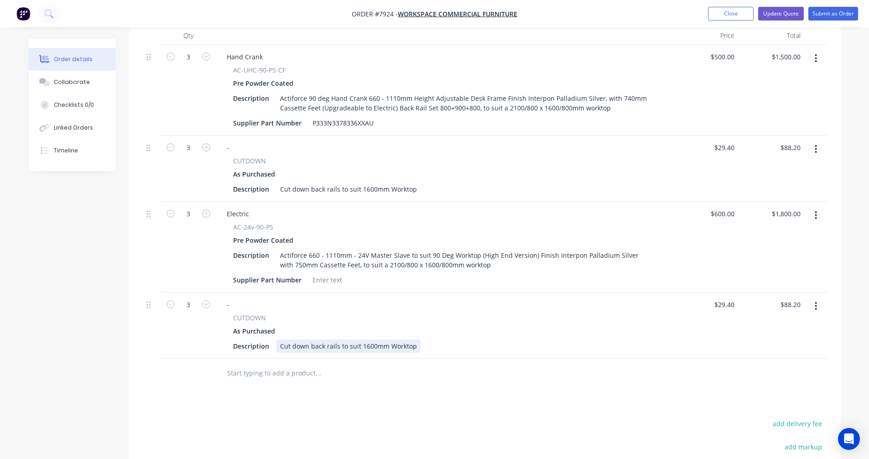
click at [400, 353] on div "Cut down back rails to suit 1600mm Worktop" at bounding box center [349, 346] width 144 height 13
click at [779, 12] on button "Update Quote" at bounding box center [782, 14] width 46 height 14
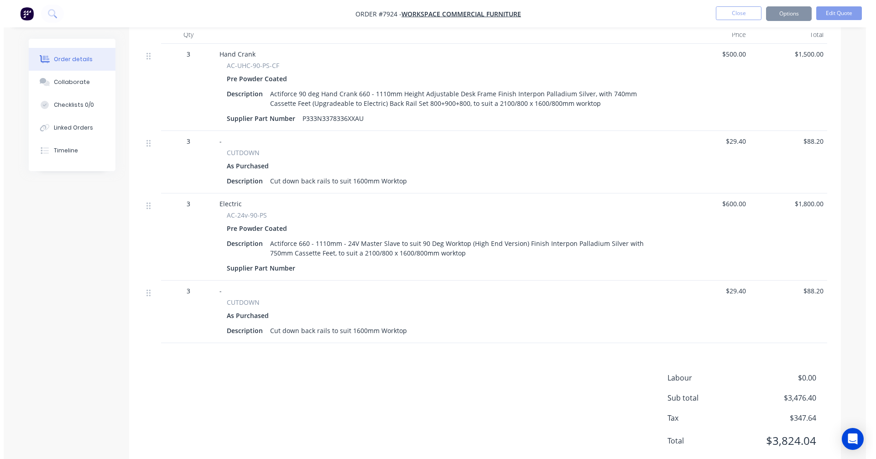
scroll to position [0, 0]
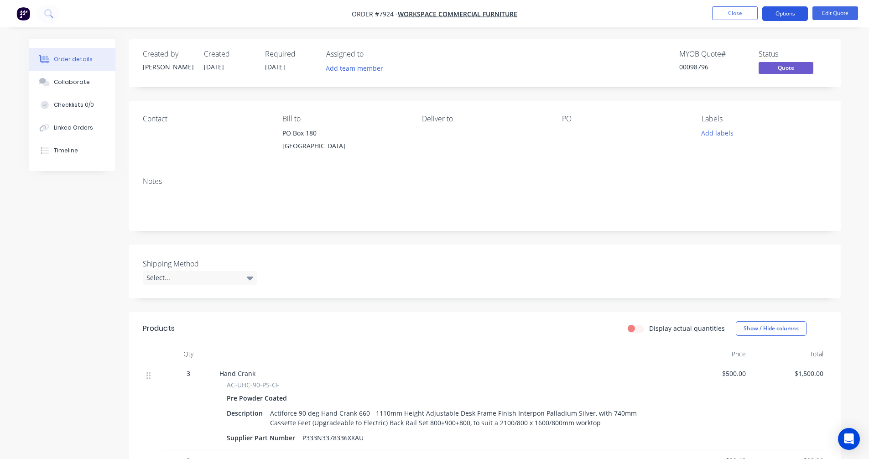
click at [790, 14] on button "Options" at bounding box center [786, 13] width 46 height 15
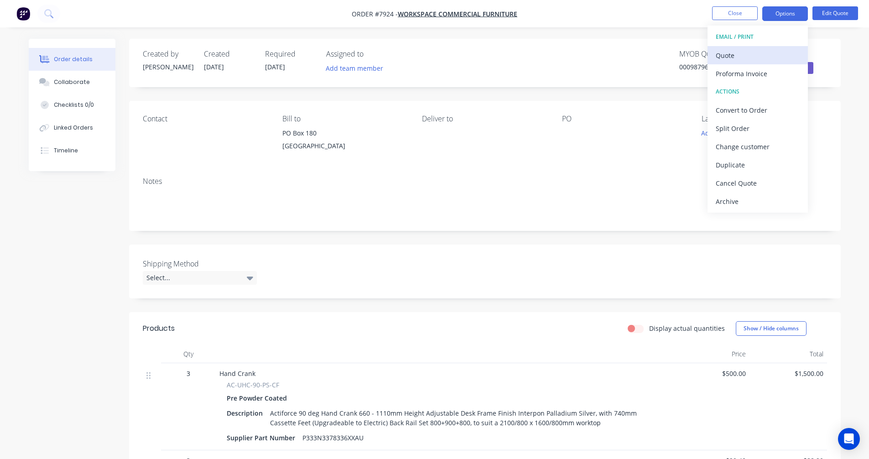
click at [738, 51] on div "Quote" at bounding box center [758, 55] width 84 height 13
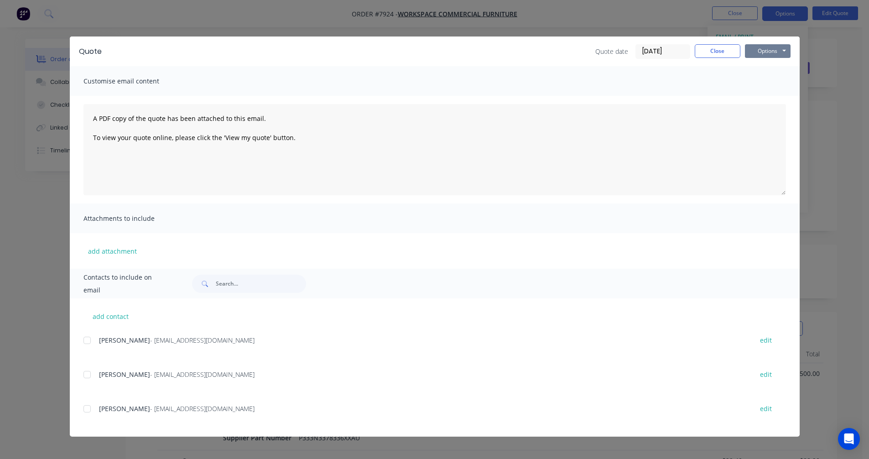
click at [779, 48] on button "Options" at bounding box center [768, 51] width 46 height 14
click at [773, 64] on button "Preview" at bounding box center [774, 67] width 58 height 15
click at [720, 51] on button "Close" at bounding box center [718, 51] width 46 height 14
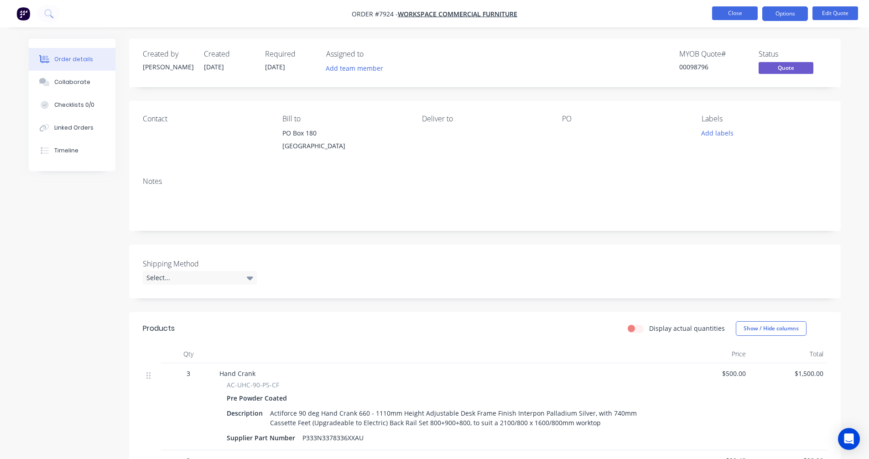
click at [738, 12] on button "Close" at bounding box center [735, 13] width 46 height 14
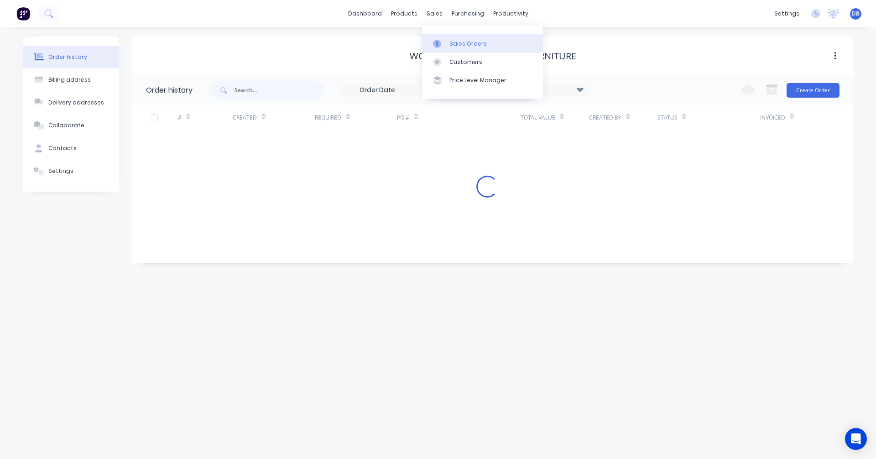
click at [461, 44] on div "Sales Orders" at bounding box center [468, 44] width 37 height 8
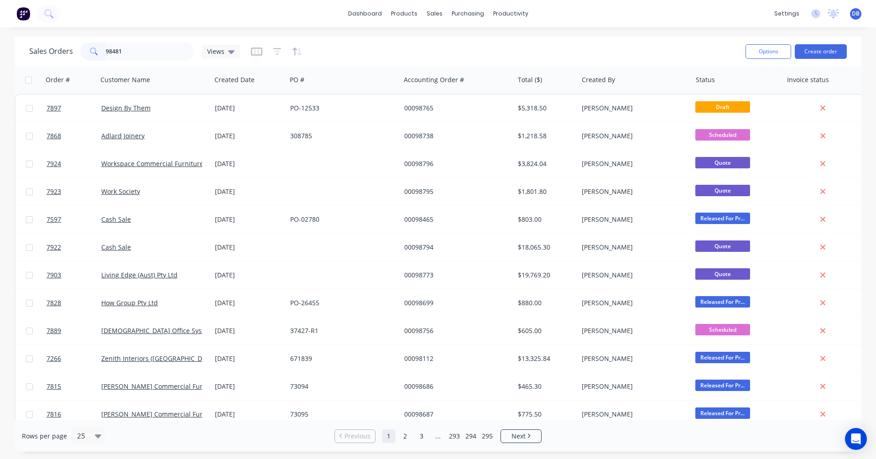
type input "98481"
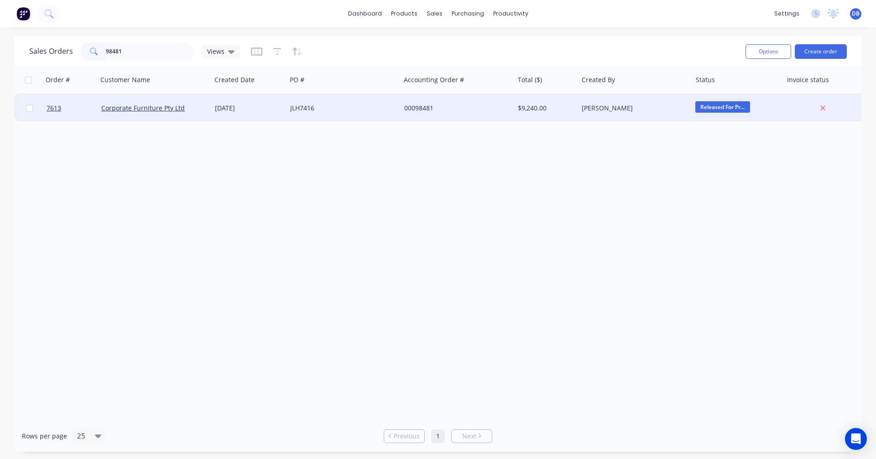
click at [417, 108] on div "00098481" at bounding box center [454, 108] width 101 height 9
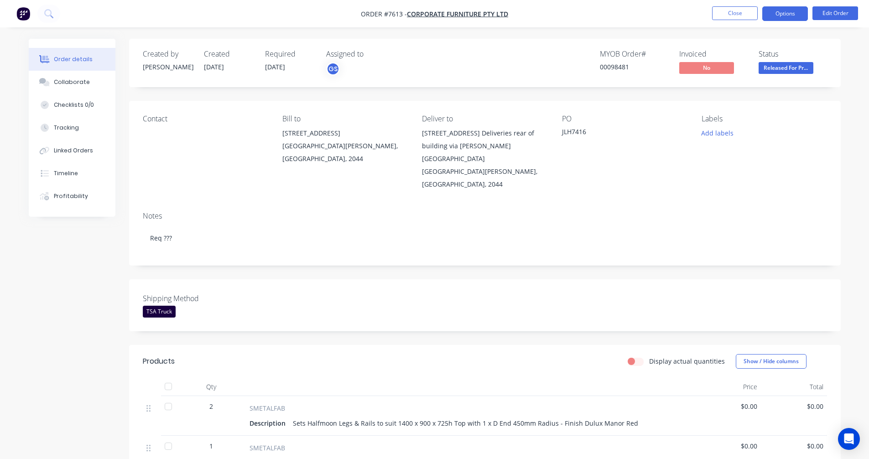
click at [782, 12] on button "Options" at bounding box center [786, 13] width 46 height 15
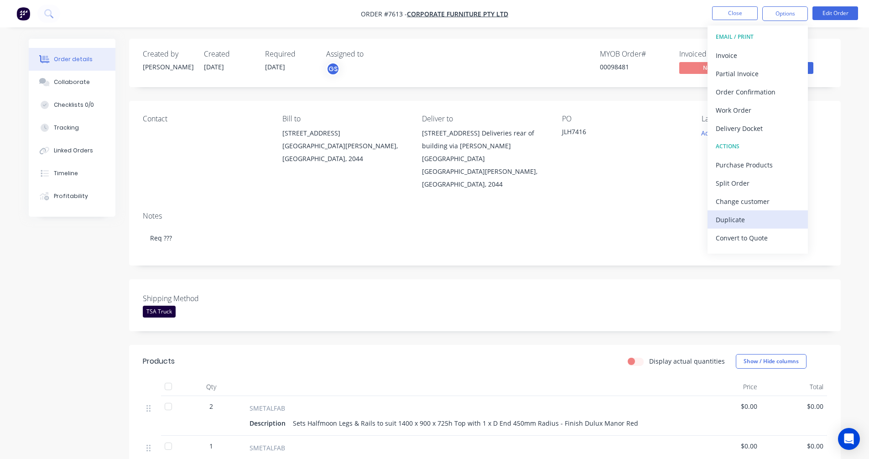
click at [742, 217] on div "Duplicate" at bounding box center [758, 219] width 84 height 13
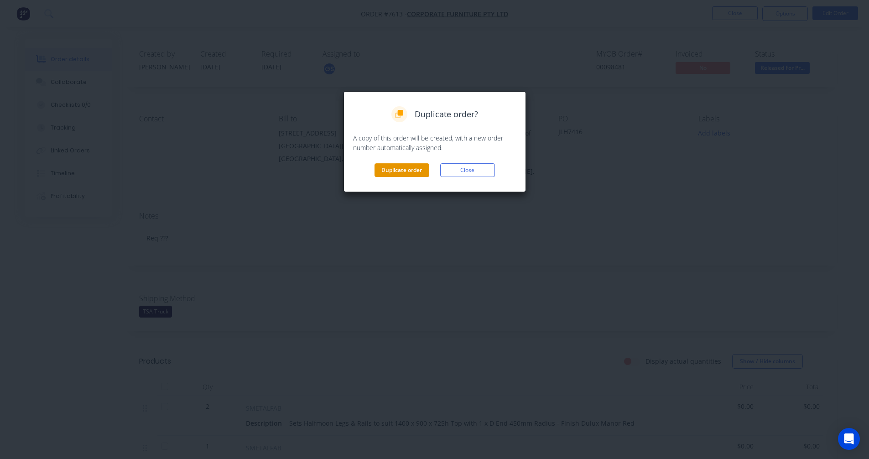
click at [404, 168] on button "Duplicate order" at bounding box center [402, 170] width 55 height 14
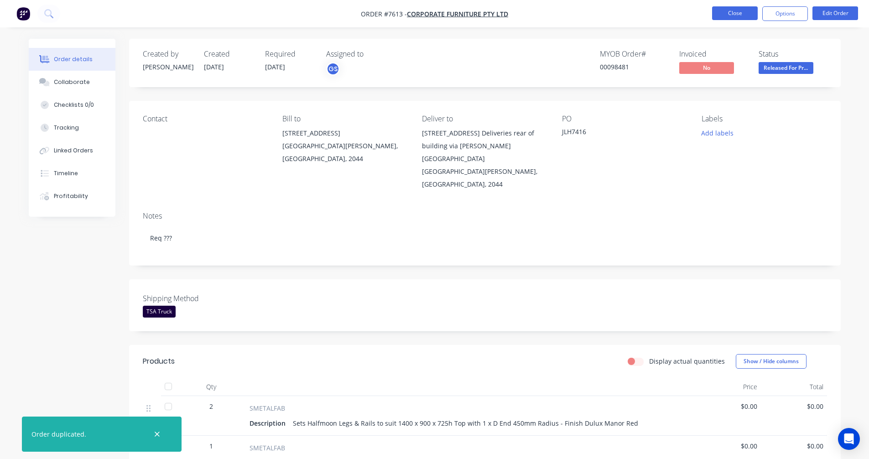
click at [726, 12] on button "Close" at bounding box center [735, 13] width 46 height 14
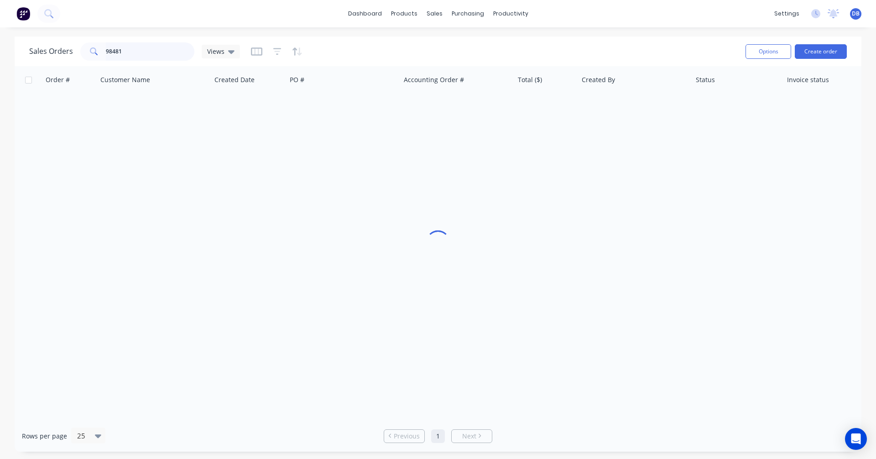
drag, startPoint x: 134, startPoint y: 52, endPoint x: 82, endPoint y: 53, distance: 51.6
click at [84, 53] on div "98481" at bounding box center [137, 51] width 114 height 18
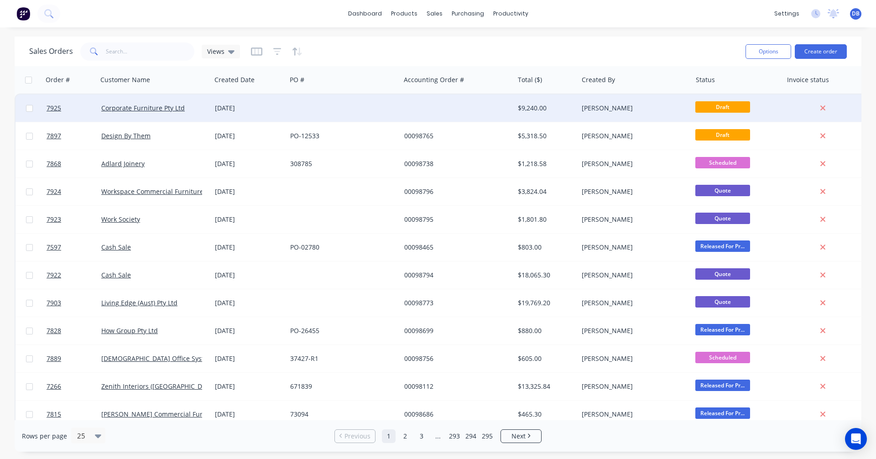
click at [533, 104] on div "$9,240.00" at bounding box center [544, 108] width 53 height 9
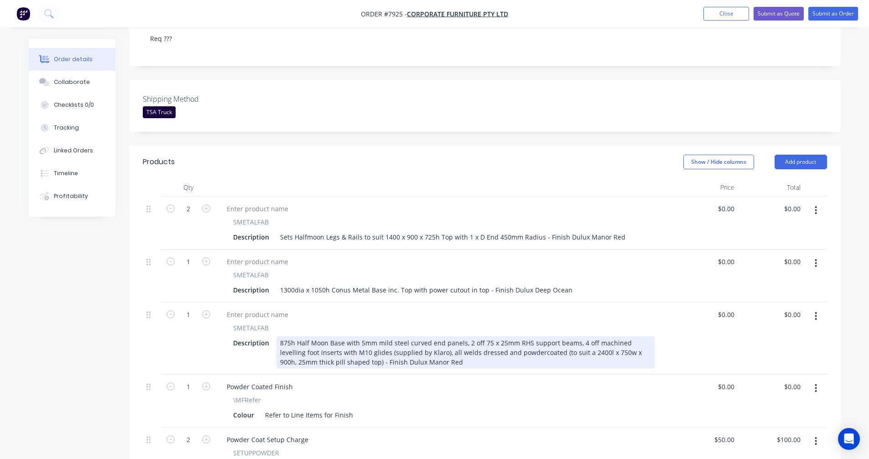
scroll to position [274, 0]
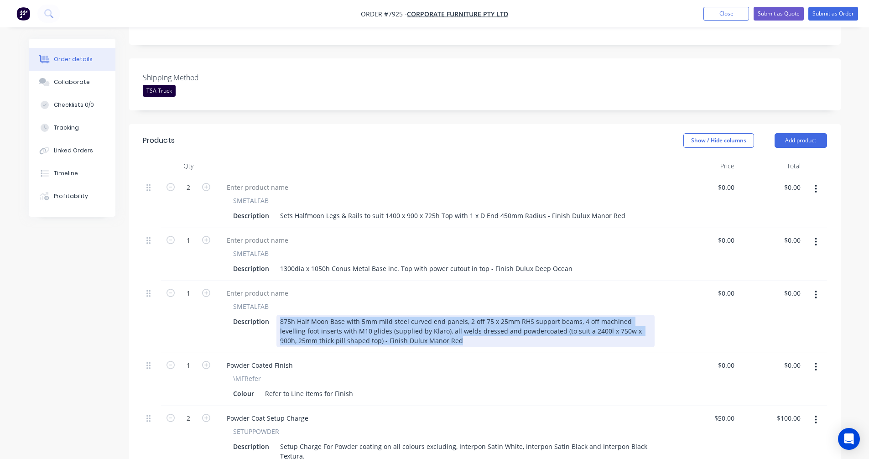
drag, startPoint x: 425, startPoint y: 292, endPoint x: 278, endPoint y: 268, distance: 148.8
click at [278, 315] on div "875h Half Moon Base with 5mm mild steel curved end panels, 2 off 75 x 25mm RHS …" at bounding box center [466, 331] width 378 height 32
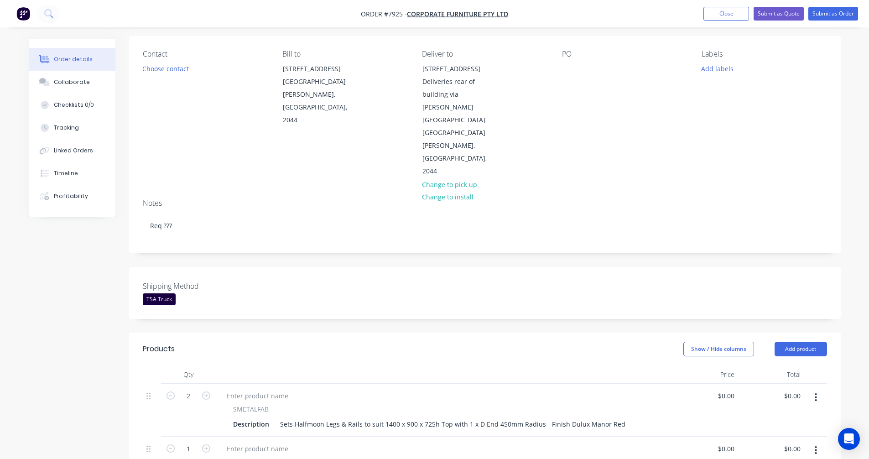
scroll to position [183, 0]
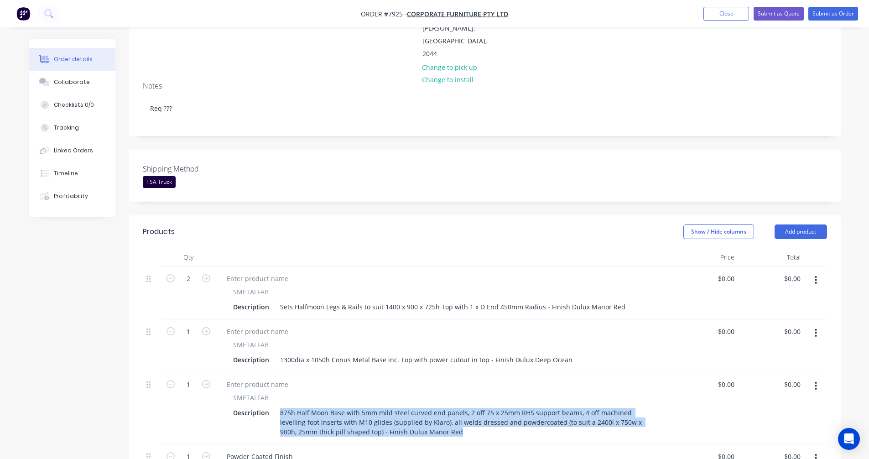
click at [817, 275] on icon "button" at bounding box center [816, 280] width 2 height 10
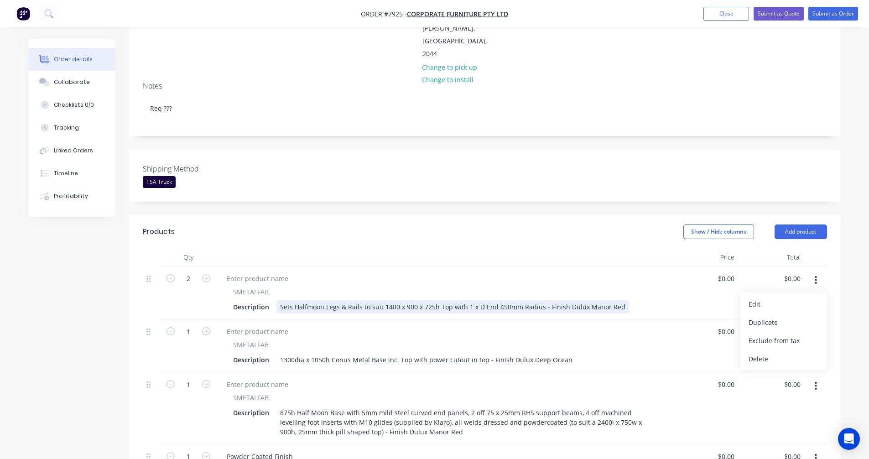
click at [476, 287] on div "SMETALFAB Description Sets Halfmoon Legs & Rails to suit 1400 x 900 x 725h Top …" at bounding box center [444, 300] width 449 height 26
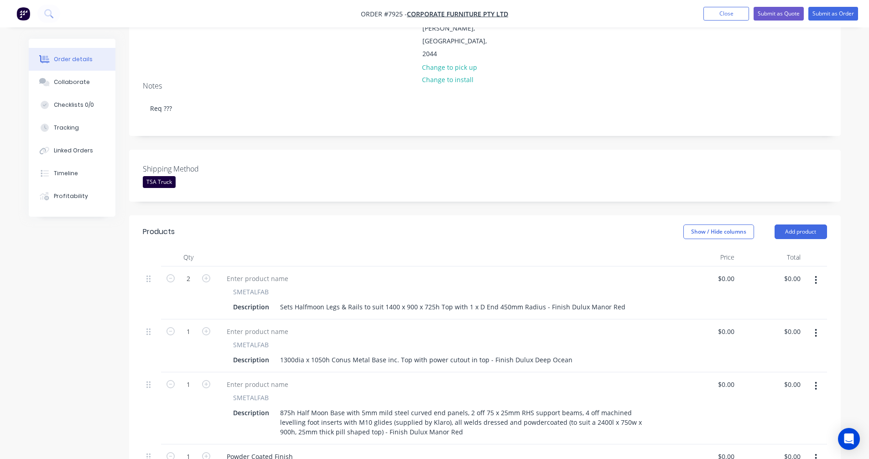
click at [818, 272] on button "button" at bounding box center [816, 280] width 21 height 16
click at [777, 352] on div "Delete" at bounding box center [784, 358] width 70 height 13
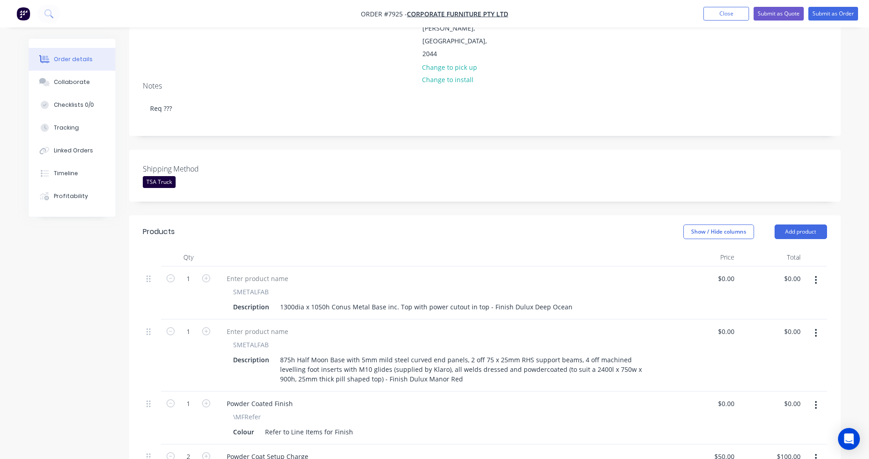
click at [819, 272] on button "button" at bounding box center [816, 280] width 21 height 16
click at [777, 352] on div "Delete" at bounding box center [784, 358] width 70 height 13
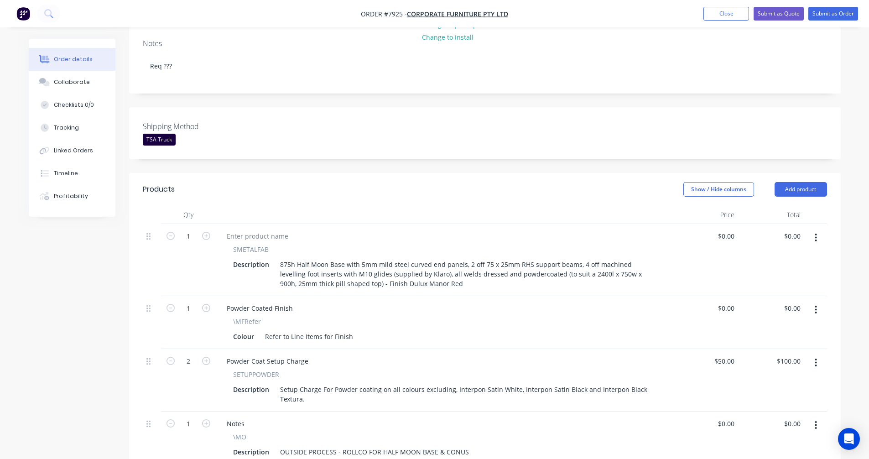
scroll to position [319, 0]
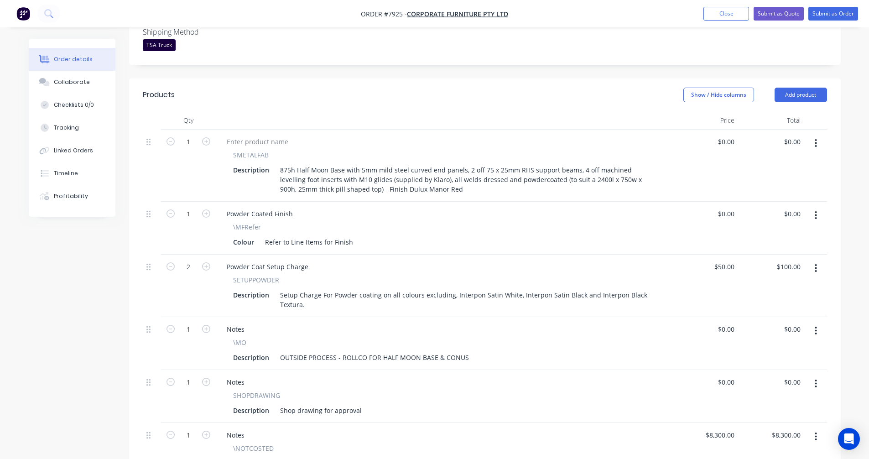
click at [813, 323] on button "button" at bounding box center [816, 331] width 21 height 16
click at [774, 403] on div "Delete" at bounding box center [784, 409] width 70 height 13
click at [817, 326] on icon "button" at bounding box center [816, 331] width 2 height 10
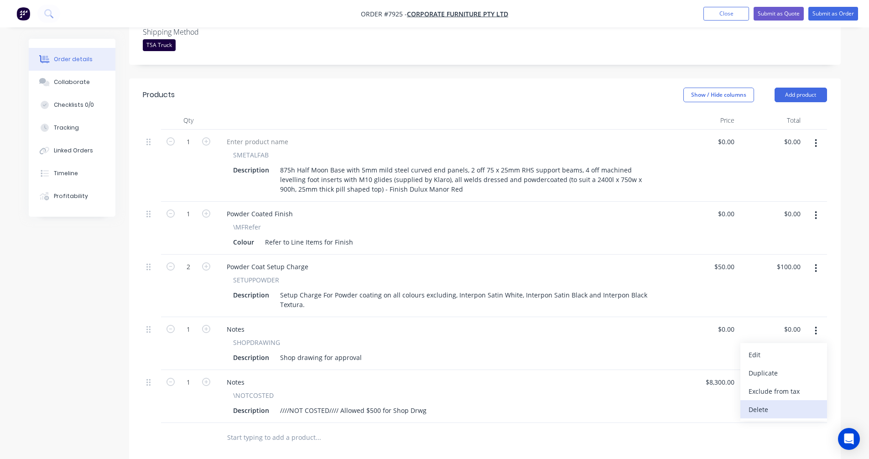
click at [775, 403] on div "Delete" at bounding box center [784, 409] width 70 height 13
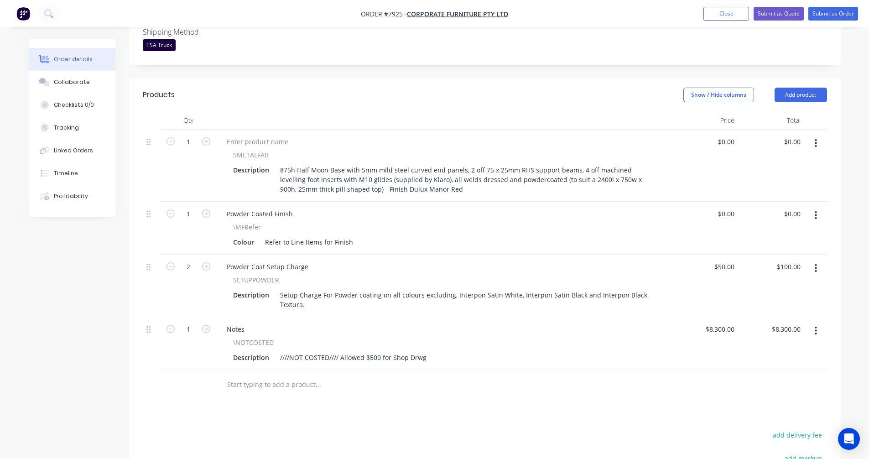
click at [814, 323] on button "button" at bounding box center [816, 331] width 21 height 16
click at [774, 403] on div "Delete" at bounding box center [784, 409] width 70 height 13
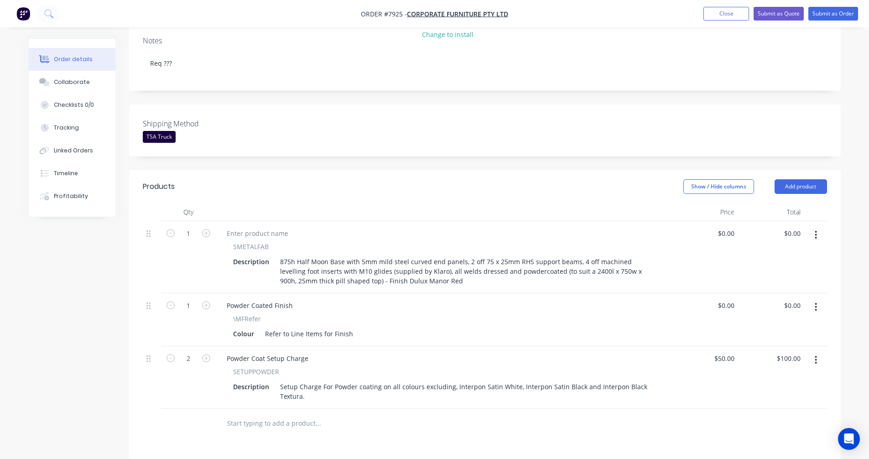
scroll to position [183, 0]
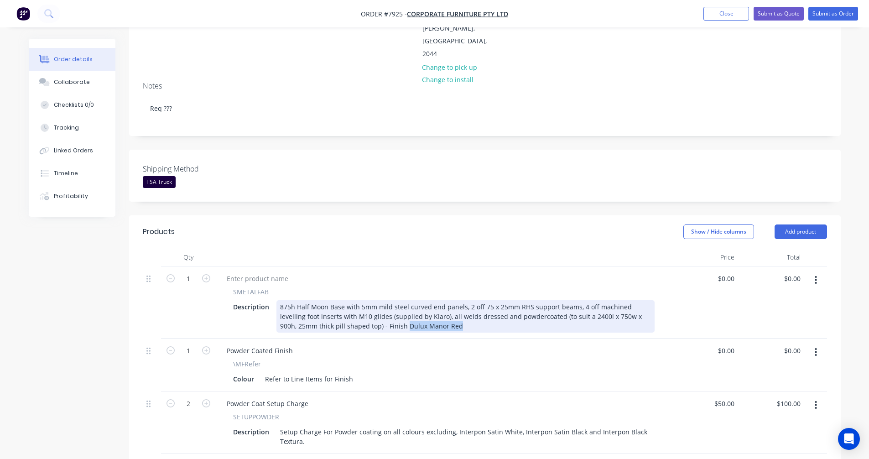
drag, startPoint x: 422, startPoint y: 277, endPoint x: 366, endPoint y: 277, distance: 56.1
click at [366, 300] on div "875h Half Moon Base with 5mm mild steel curved end panels, 2 off 75 x 25mm RHS …" at bounding box center [466, 316] width 378 height 32
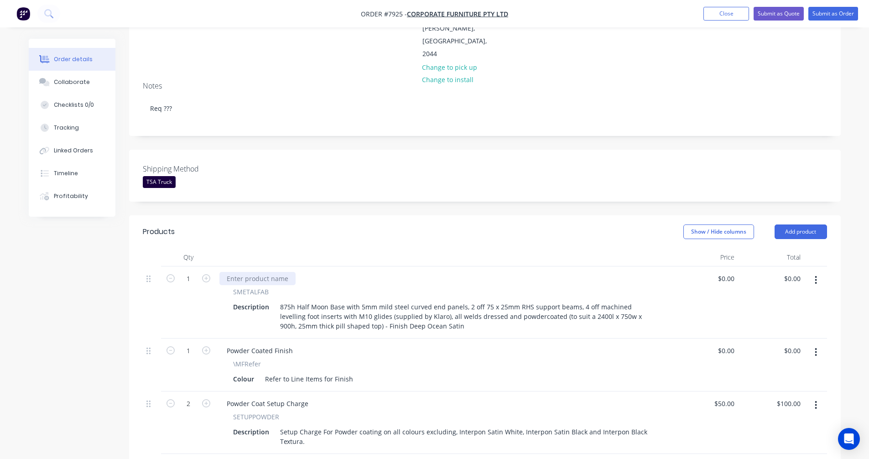
click at [238, 272] on div at bounding box center [258, 278] width 76 height 13
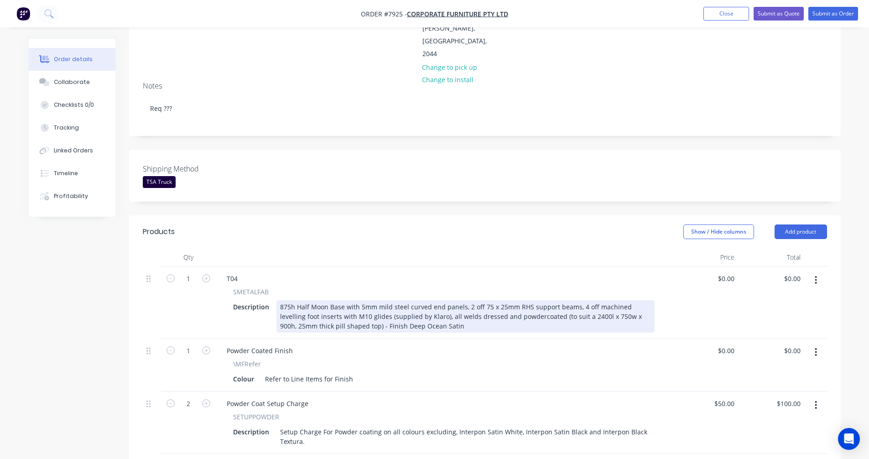
click at [557, 300] on div "875h Half Moon Base with 5mm mild steel curved end panels, 2 off 75 x 25mm RHS …" at bounding box center [466, 316] width 378 height 32
click at [593, 300] on div "875h Half Moon Base with 5mm mild steel curved end panels, 2 off 75 x 25mm RHS …" at bounding box center [466, 316] width 378 height 32
type input "$0.00"
click at [330, 300] on div "875h Half Moon Base with 5mm mild steel curved end panels, 2 off 75 x 25mm RHS …" at bounding box center [466, 316] width 378 height 32
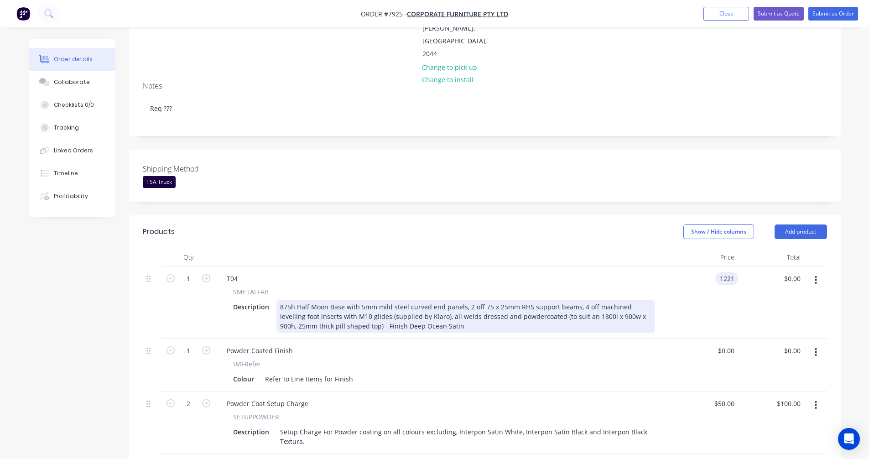
type input "$1,221.00"
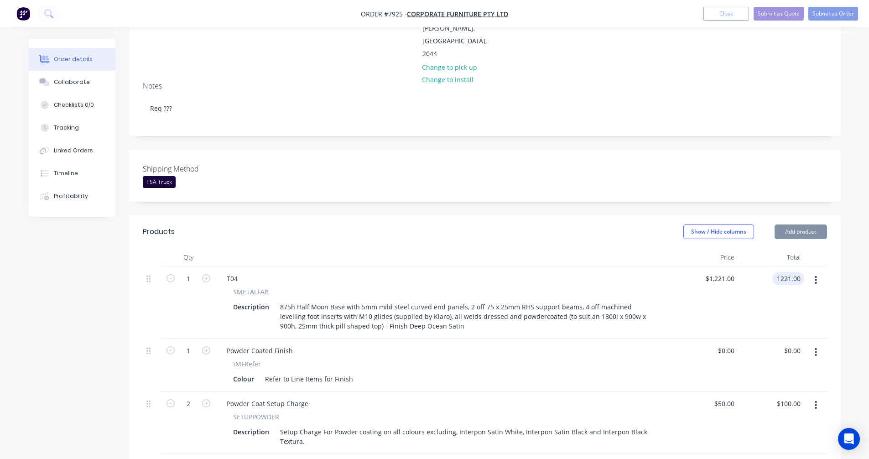
type input "$1,221.00"
click at [816, 275] on icon "button" at bounding box center [816, 280] width 2 height 10
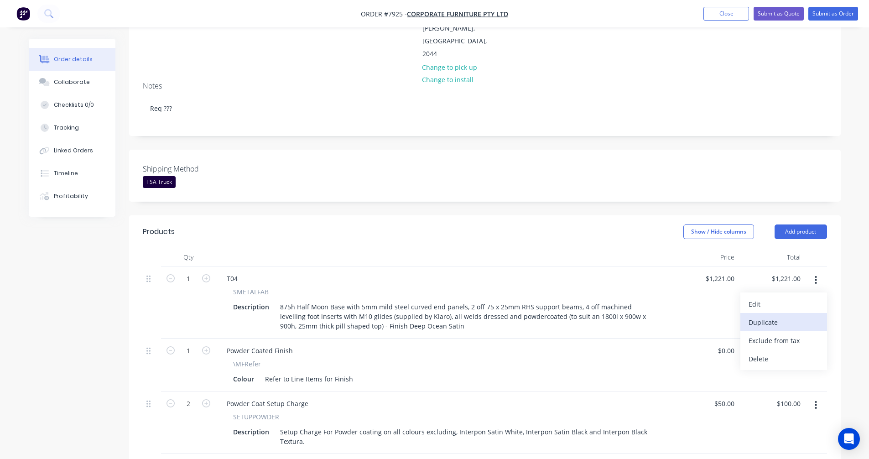
click at [779, 316] on div "Duplicate" at bounding box center [784, 322] width 70 height 13
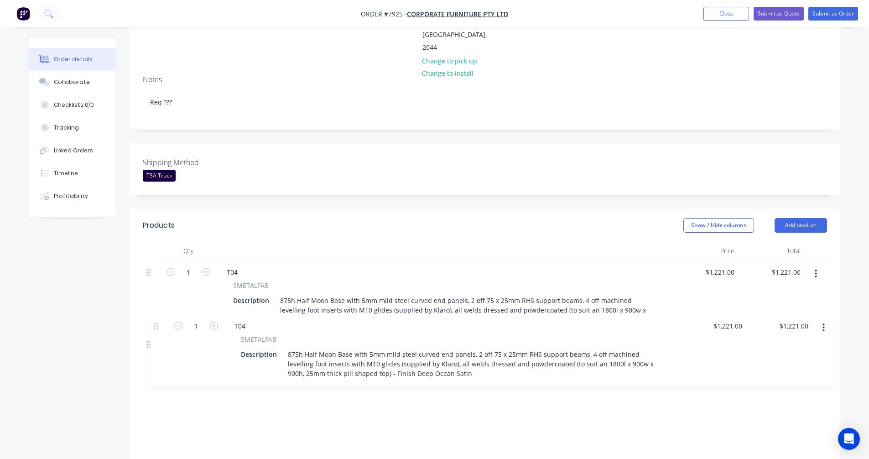
scroll to position [189, 0]
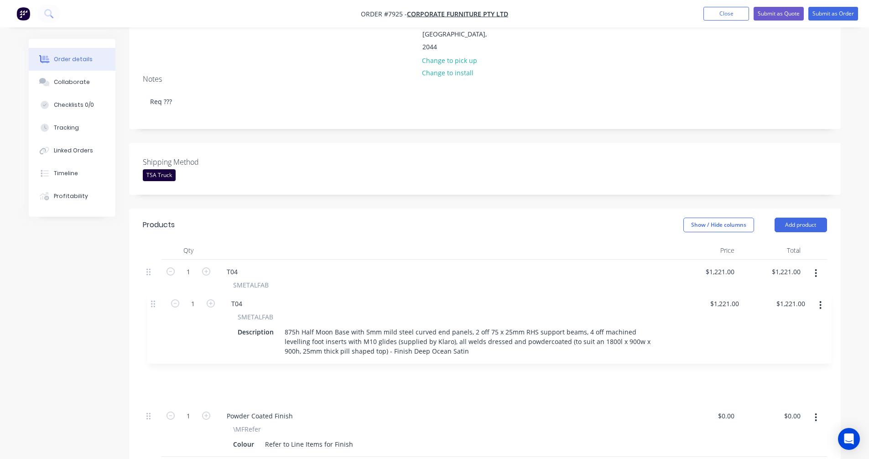
drag, startPoint x: 151, startPoint y: 416, endPoint x: 155, endPoint y: 297, distance: 119.6
click at [155, 297] on div "1 T04 SMETALFAB Description 875h Half Moon Base with 5mm mild steel curved end …" at bounding box center [485, 390] width 685 height 260
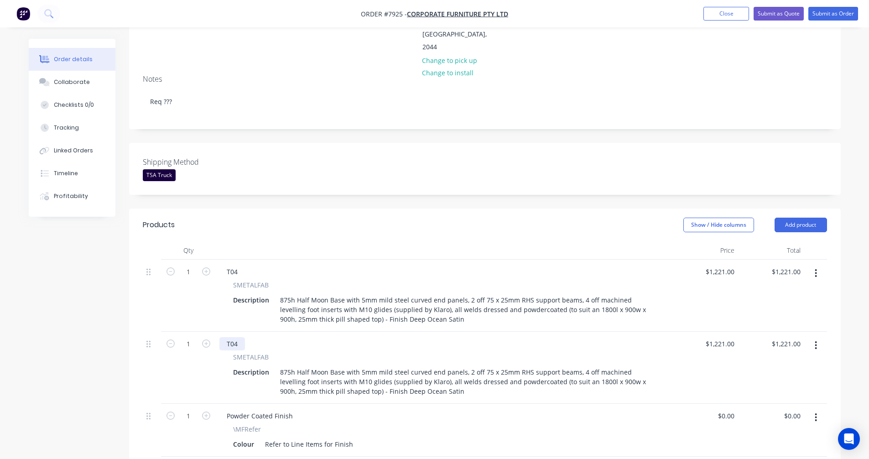
click at [234, 337] on div "T04" at bounding box center [233, 343] width 26 height 13
click at [591, 366] on div "875h Half Moon Base with 5mm mild steel curved end panels, 2 off 75 x 25mm RHS …" at bounding box center [466, 382] width 378 height 32
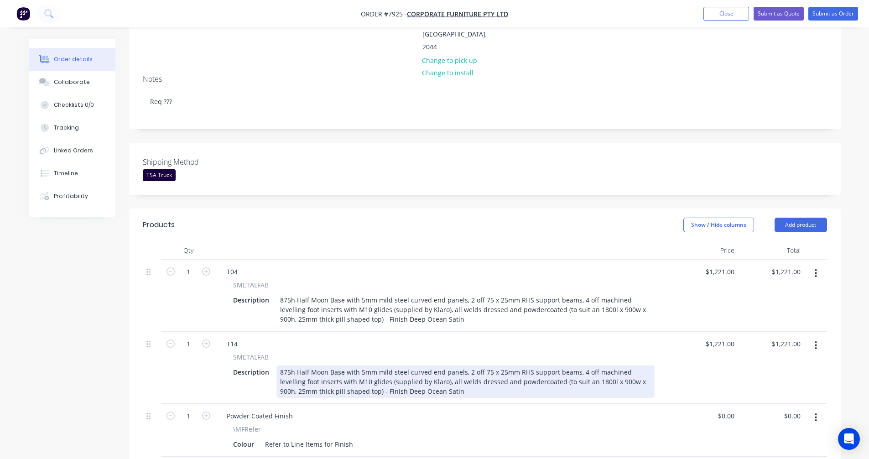
drag, startPoint x: 591, startPoint y: 330, endPoint x: 610, endPoint y: 324, distance: 19.5
click at [610, 366] on div "875h Half Moon Base with 5mm mild steel curved end panels, 2 off 75 x 25mm RHS …" at bounding box center [466, 382] width 378 height 32
click at [592, 366] on div "875h Half Moon Base with 5mm mild steel curved end panels, 2 off 75 x 25mm RHS …" at bounding box center [466, 382] width 378 height 32
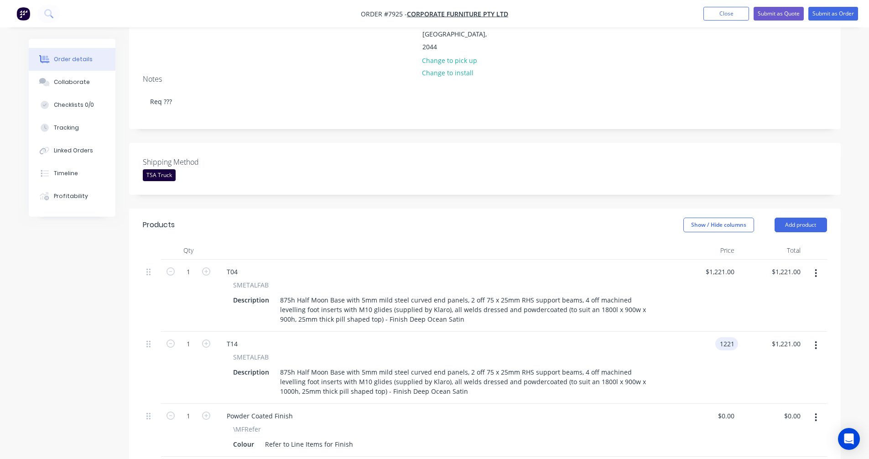
type input "$1,221.00"
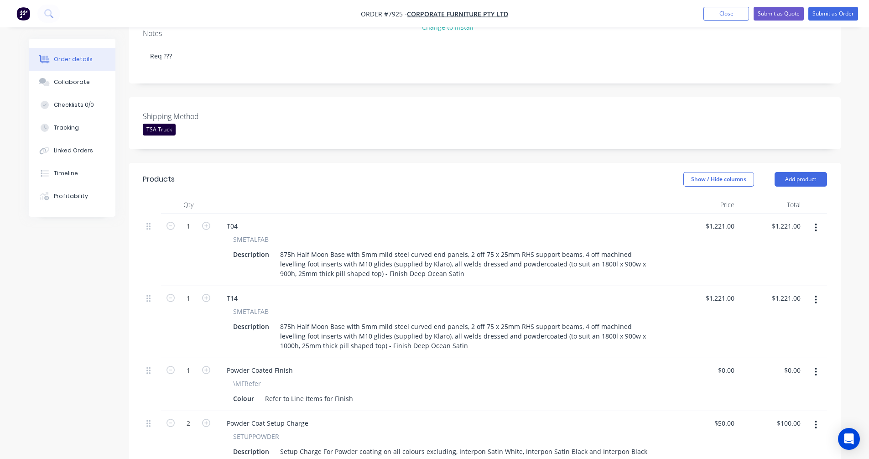
scroll to position [281, 0]
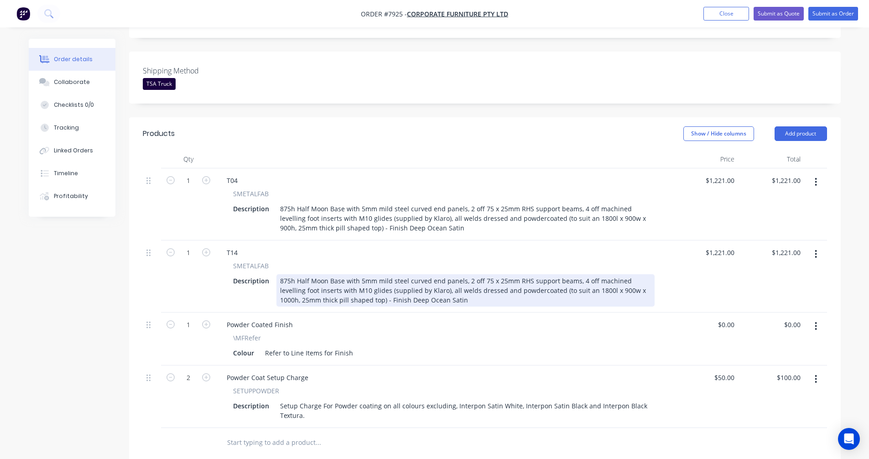
click at [465, 274] on div "875h Half Moon Base with 5mm mild steel curved end panels, 2 off 75 x 25mm RHS …" at bounding box center [466, 290] width 378 height 32
type input "$1,238.00"
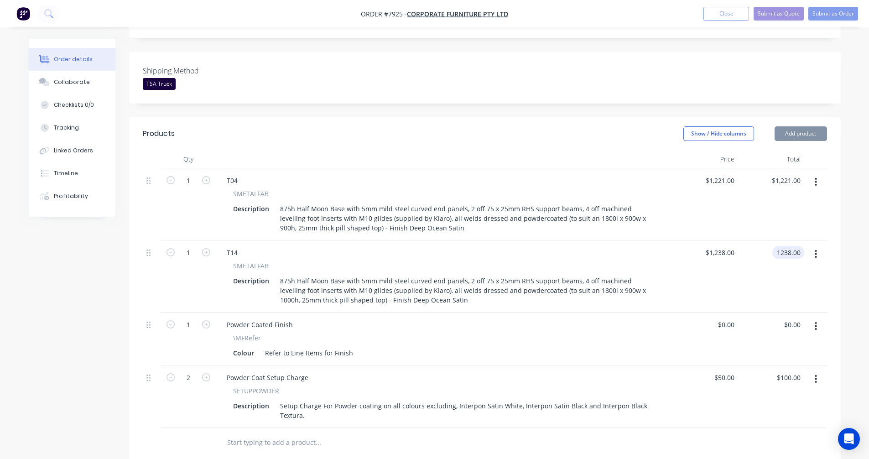
type input "$1,238.00"
click at [779, 14] on button "Submit as Quote" at bounding box center [779, 14] width 50 height 14
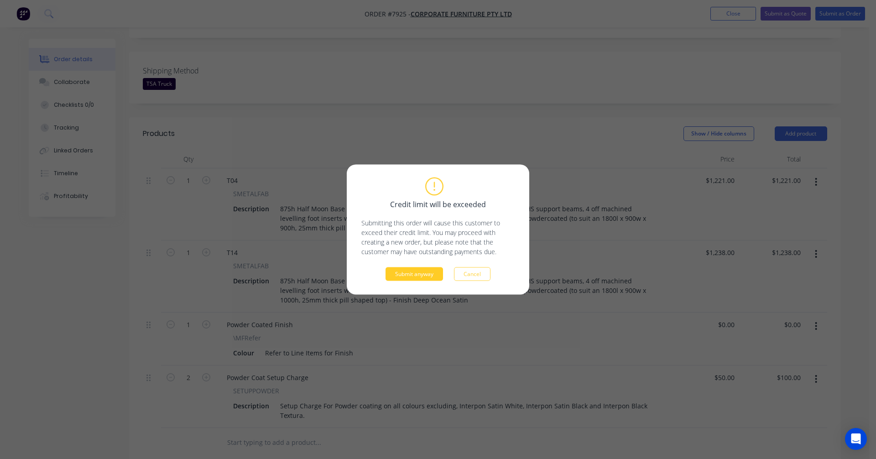
click at [419, 273] on button "Submit anyway" at bounding box center [415, 274] width 58 height 14
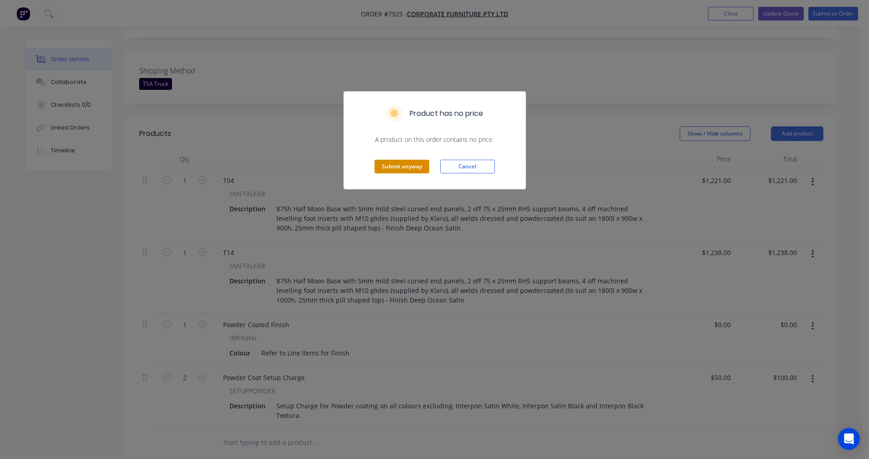
click at [405, 165] on button "Submit anyway" at bounding box center [402, 167] width 55 height 14
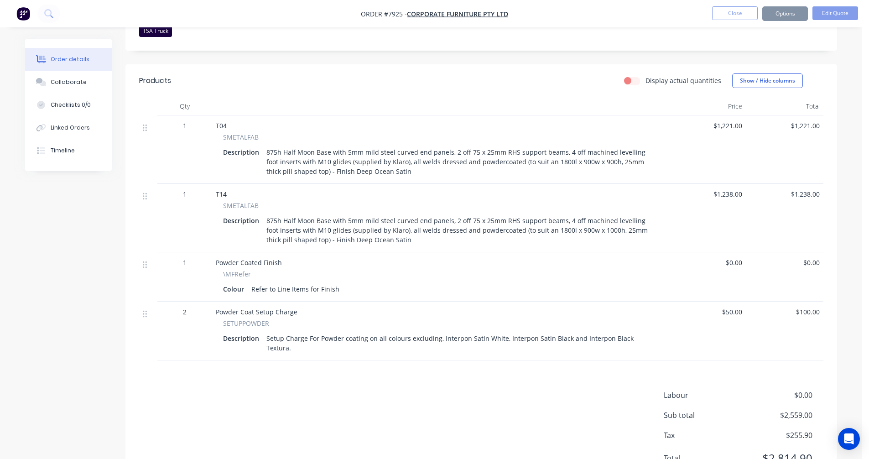
scroll to position [253, 0]
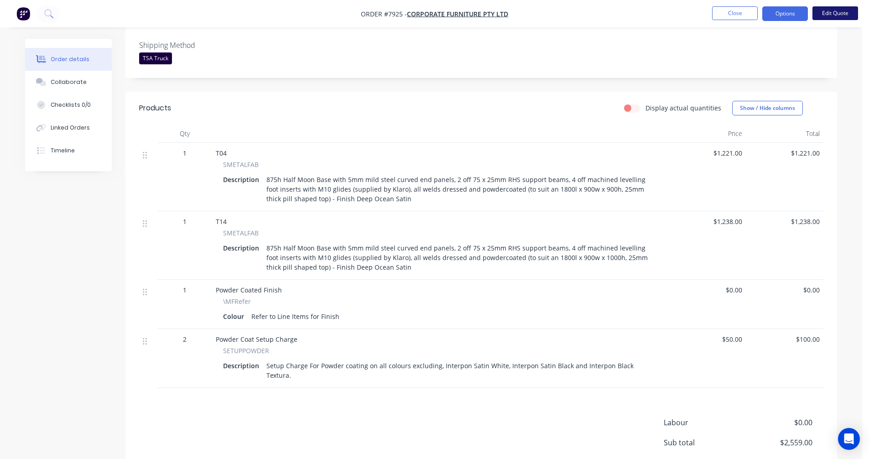
click at [835, 14] on button "Edit Quote" at bounding box center [836, 13] width 46 height 14
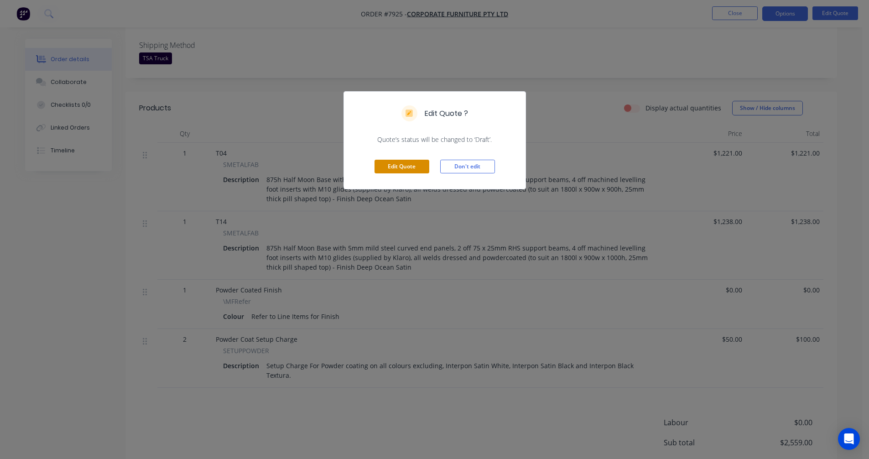
click at [398, 168] on button "Edit Quote" at bounding box center [402, 167] width 55 height 14
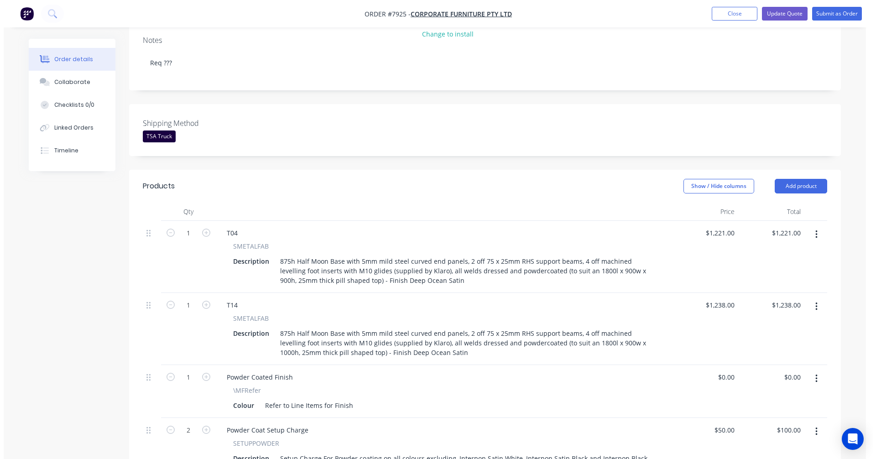
scroll to position [319, 0]
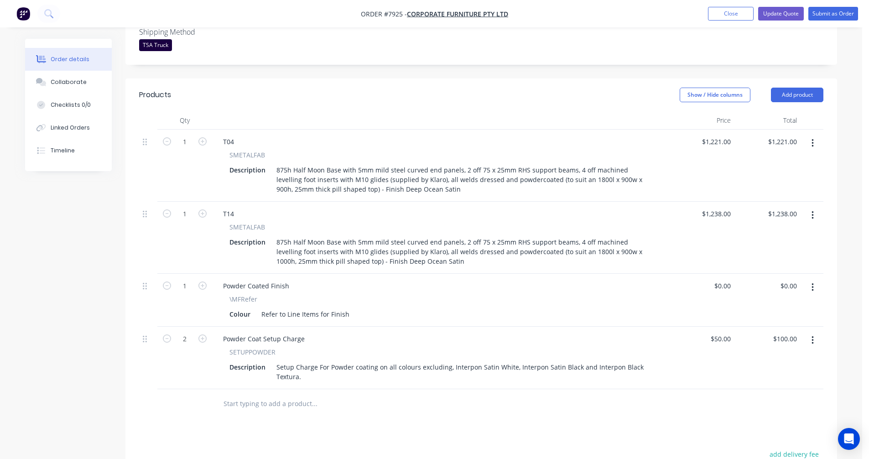
click at [812, 336] on icon "button" at bounding box center [813, 340] width 2 height 8
click at [767, 413] on div "Delete" at bounding box center [780, 419] width 70 height 13
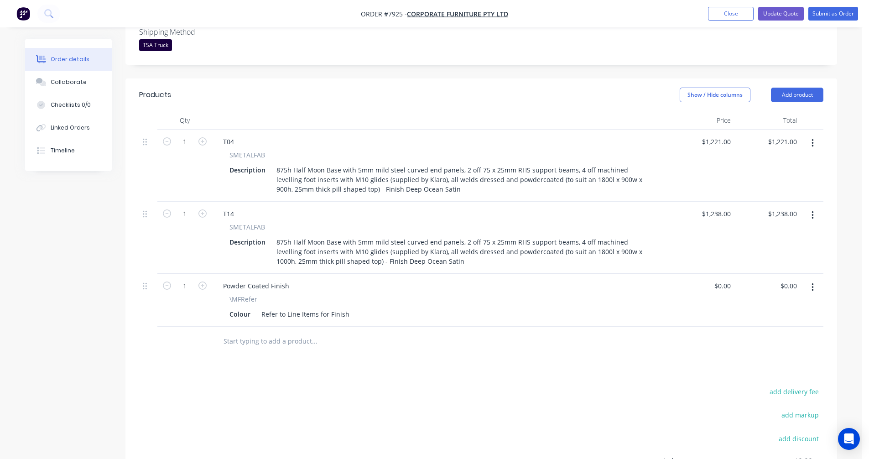
click at [814, 283] on icon "button" at bounding box center [813, 288] width 2 height 10
click at [774, 360] on div "Delete" at bounding box center [780, 366] width 70 height 13
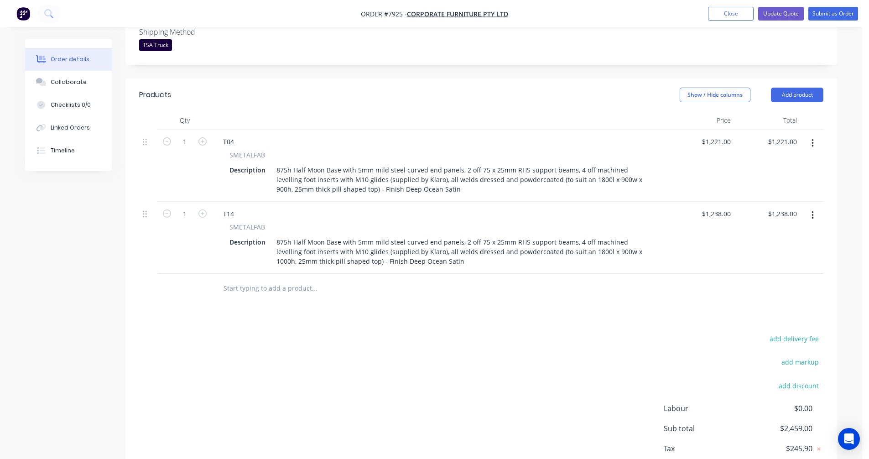
click at [292, 279] on input "text" at bounding box center [314, 288] width 183 height 18
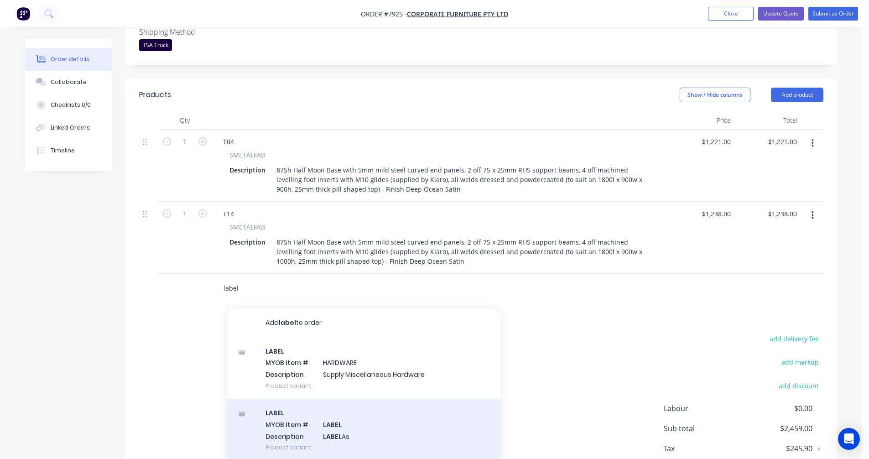
type input "label"
click at [338, 399] on div "LABEL MYOB Item # LABEL Description LABEL As Product variant" at bounding box center [364, 430] width 274 height 62
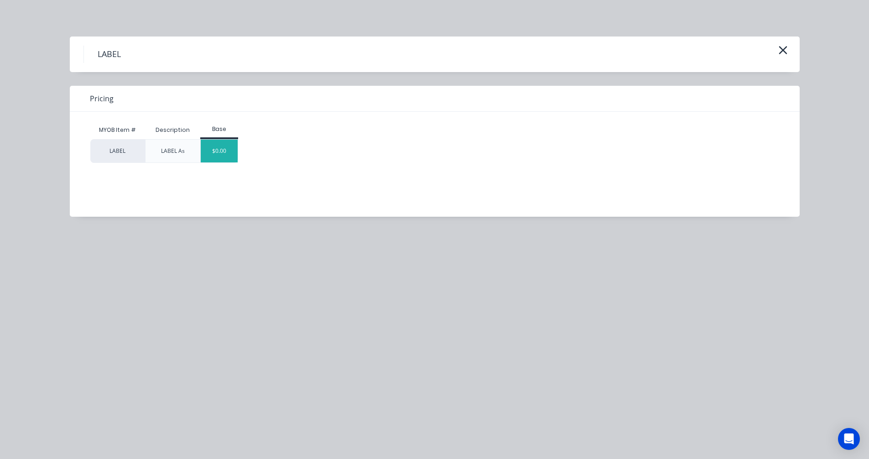
click at [223, 154] on div "$0.00" at bounding box center [219, 151] width 37 height 23
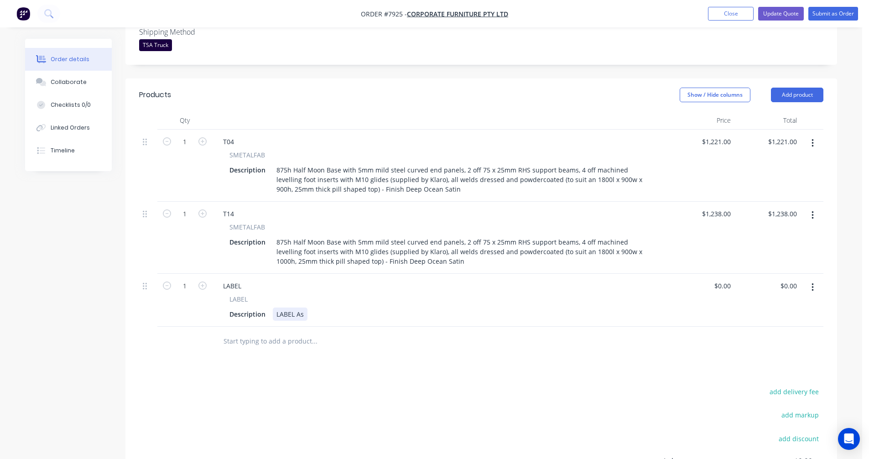
click at [304, 308] on div "LABEL As" at bounding box center [290, 314] width 35 height 13
type input "$0.00"
click at [203, 209] on icon "button" at bounding box center [203, 213] width 8 height 8
type input "2"
type input "$2,476.00"
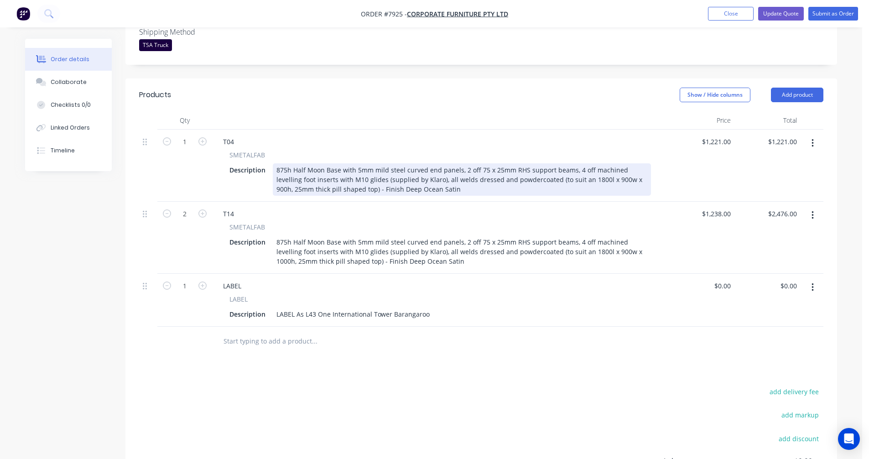
click at [382, 163] on div "875h Half Moon Base with 5mm mild steel curved end panels, 2 off 75 x 25mm RHS …" at bounding box center [462, 179] width 378 height 32
type input "$1,174.00"
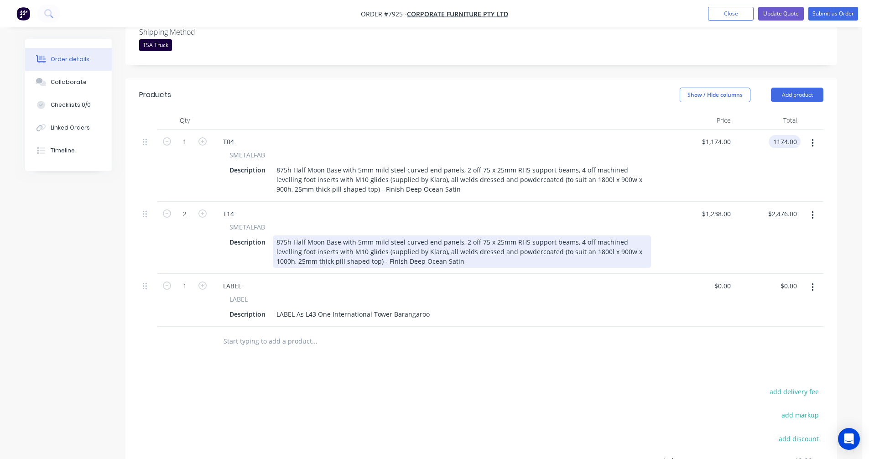
type input "$1,174.00"
click at [426, 235] on div "875h Half Moon Base with 5mm mild steel curved end panels, 2 off 75 x 25mm RHS …" at bounding box center [462, 251] width 378 height 32
type input "$1,174.00"
type input "$2,348.00"
click at [480, 235] on div "875h Half Moon Base with 5mm mild steel curved end panels, 2 off 75 x 25mm RHS …" at bounding box center [462, 251] width 378 height 32
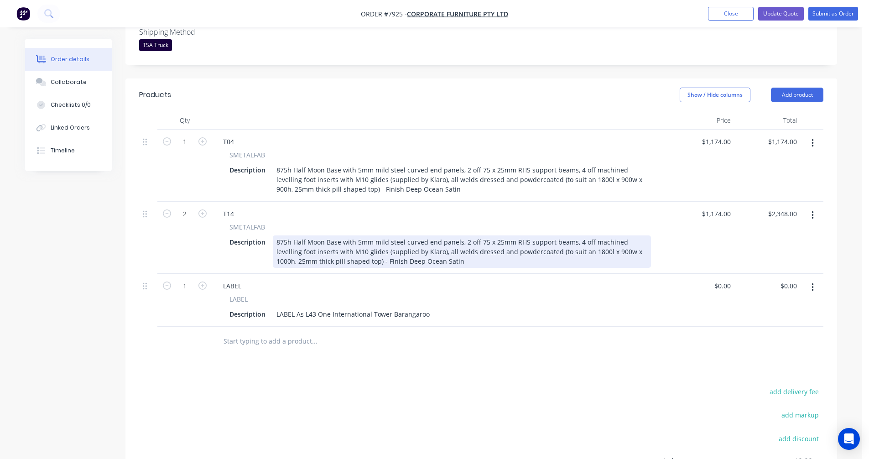
click at [480, 235] on div "875h Half Moon Base with 5mm mild steel curved end panels, 2 off 75 x 25mm RHS …" at bounding box center [462, 251] width 378 height 32
type input "$1,190.00"
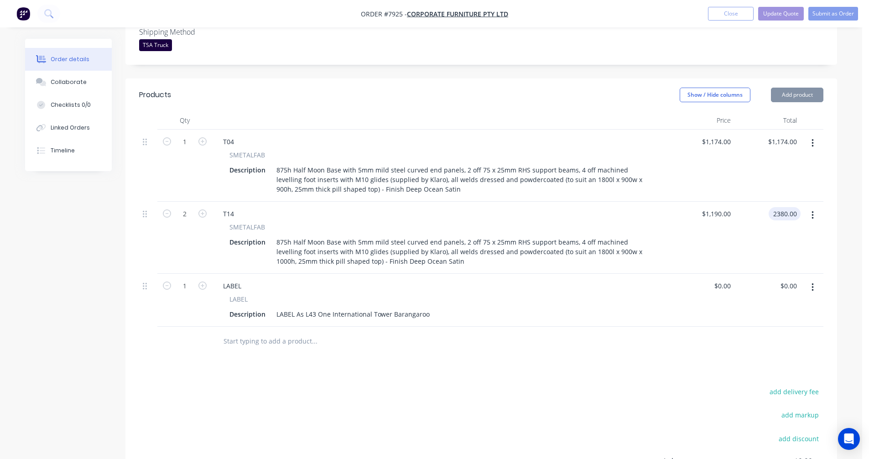
type input "$2,380.00"
click at [788, 14] on button "Update Quote" at bounding box center [782, 14] width 46 height 14
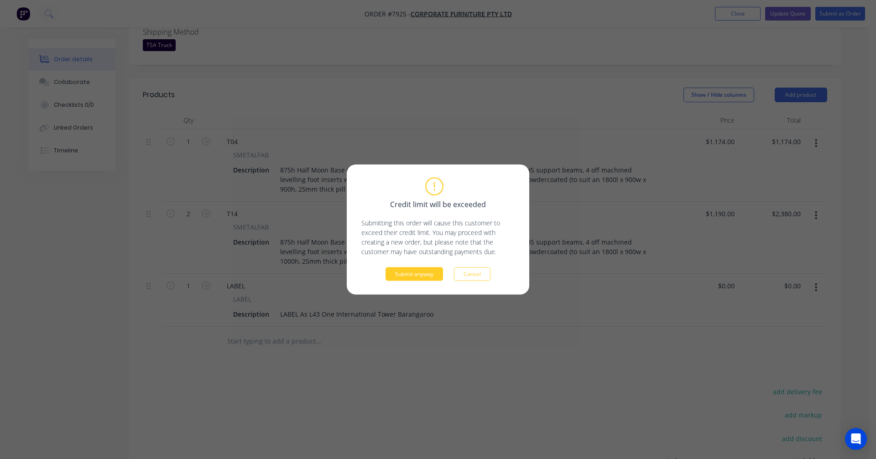
click at [408, 272] on button "Submit anyway" at bounding box center [415, 274] width 58 height 14
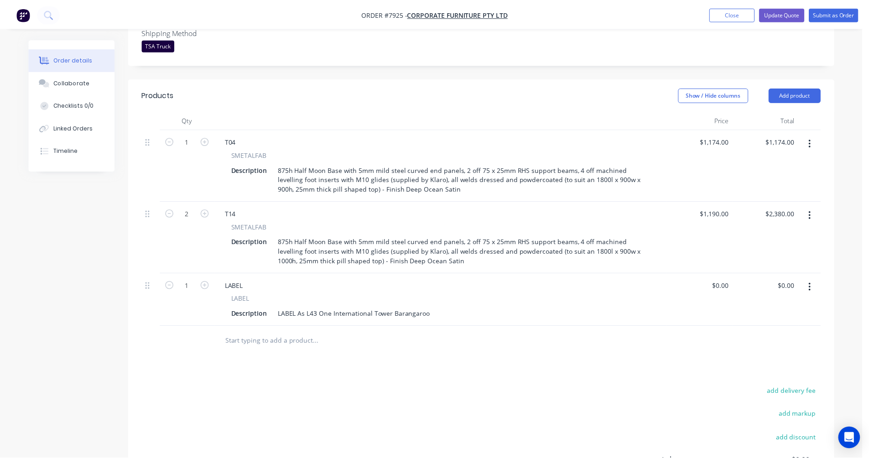
scroll to position [267, 0]
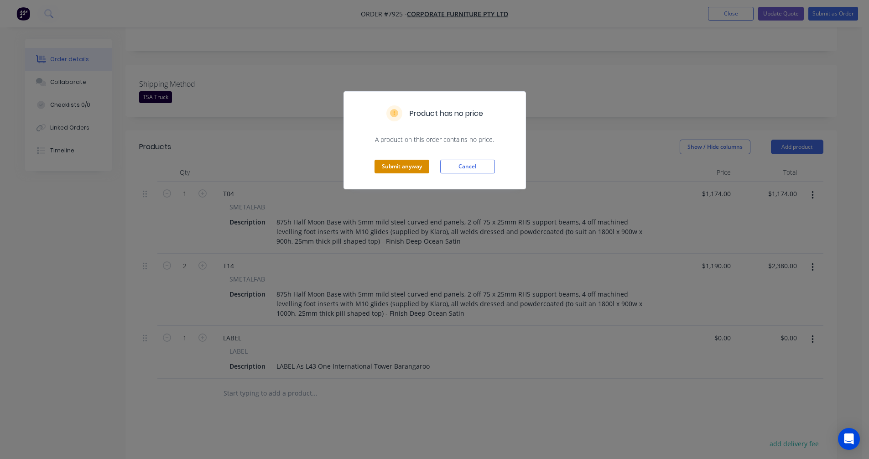
click at [402, 167] on button "Submit anyway" at bounding box center [402, 167] width 55 height 14
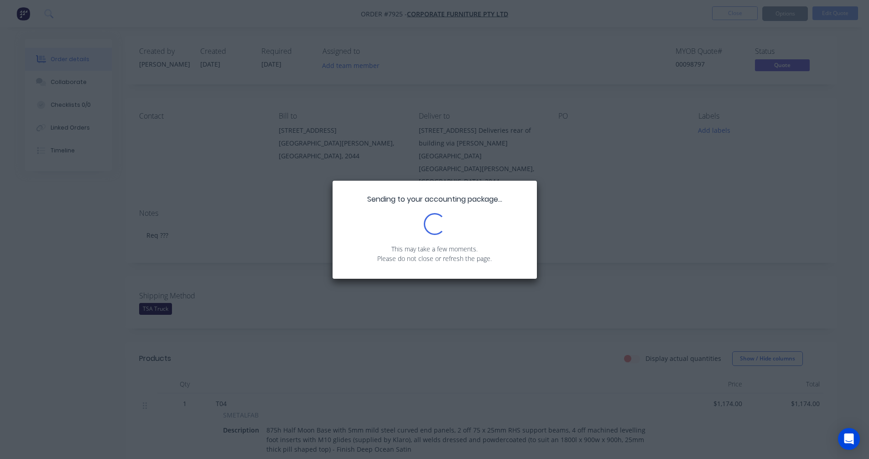
scroll to position [0, 0]
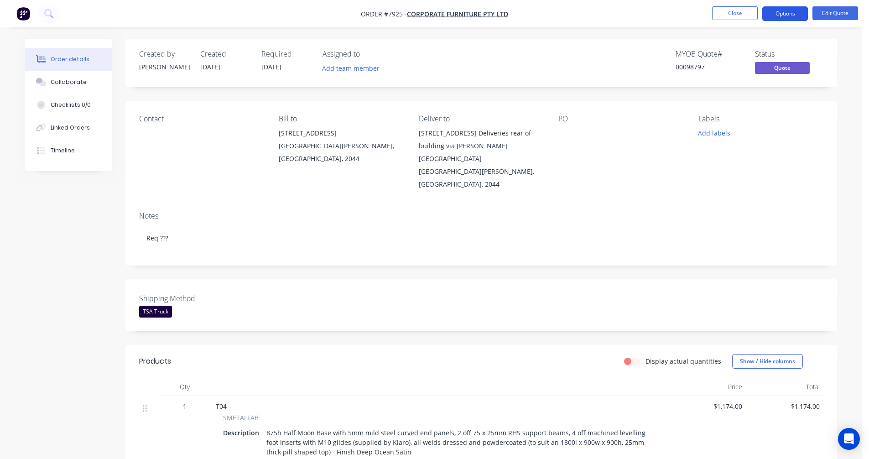
click at [781, 11] on button "Options" at bounding box center [786, 13] width 46 height 15
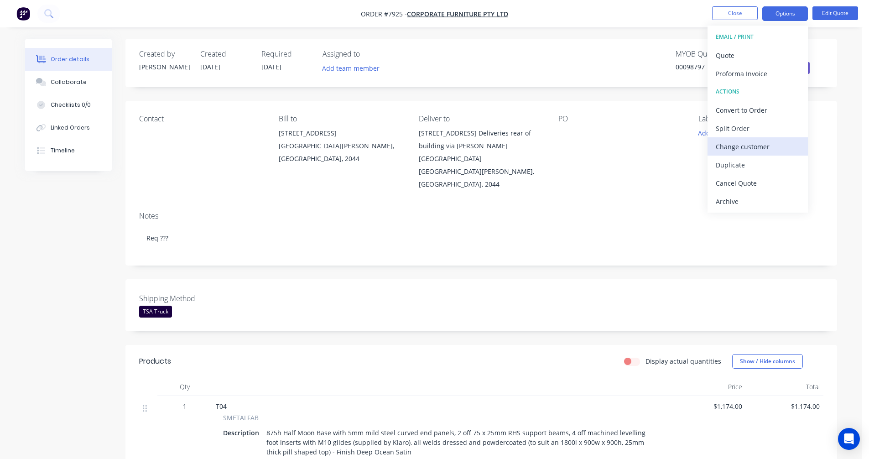
click at [761, 145] on div "Change customer" at bounding box center [758, 146] width 84 height 13
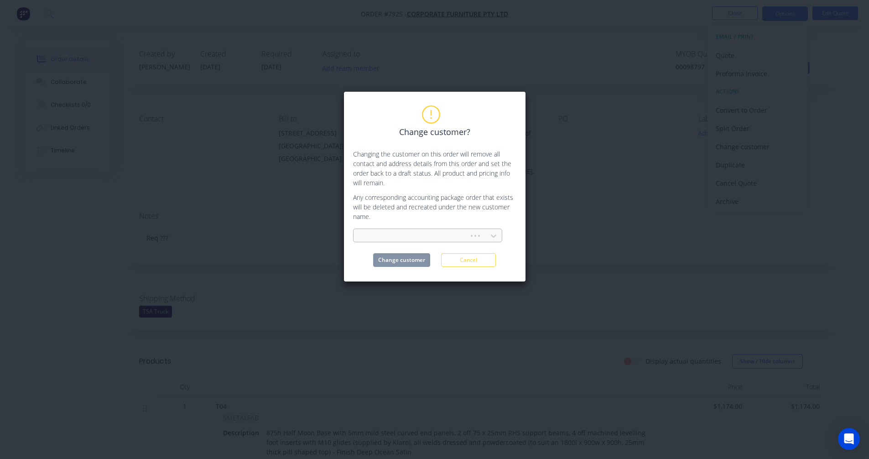
click at [377, 240] on div at bounding box center [413, 235] width 104 height 11
type input "klar"
click at [405, 257] on div "Klaro Industrial Design" at bounding box center [427, 256] width 149 height 17
click at [405, 258] on button "Change customer" at bounding box center [401, 260] width 57 height 14
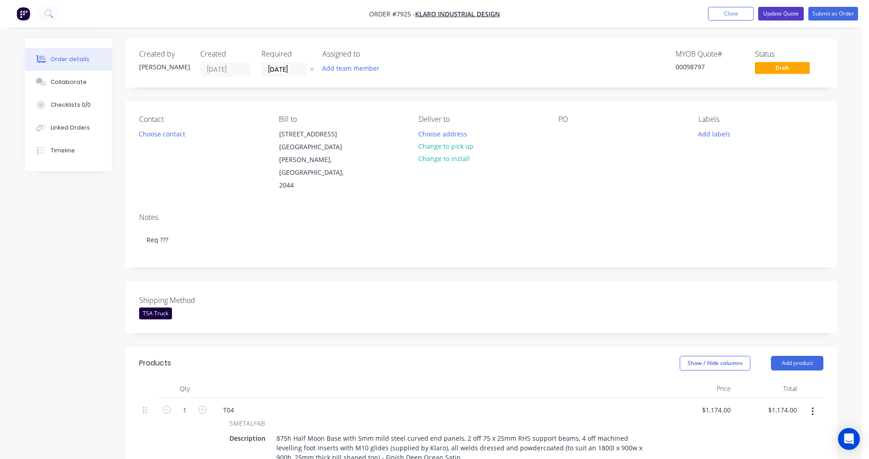
click at [782, 12] on button "Update Quote" at bounding box center [782, 14] width 46 height 14
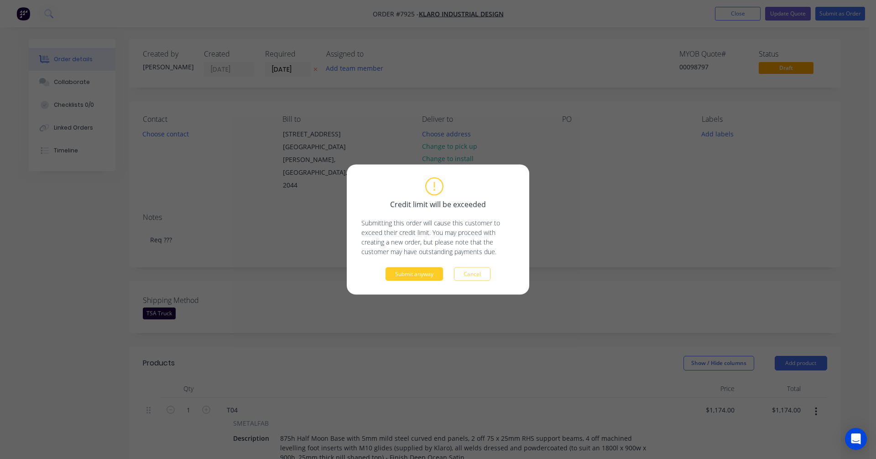
click at [424, 273] on button "Submit anyway" at bounding box center [415, 274] width 58 height 14
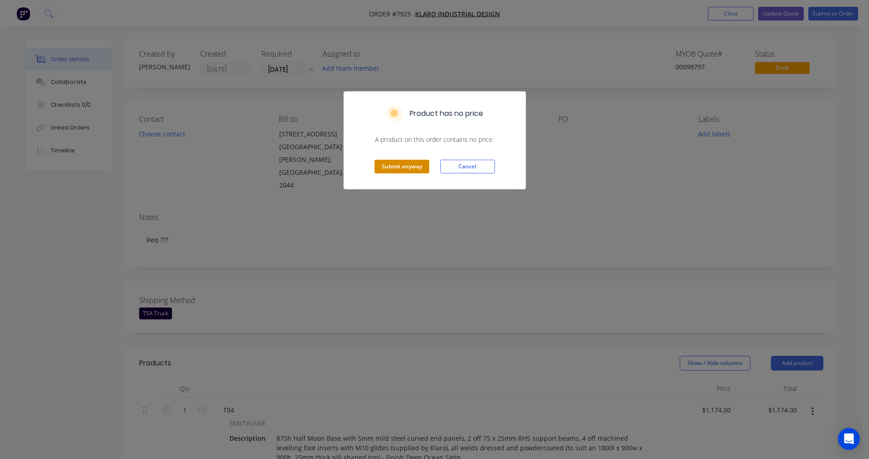
click at [395, 167] on button "Submit anyway" at bounding box center [402, 167] width 55 height 14
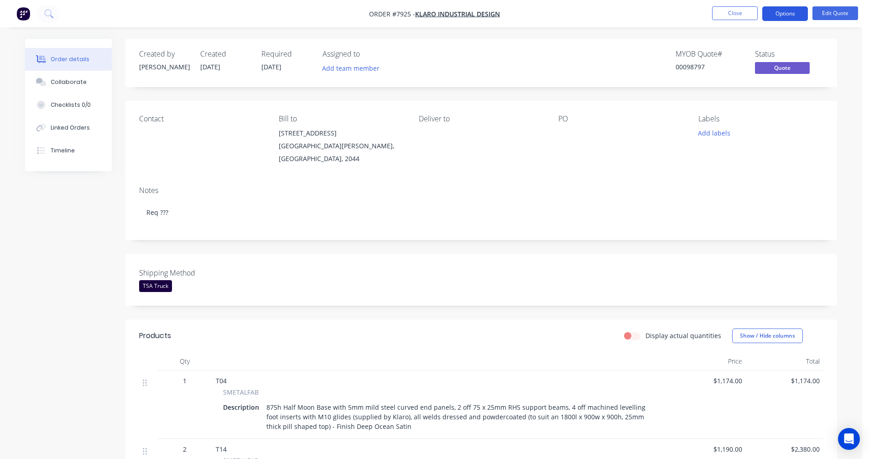
click at [788, 12] on button "Options" at bounding box center [786, 13] width 46 height 15
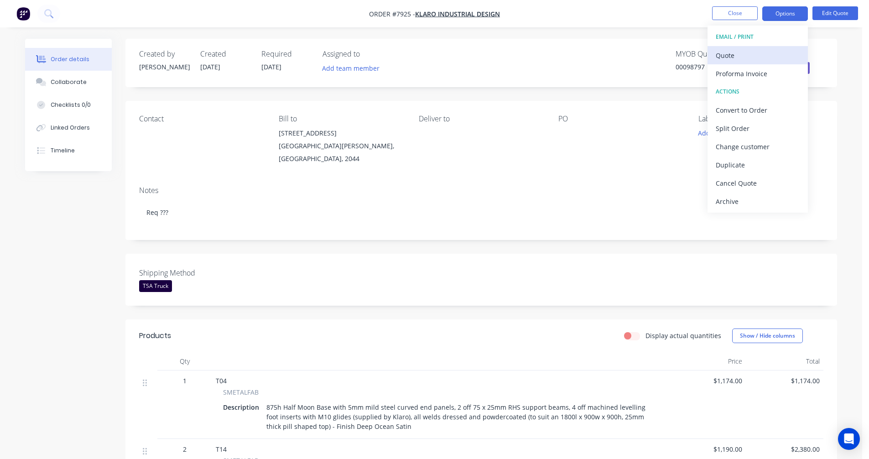
click at [741, 52] on div "Quote" at bounding box center [758, 55] width 84 height 13
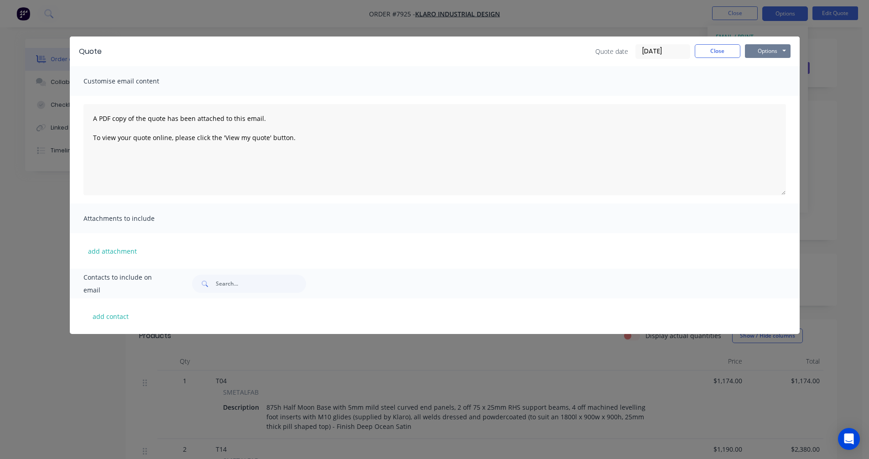
click at [760, 52] on button "Options" at bounding box center [768, 51] width 46 height 14
click at [766, 65] on button "Preview" at bounding box center [774, 67] width 58 height 15
